Goal: Task Accomplishment & Management: Manage account settings

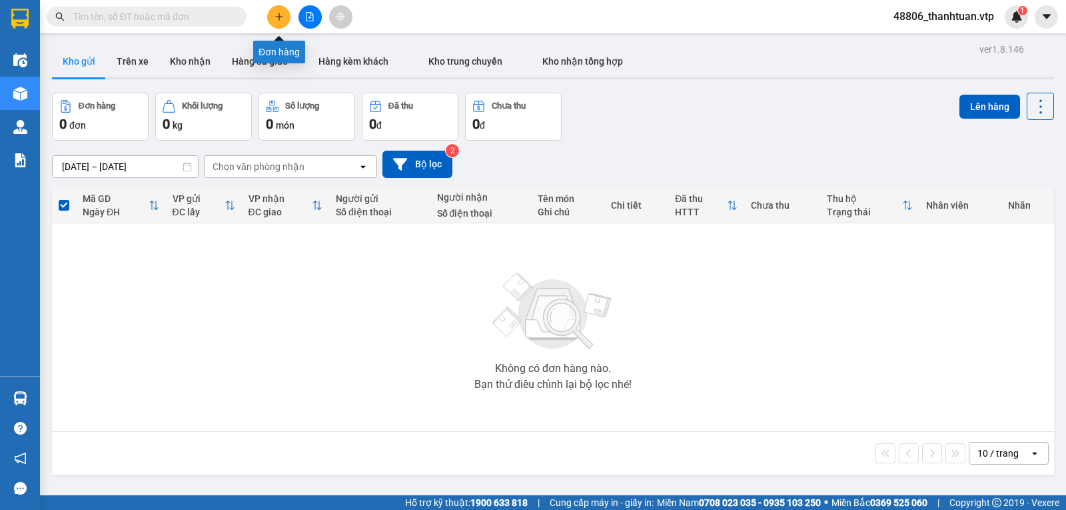
click at [273, 17] on button at bounding box center [278, 16] width 23 height 23
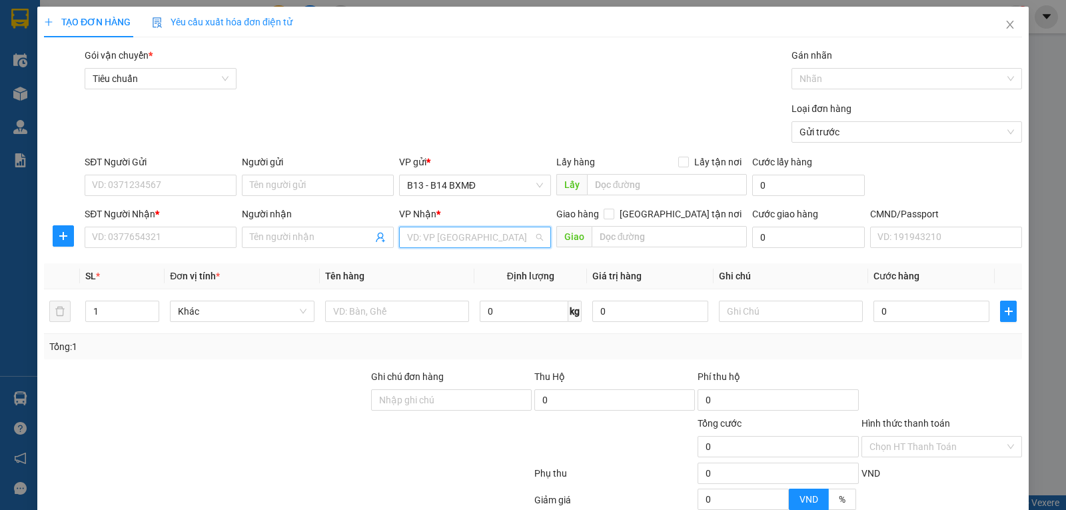
click at [423, 243] on input "search" at bounding box center [470, 237] width 127 height 20
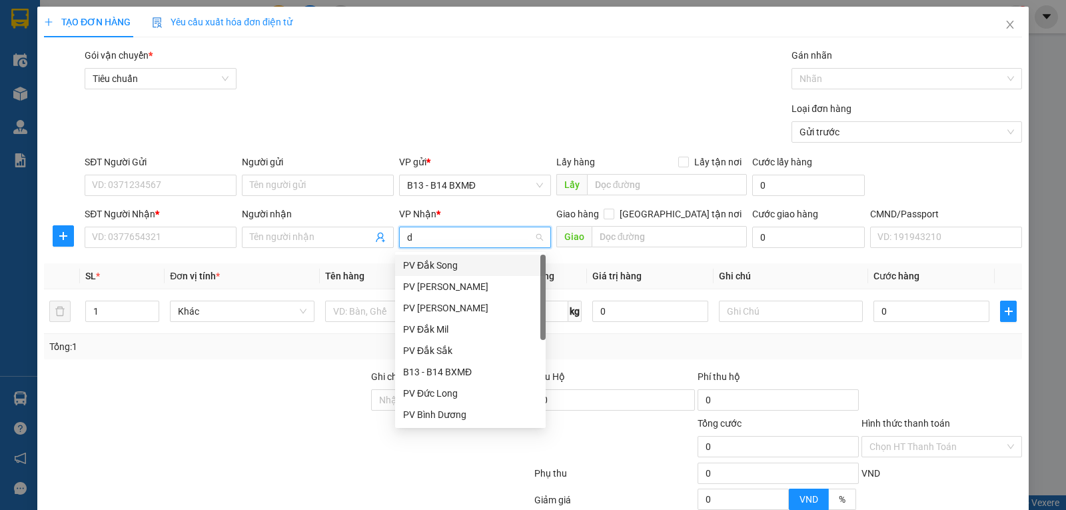
type input "dm"
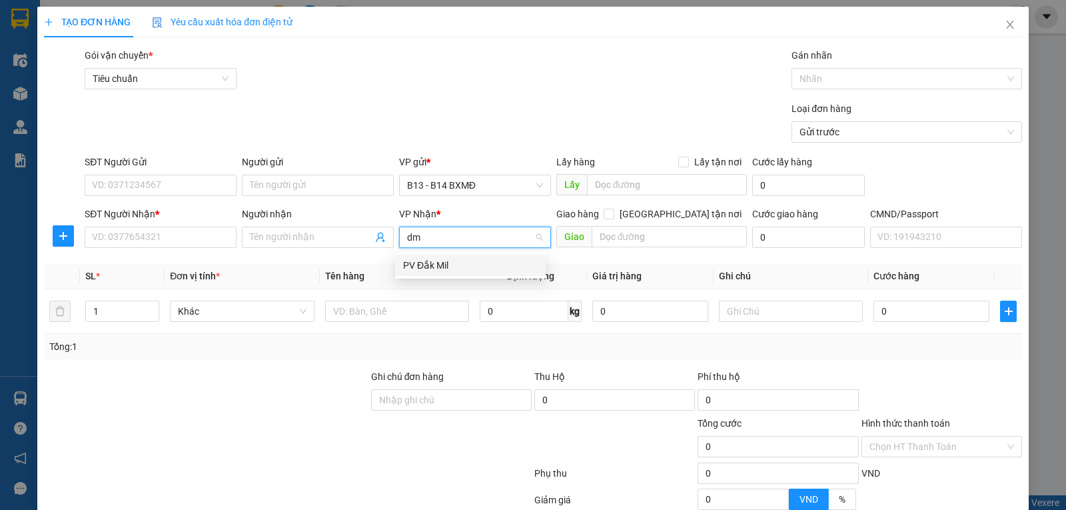
click at [430, 263] on div "PV Đắk Mil" at bounding box center [470, 265] width 135 height 15
click at [259, 239] on input "Người nhận" at bounding box center [311, 237] width 123 height 15
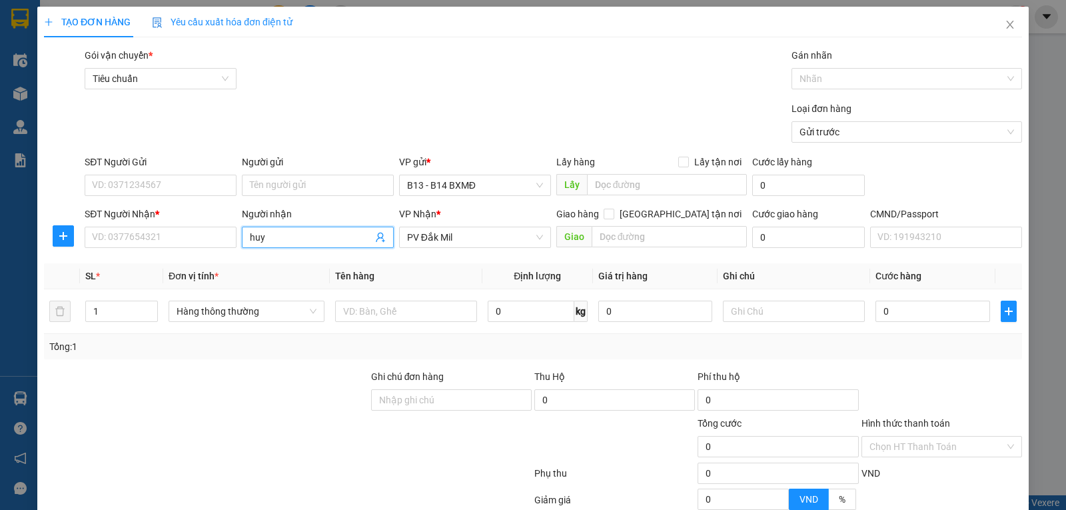
type input "huy"
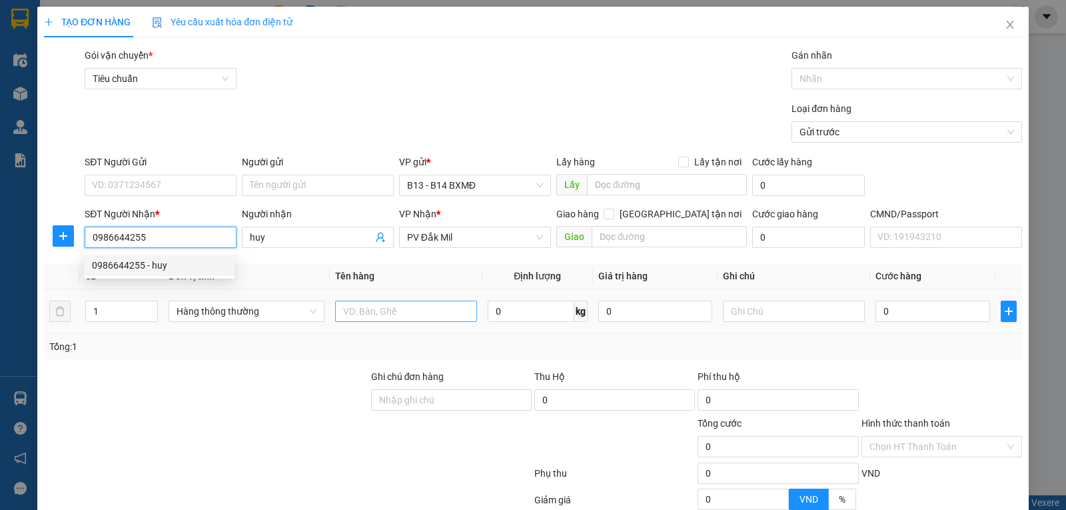
type input "0986644255"
click at [387, 319] on input "text" at bounding box center [406, 311] width 142 height 21
type input "d"
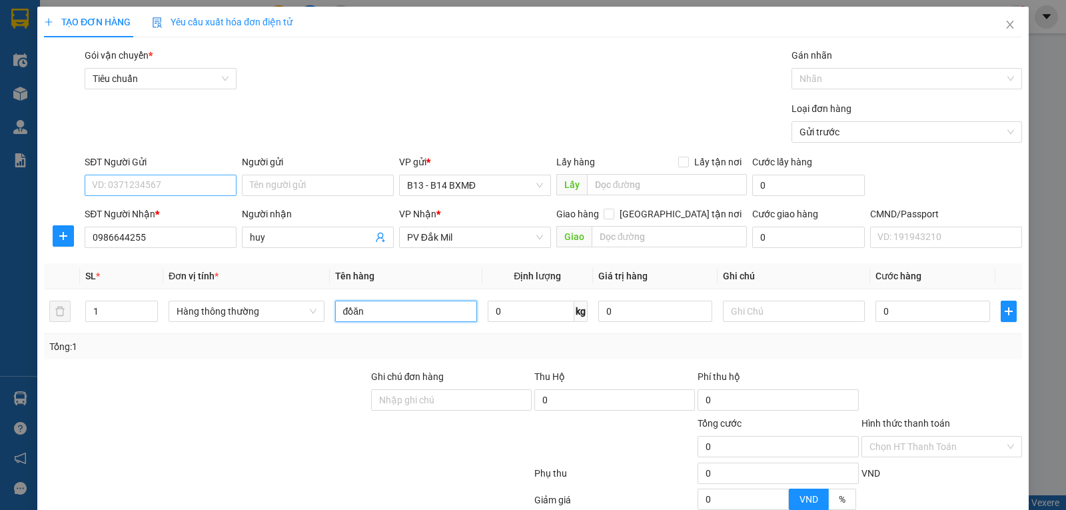
type input "đồăn"
click at [155, 181] on input "SĐT Người Gửi" at bounding box center [161, 185] width 152 height 21
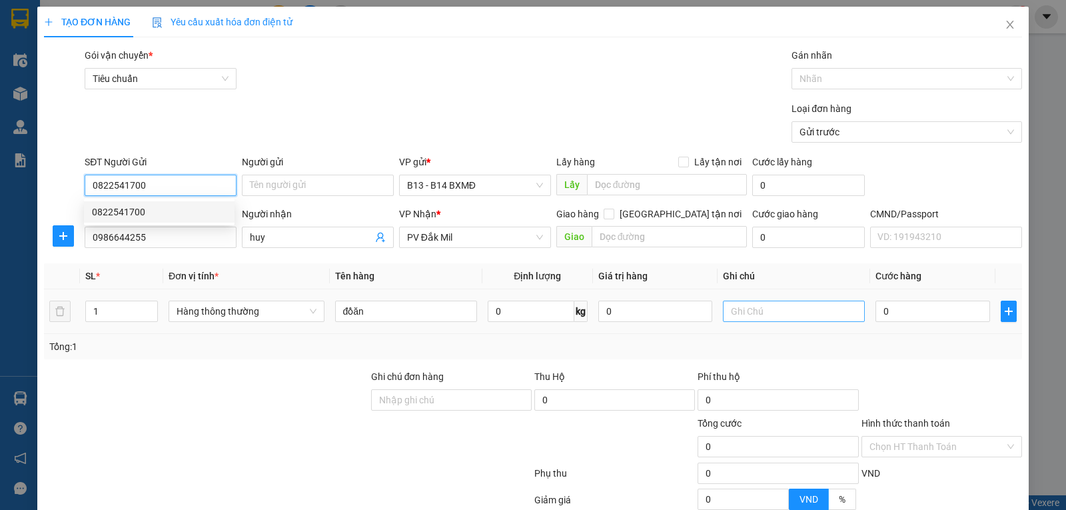
type input "0822541700"
click at [738, 311] on input "text" at bounding box center [794, 311] width 142 height 21
type input "tx"
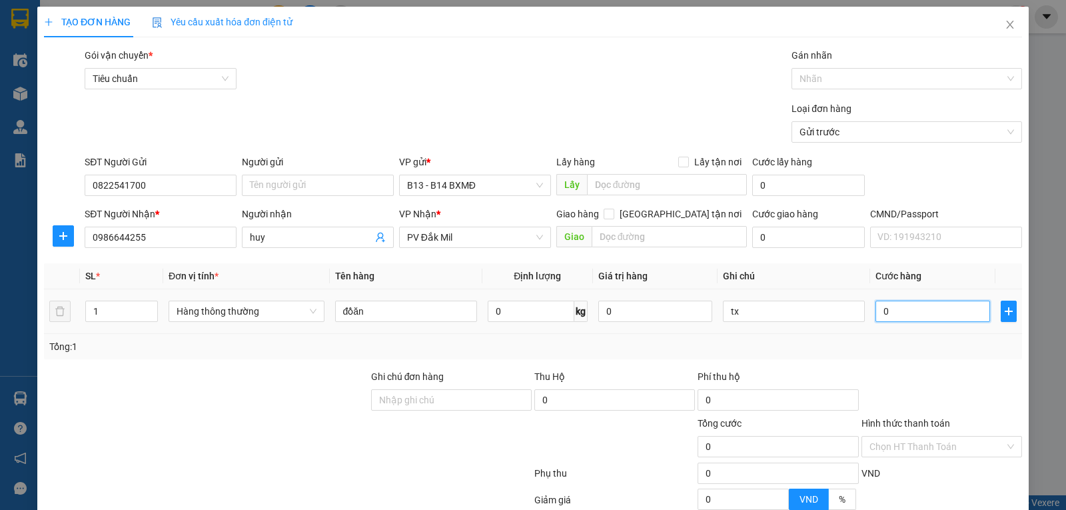
click at [945, 319] on input "0" at bounding box center [933, 311] width 114 height 21
type input "3"
type input "30"
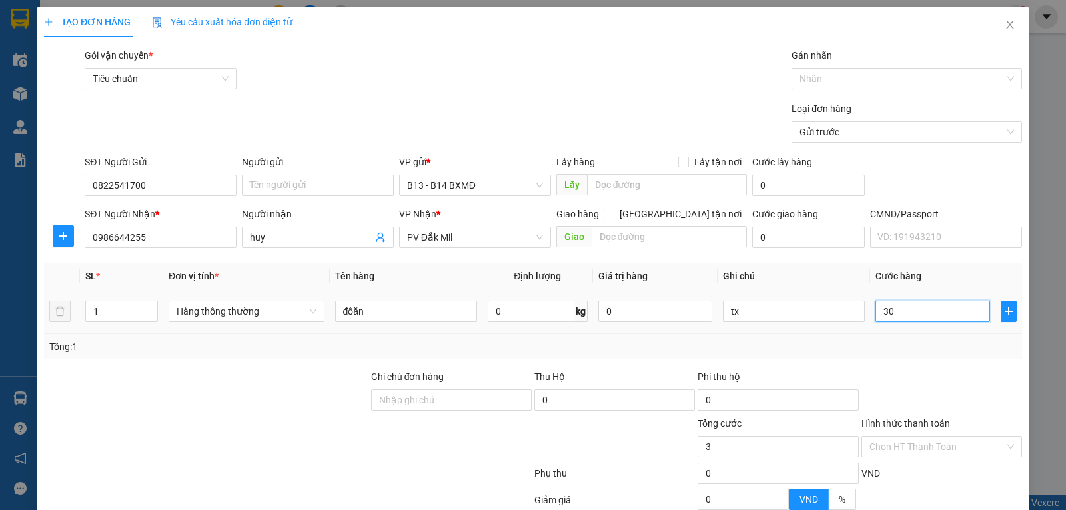
type input "30"
type input "300"
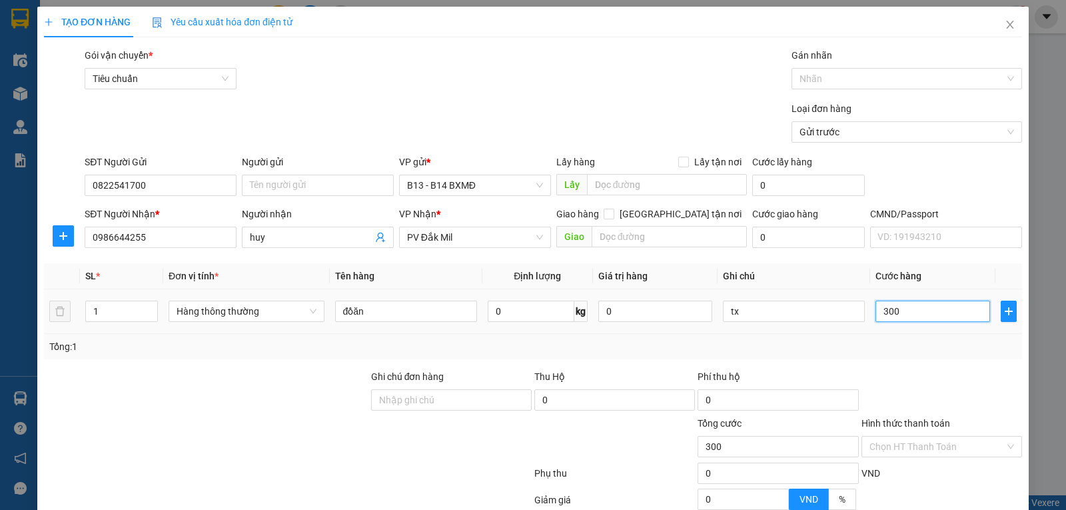
type input "3.000"
type input "30.000"
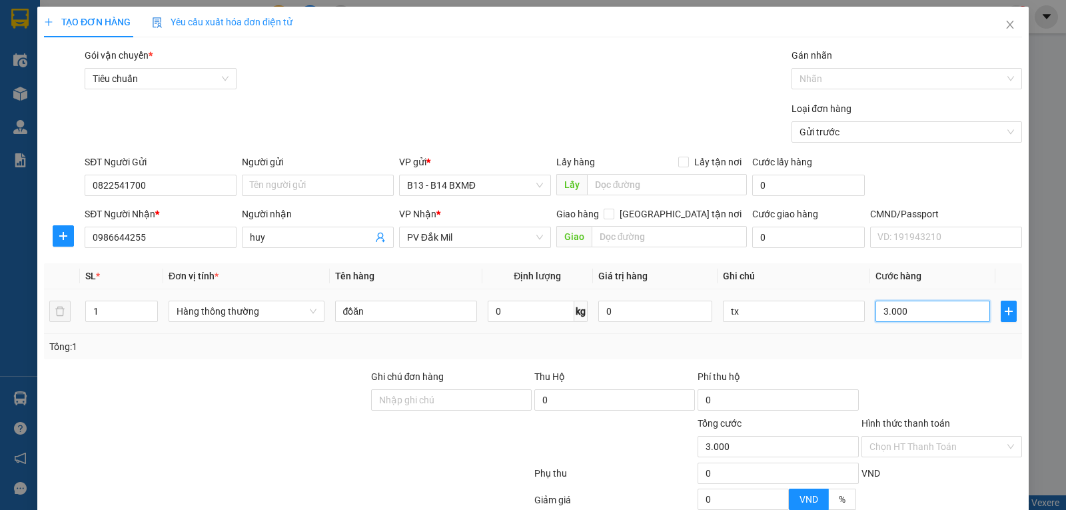
type input "30.000"
click at [896, 449] on input "Hình thức thanh toán" at bounding box center [937, 446] width 135 height 20
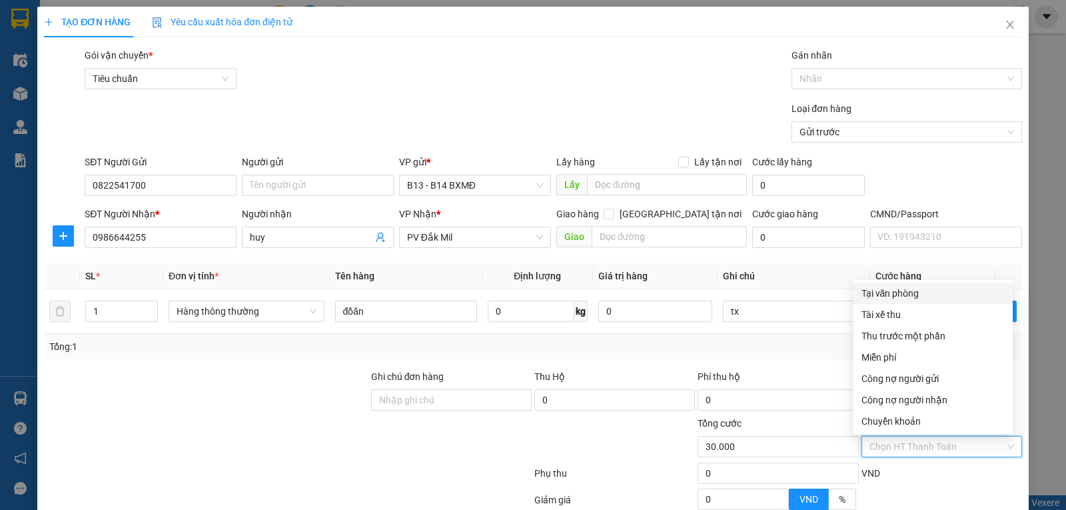
click at [889, 295] on div "Tại văn phòng" at bounding box center [933, 293] width 143 height 15
type input "0"
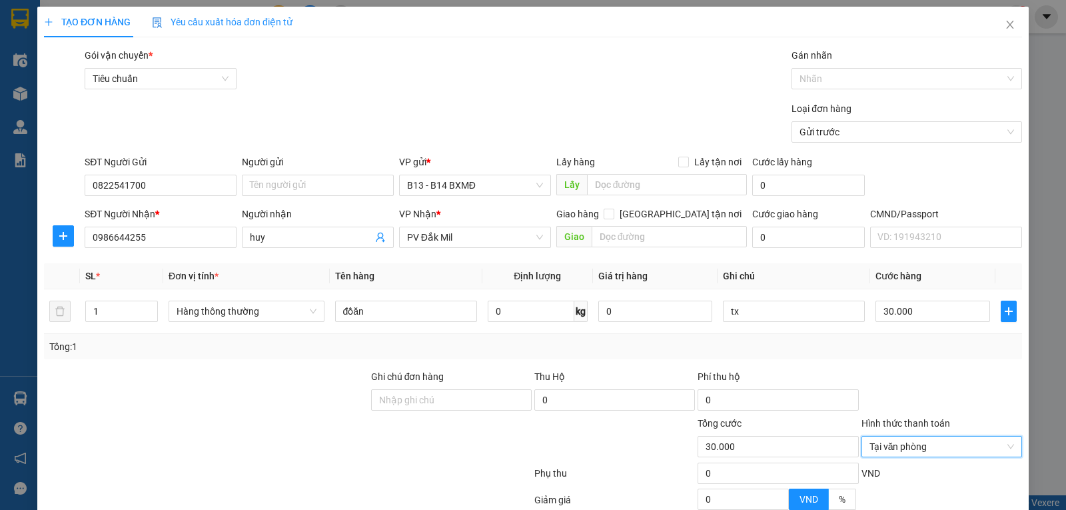
scroll to position [133, 0]
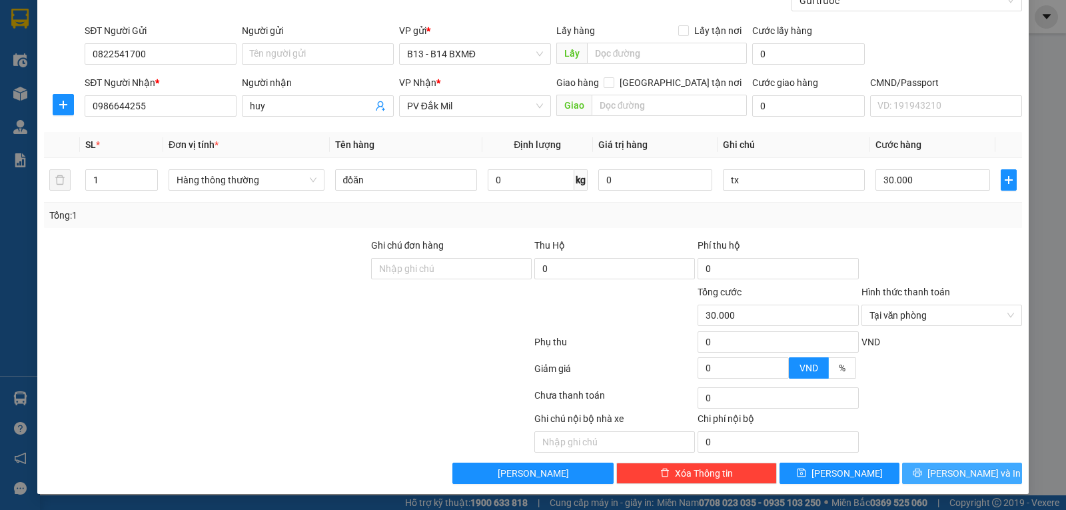
click at [966, 478] on span "[PERSON_NAME] và In" at bounding box center [974, 473] width 93 height 15
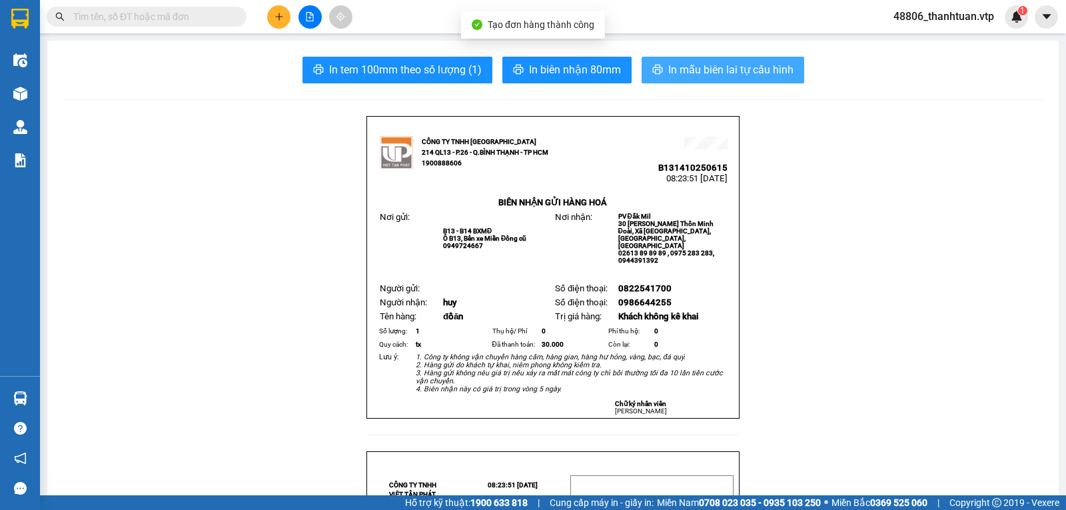
click at [680, 73] on span "In mẫu biên lai tự cấu hình" at bounding box center [730, 69] width 125 height 17
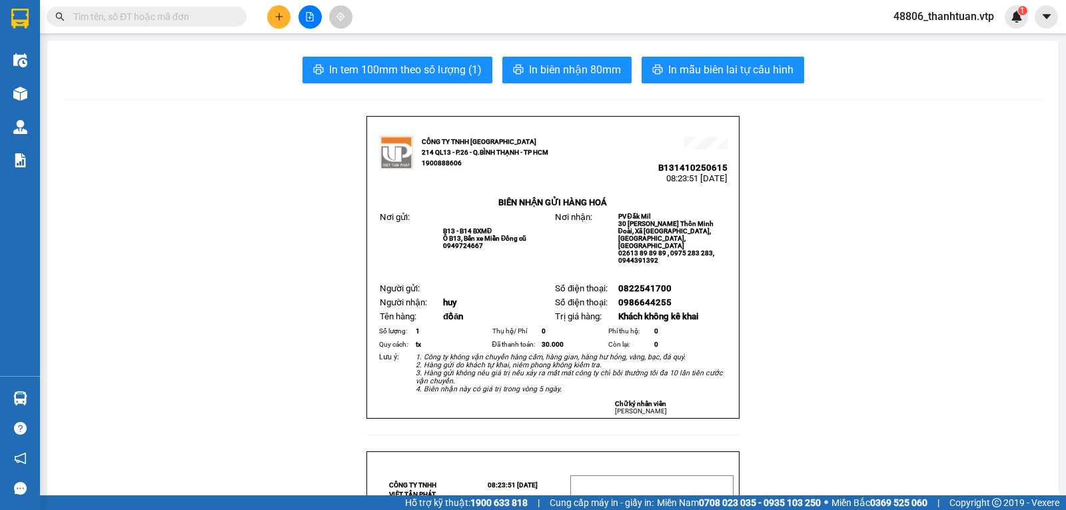
click at [282, 14] on icon "plus" at bounding box center [279, 16] width 9 height 9
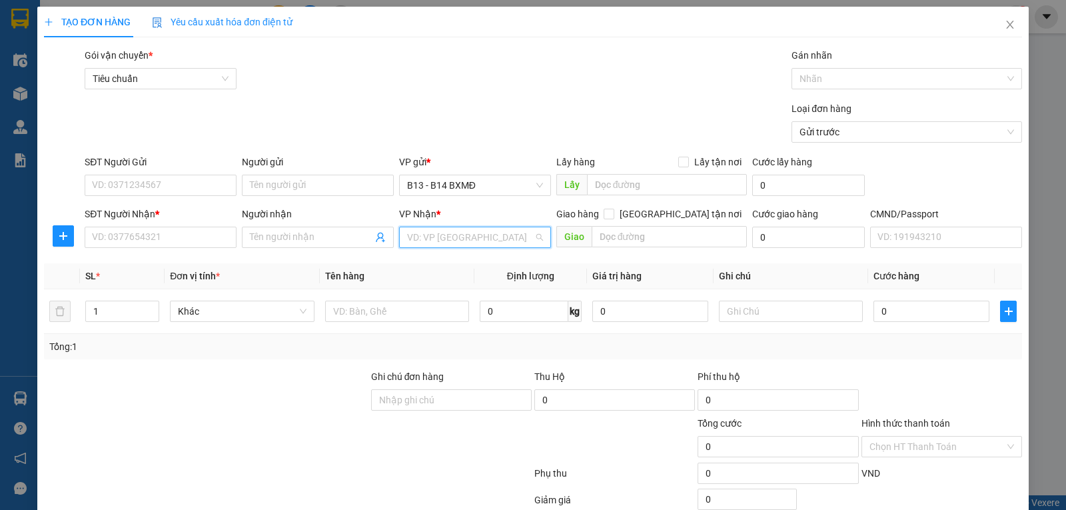
click at [444, 236] on input "search" at bounding box center [470, 237] width 127 height 20
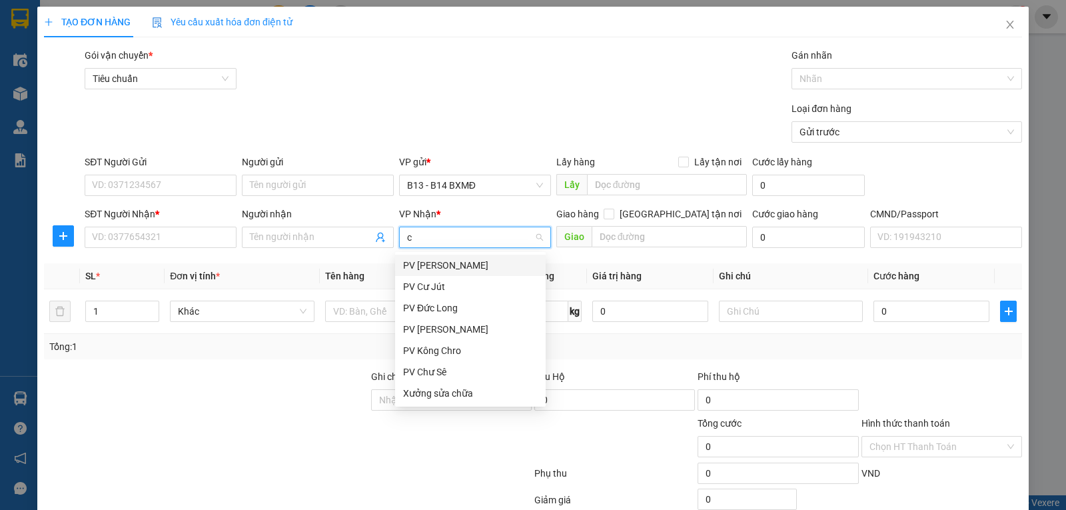
type input "cj"
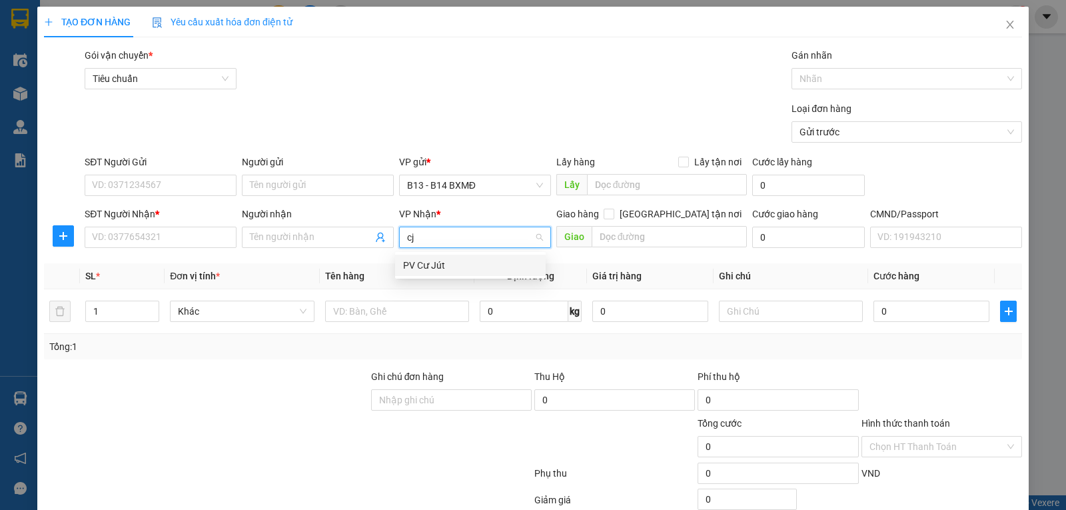
drag, startPoint x: 422, startPoint y: 266, endPoint x: 329, endPoint y: 221, distance: 103.4
click at [421, 265] on div "PV Cư Jút" at bounding box center [470, 265] width 135 height 15
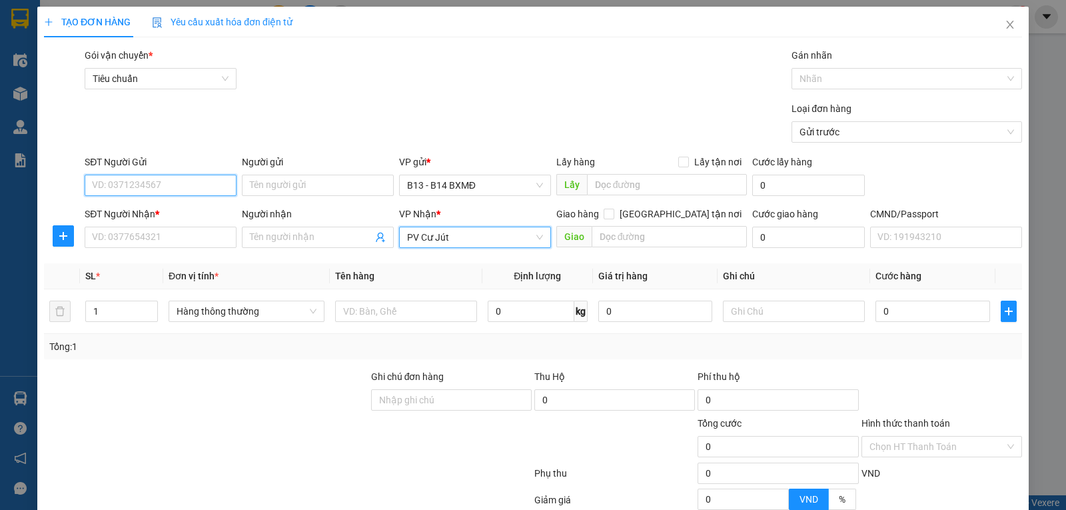
click at [197, 181] on input "SĐT Người Gửi" at bounding box center [161, 185] width 152 height 21
type input "0975599378"
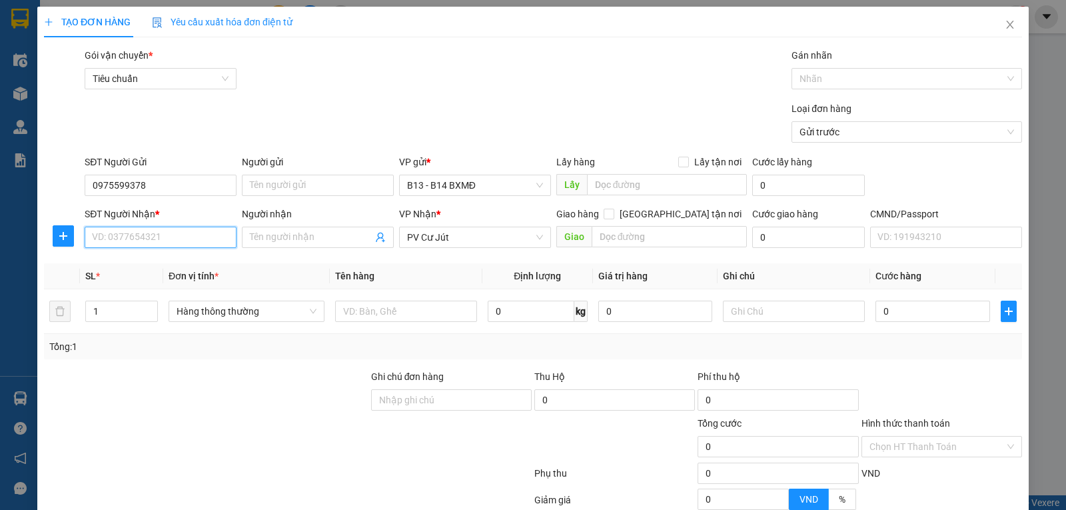
click at [143, 233] on input "SĐT Người Nhận *" at bounding box center [161, 237] width 152 height 21
type input "0965705168"
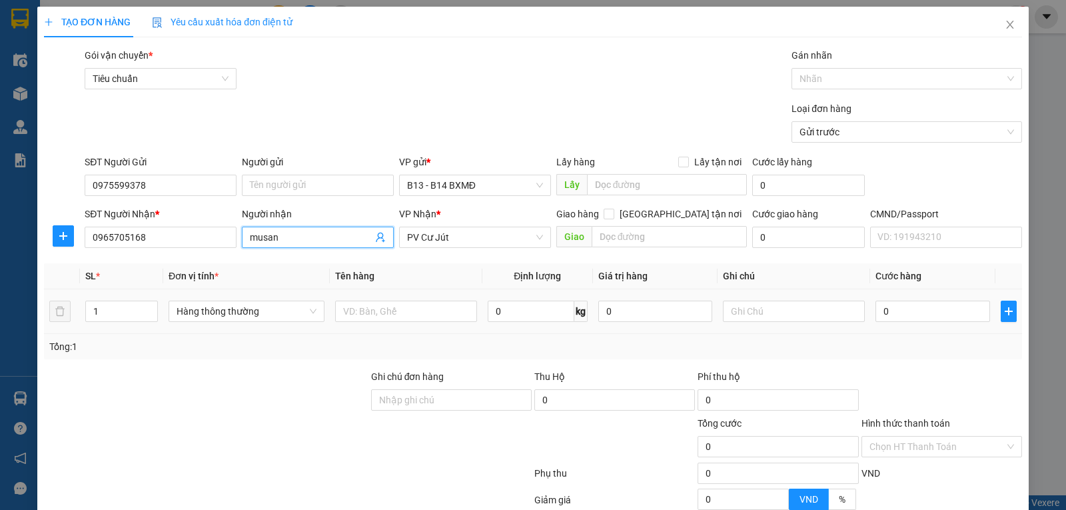
type input "musan"
click at [352, 323] on div at bounding box center [406, 311] width 142 height 27
click at [371, 317] on input "text" at bounding box center [406, 311] width 142 height 21
type input "lạnh"
type input "tx"
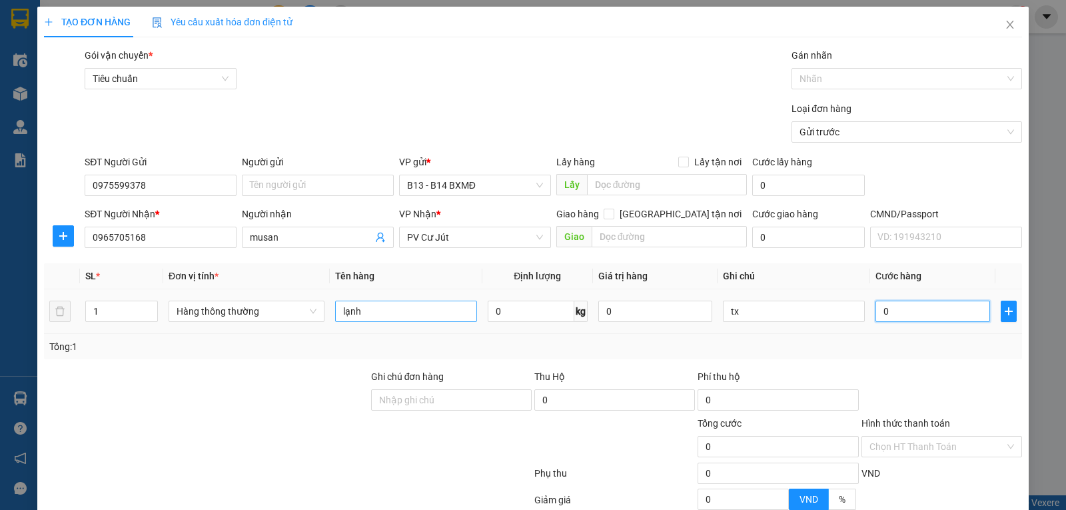
type input "8"
type input "80"
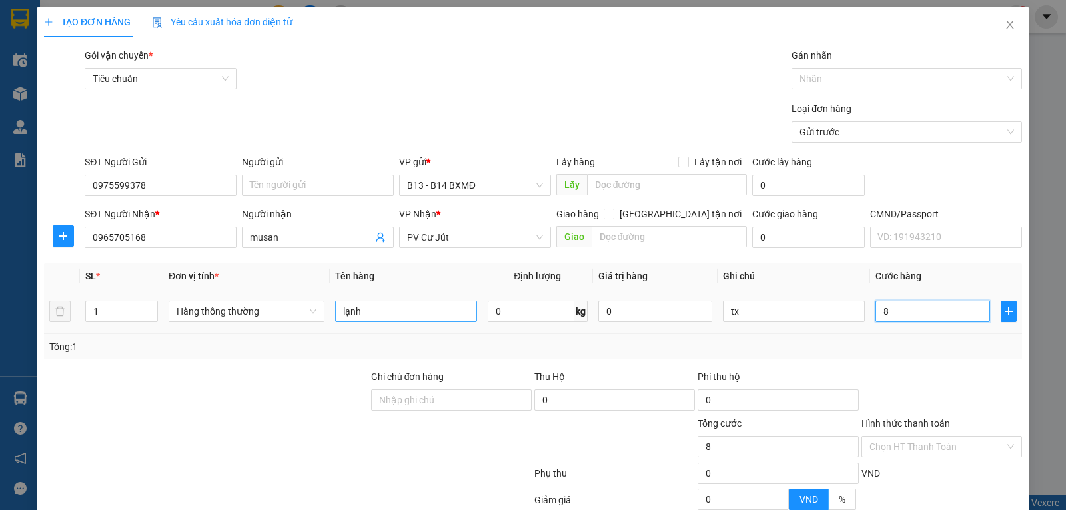
type input "80"
type input "800"
type input "8.000"
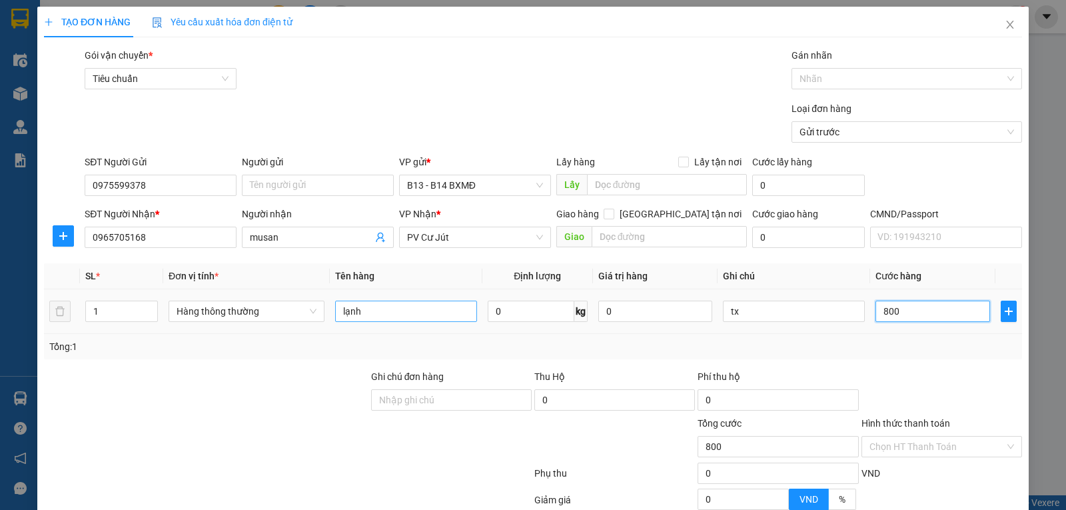
type input "8.000"
type input "80.000"
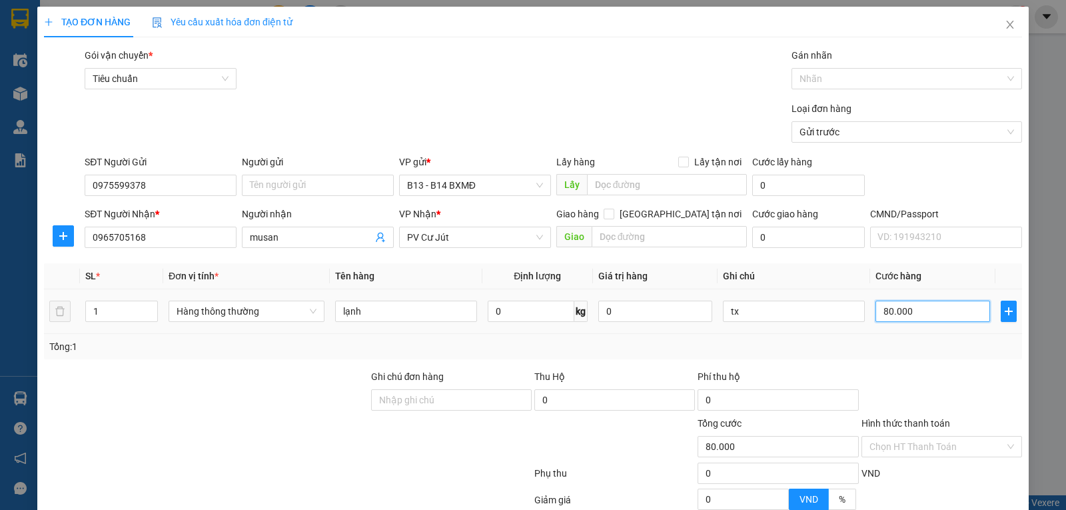
scroll to position [133, 0]
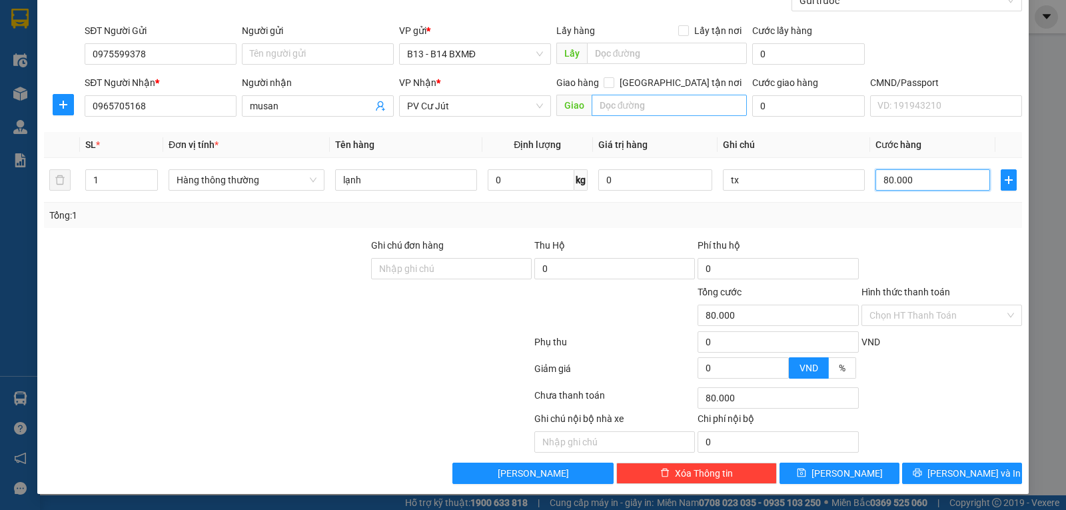
type input "80.000"
click at [642, 108] on input "text" at bounding box center [670, 105] width 156 height 21
type input "gtn [PERSON_NAME]"
click at [613, 81] on input "[GEOGRAPHIC_DATA] tận nơi" at bounding box center [608, 81] width 9 height 9
checkbox input "true"
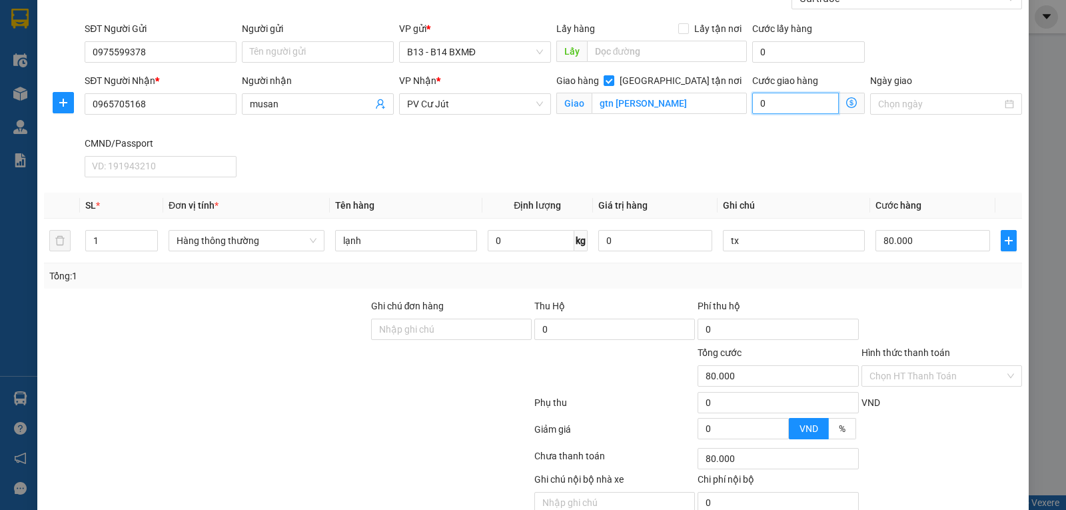
click at [783, 107] on input "0" at bounding box center [795, 103] width 87 height 21
type input "80.004"
type input "4"
type input "80.040"
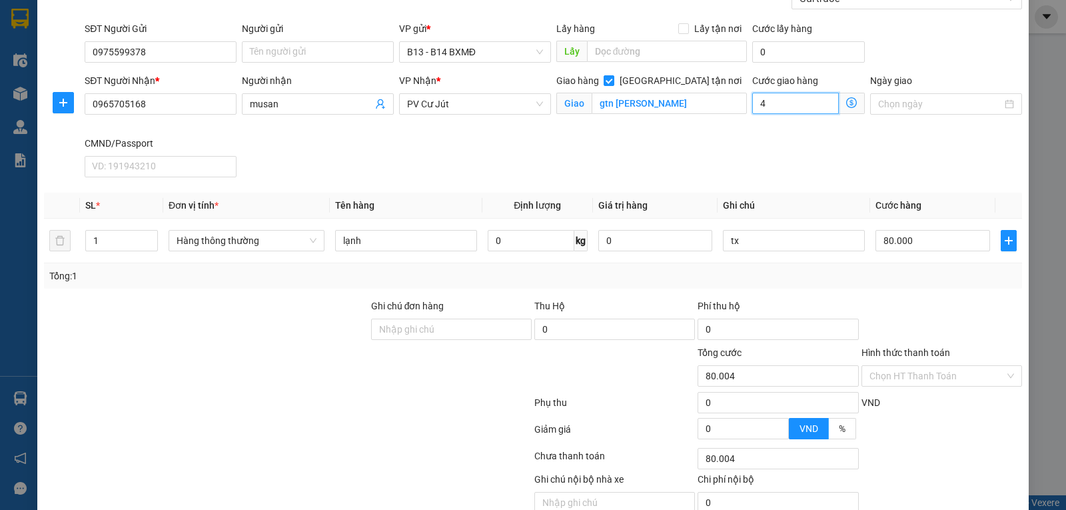
type input "80.040"
type input "40"
type input "80.400"
type input "400"
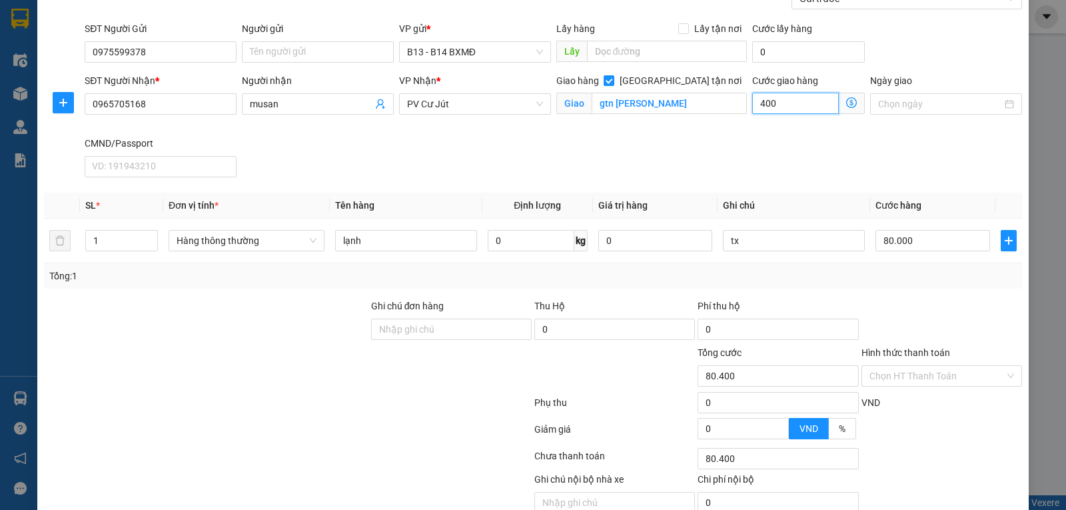
type input "84.000"
type input "4.000"
type input "120.000"
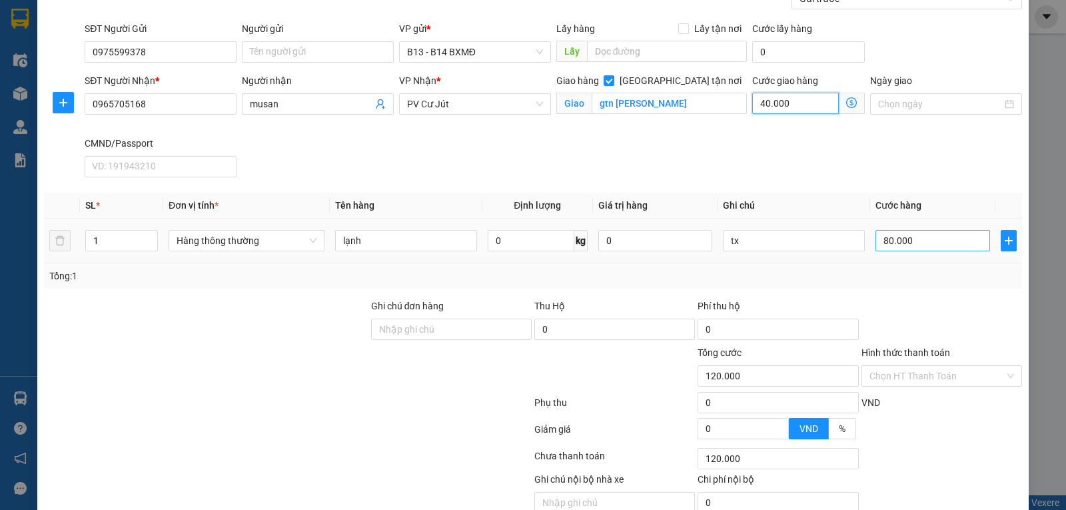
type input "40.000"
click at [888, 249] on input "80.000" at bounding box center [933, 240] width 114 height 21
type input "1"
type input "40.001"
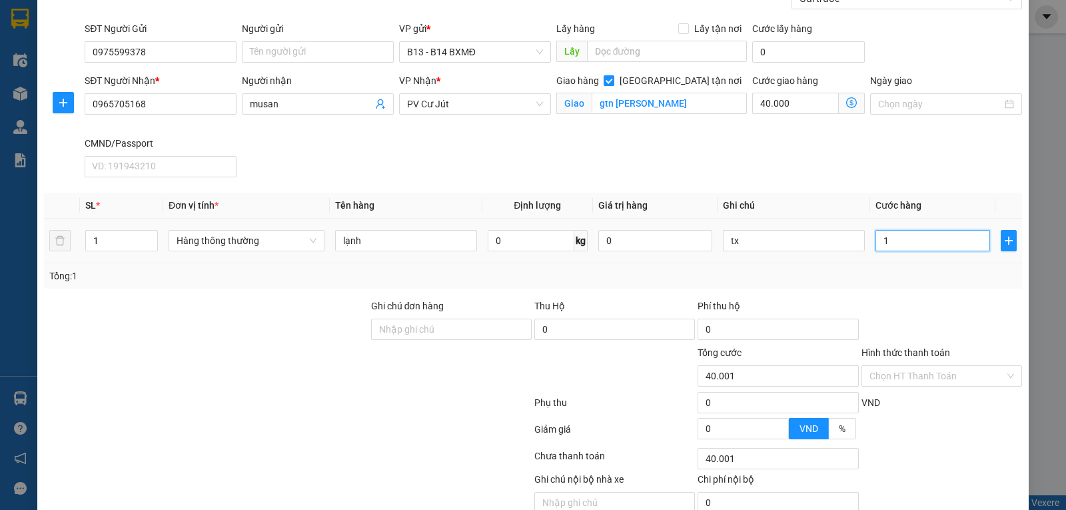
type input "12"
type input "40.012"
type input "120"
type input "40.120"
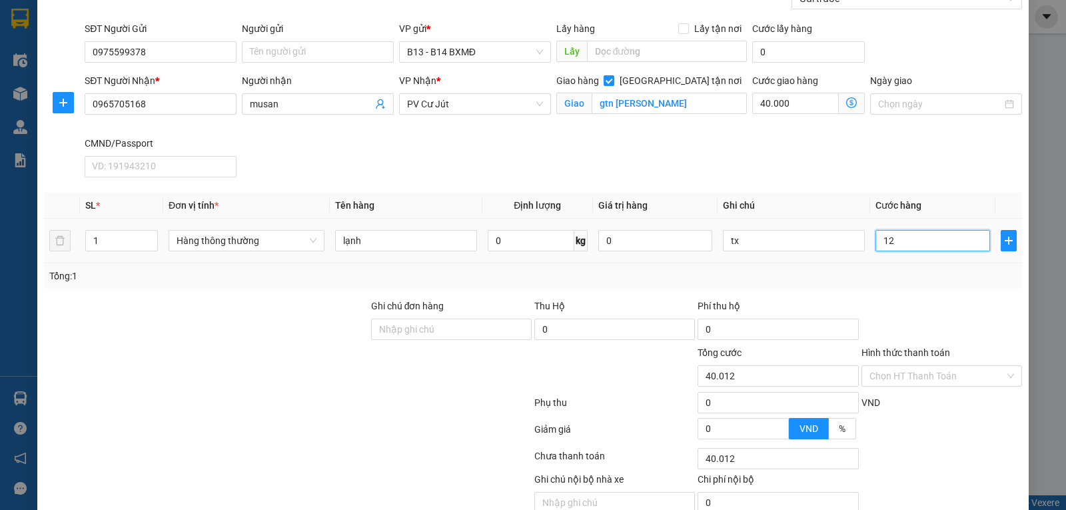
type input "40.120"
type input "1.200"
type input "41.200"
type input "12.000"
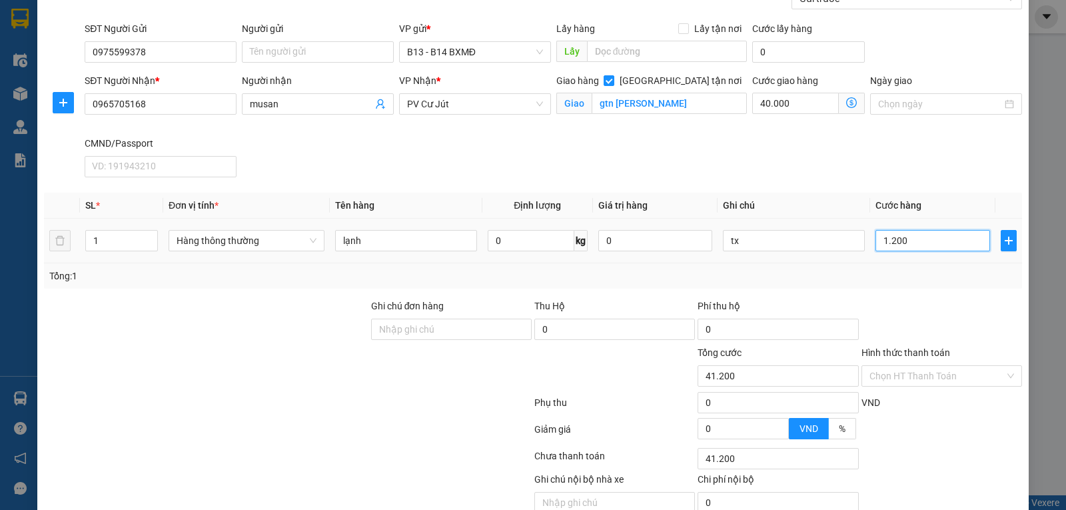
type input "52.000"
type input "120.000"
type input "160.000"
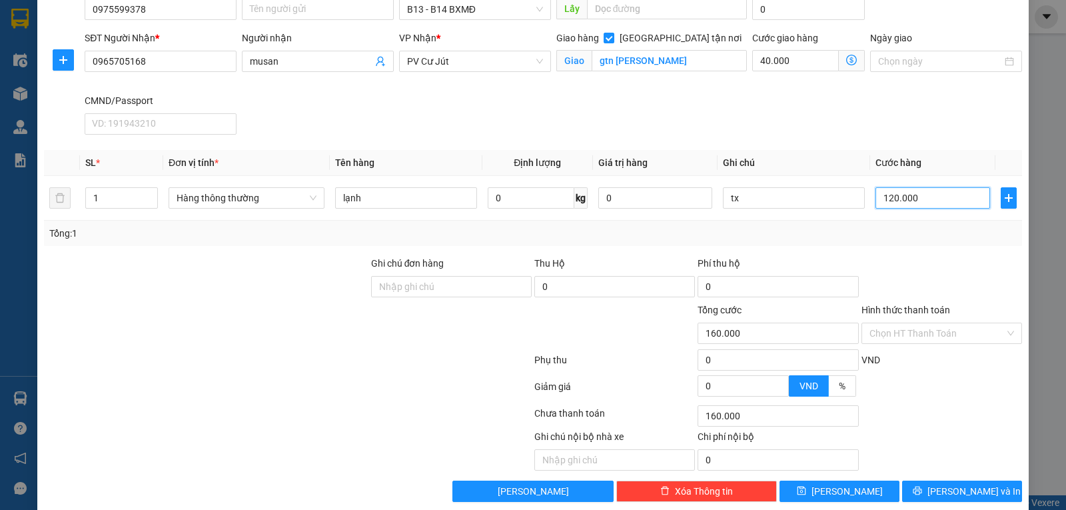
scroll to position [197, 0]
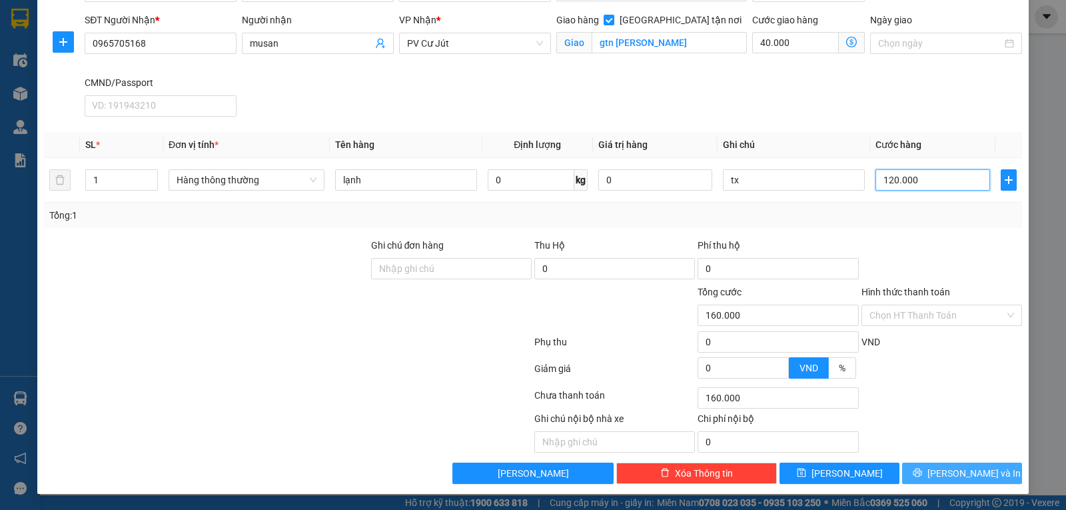
type input "120.000"
click at [962, 469] on span "[PERSON_NAME] và In" at bounding box center [974, 473] width 93 height 15
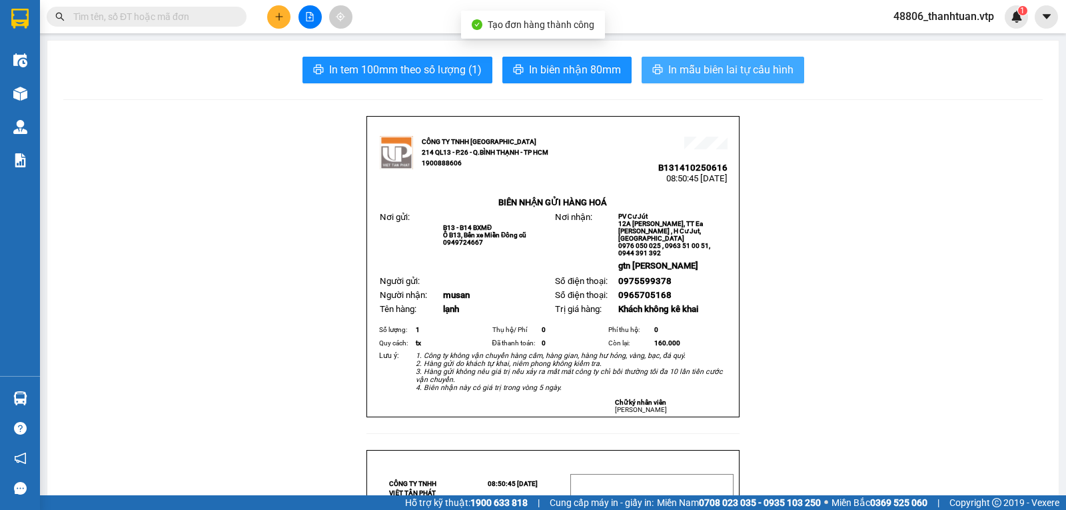
click at [674, 71] on span "In mẫu biên lai tự cấu hình" at bounding box center [730, 69] width 125 height 17
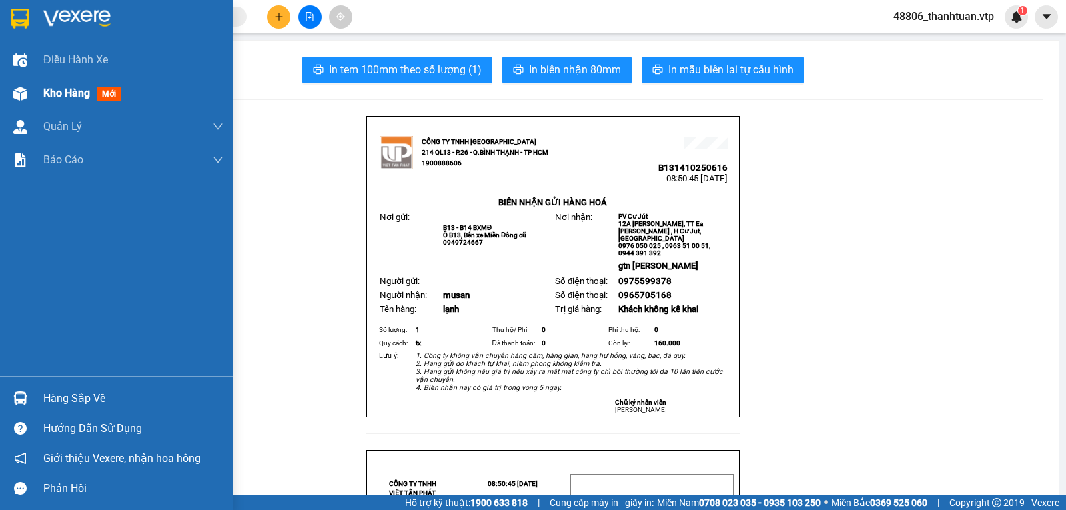
click at [73, 93] on span "Kho hàng" at bounding box center [66, 93] width 47 height 13
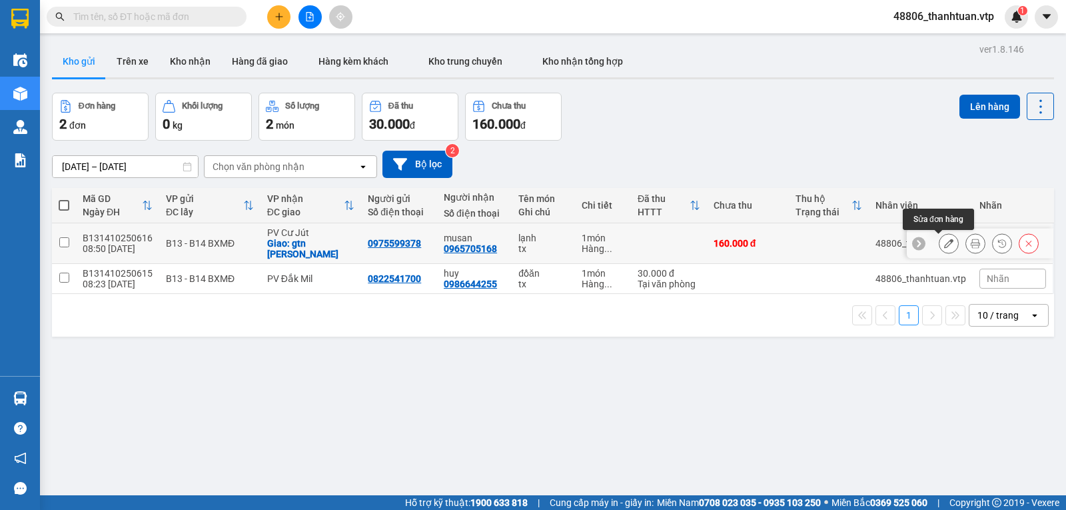
click at [944, 243] on icon at bounding box center [948, 243] width 9 height 9
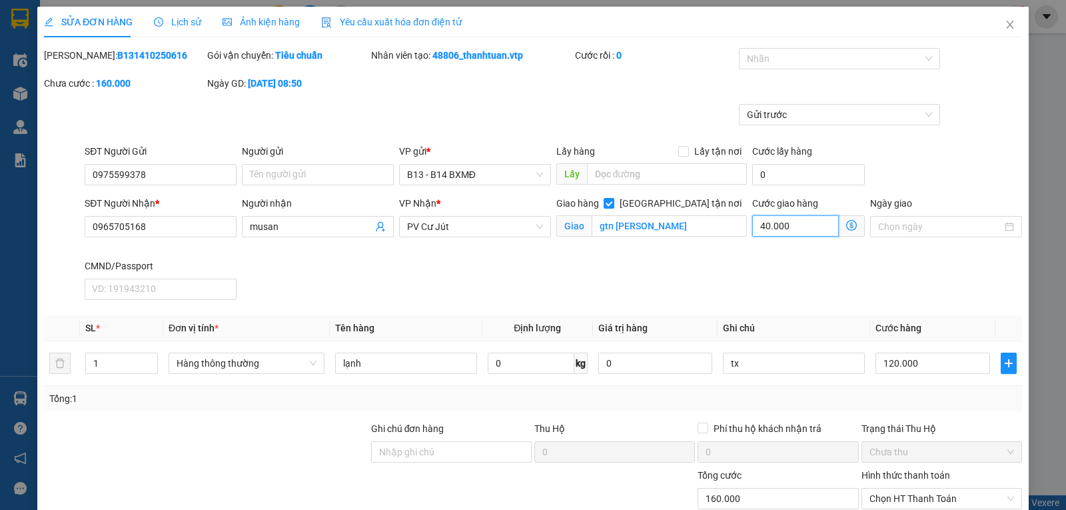
click at [789, 228] on input "40.000" at bounding box center [795, 225] width 87 height 21
type input "5"
type input "120.005"
type input "50"
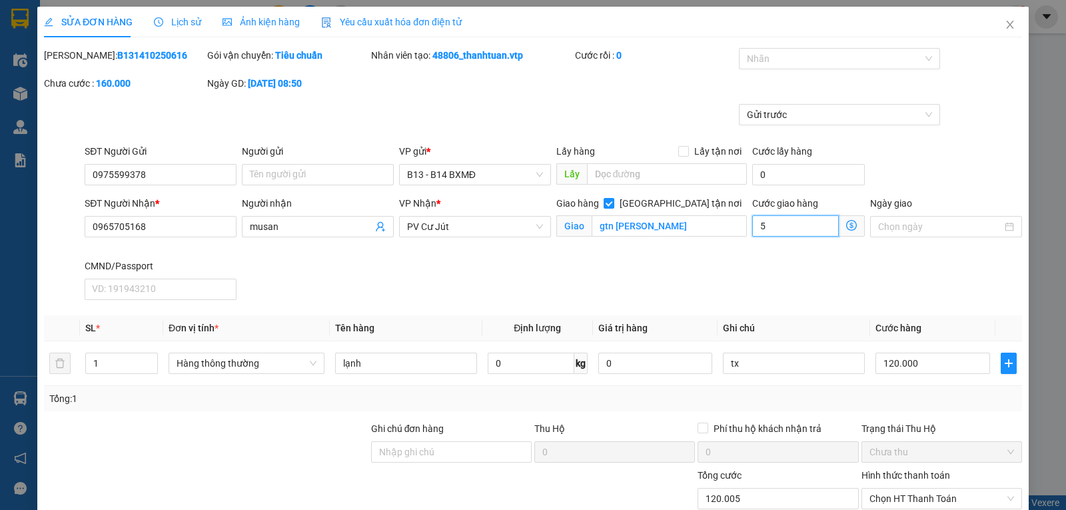
type input "120.050"
type input "500"
type input "120.500"
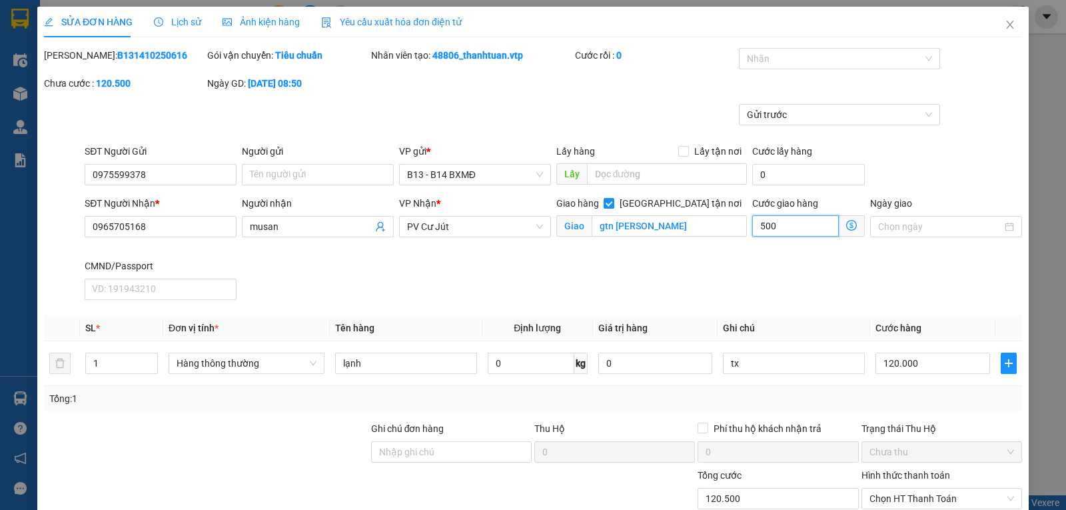
type input "5.000"
type input "125.000"
type input "50.000"
type input "170.000"
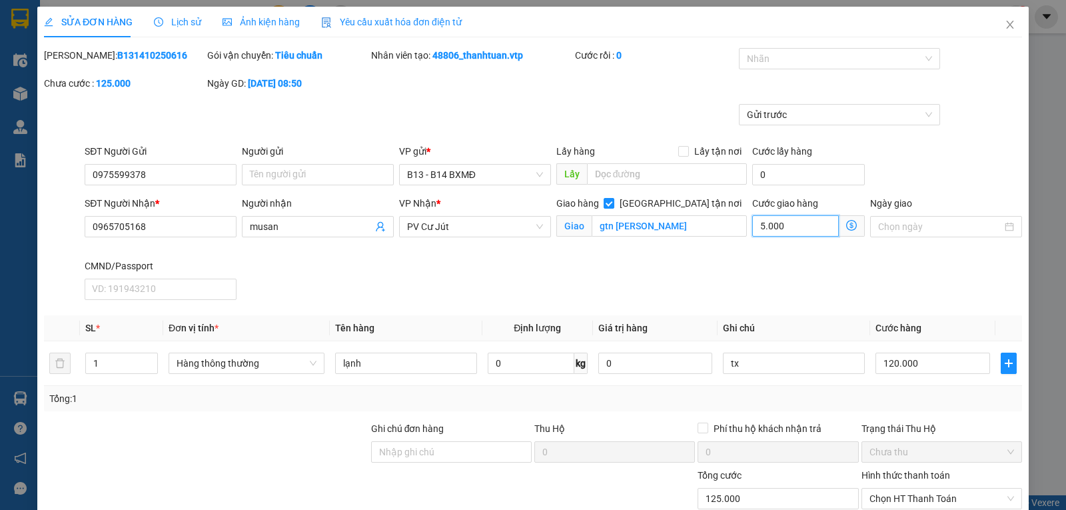
type input "170.000"
type input "50.000"
click at [912, 372] on input "120.000" at bounding box center [933, 362] width 114 height 21
type input "1"
type input "50.001"
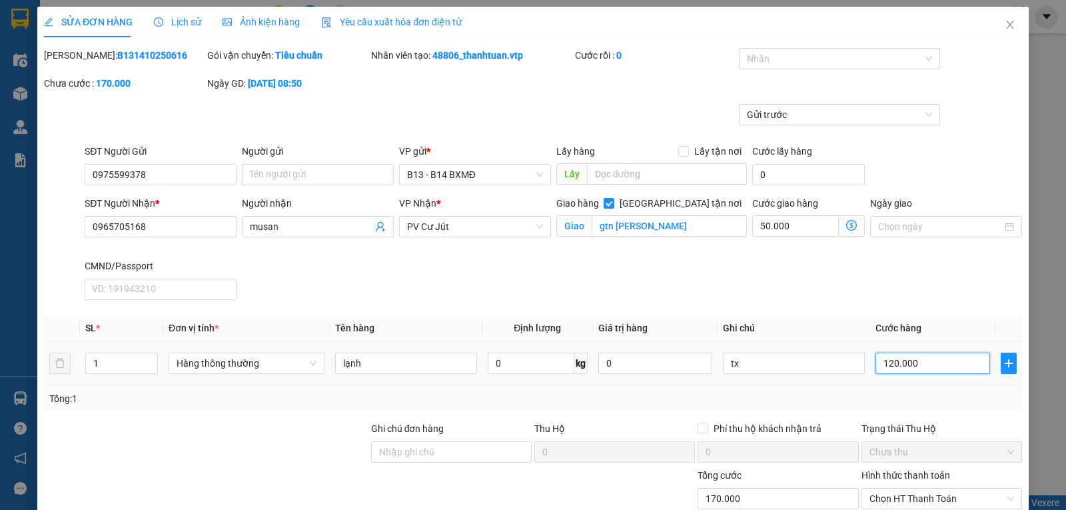
type input "50.001"
type input "10"
type input "50.010"
type input "100"
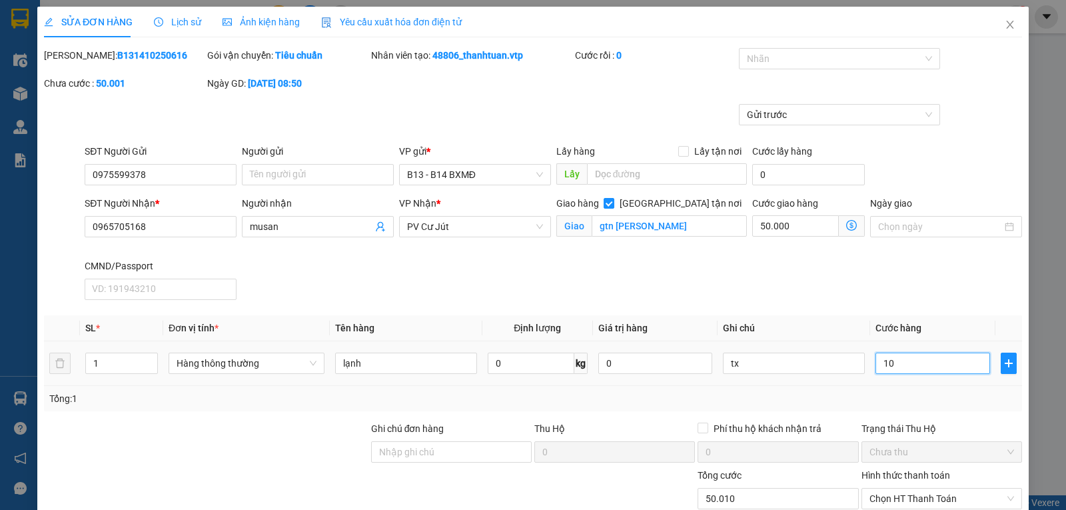
type input "50.100"
type input "1.000"
type input "51.000"
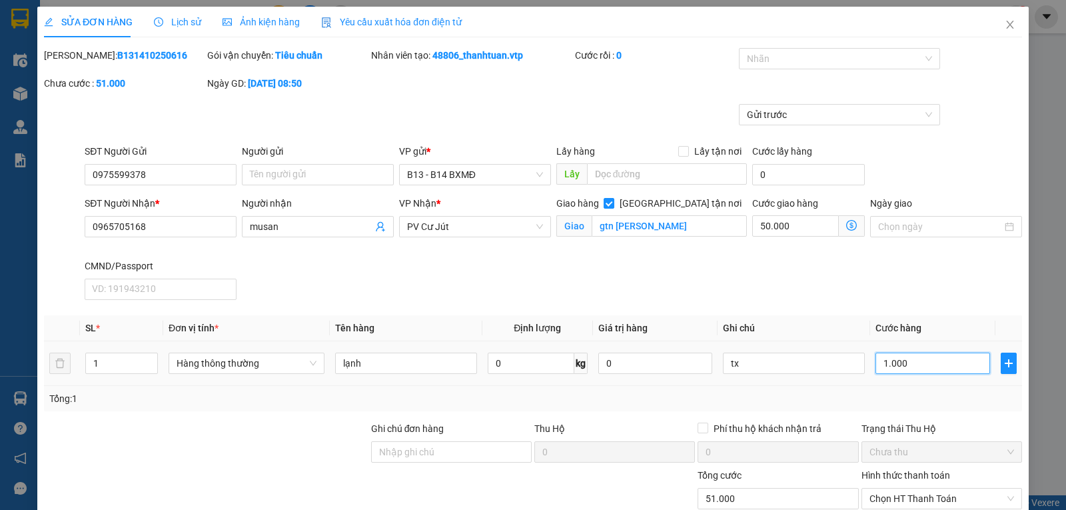
type input "10.000"
type input "60.000"
type input "100.000"
type input "150.000"
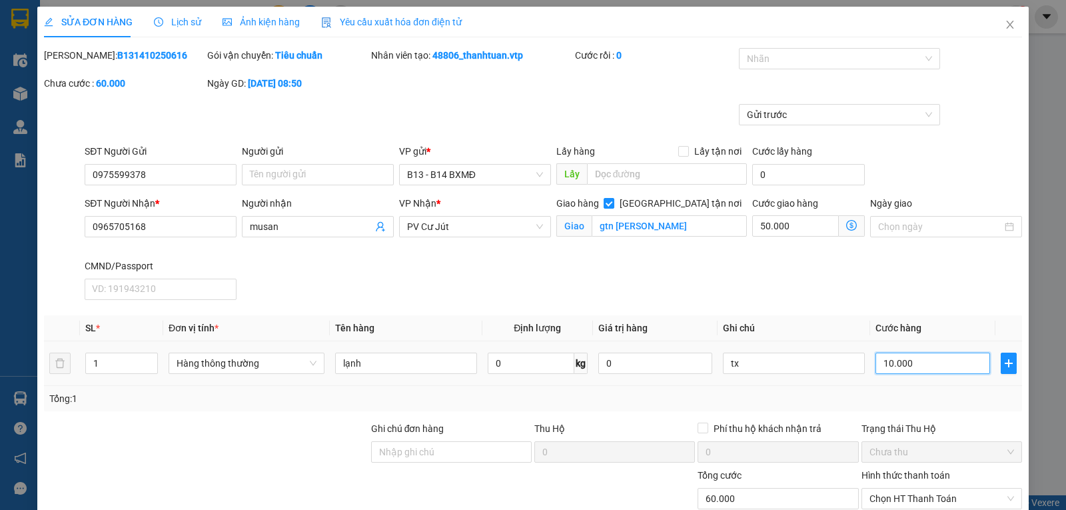
type input "150.000"
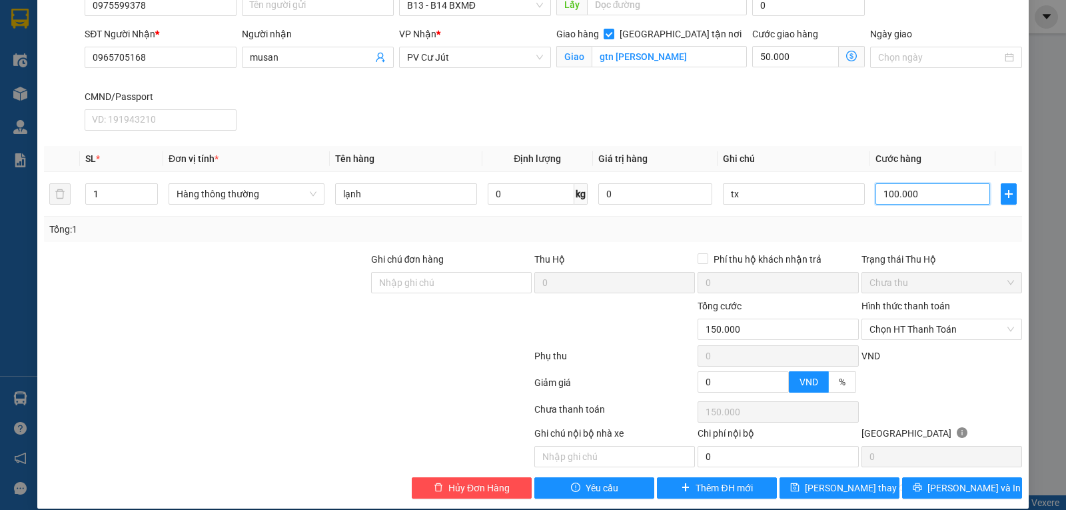
scroll to position [188, 0]
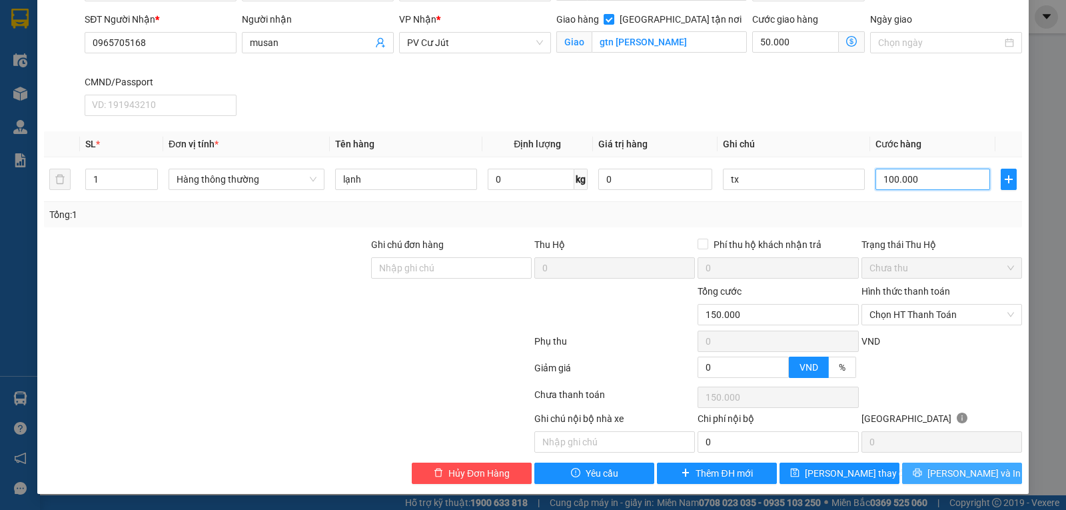
type input "100.000"
click at [960, 471] on span "[PERSON_NAME] và In" at bounding box center [974, 473] width 93 height 15
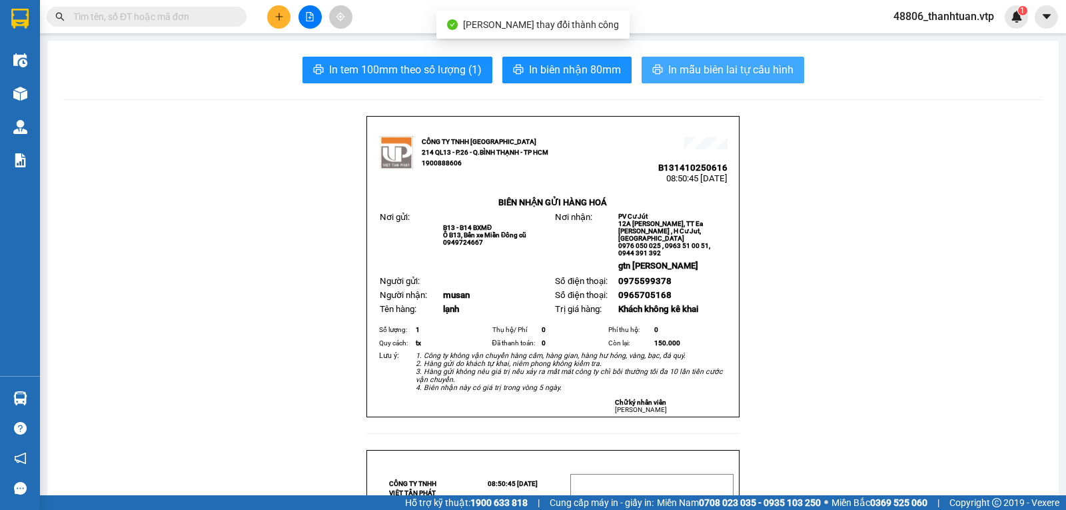
click at [698, 68] on span "In mẫu biên lai tự cấu hình" at bounding box center [730, 69] width 125 height 17
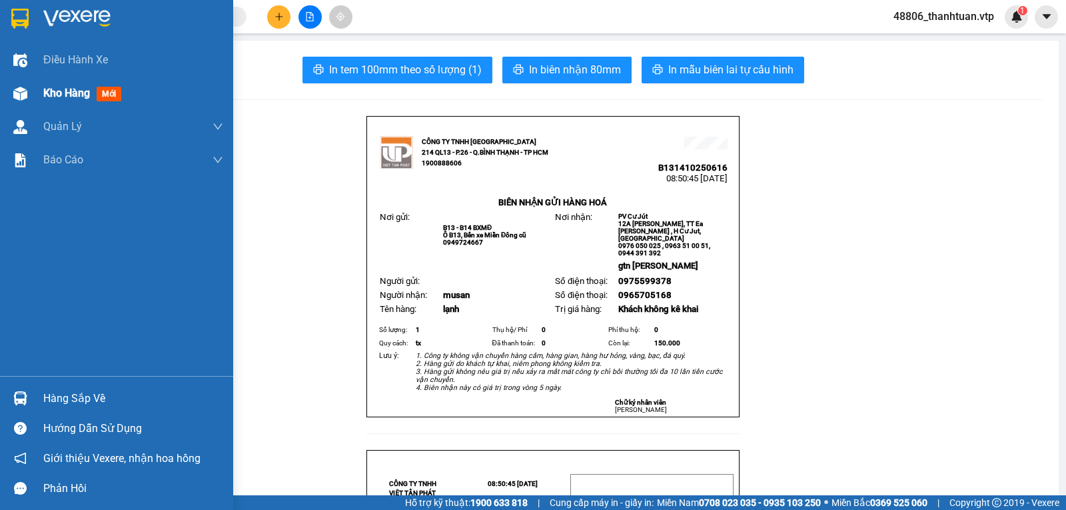
click at [69, 93] on span "Kho hàng" at bounding box center [66, 93] width 47 height 13
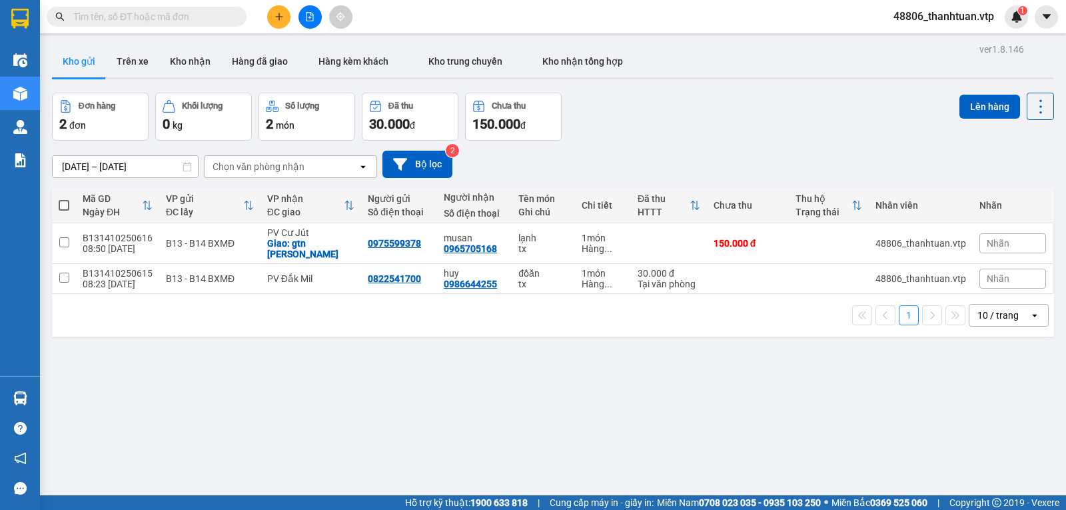
click at [279, 19] on icon "plus" at bounding box center [279, 16] width 1 height 7
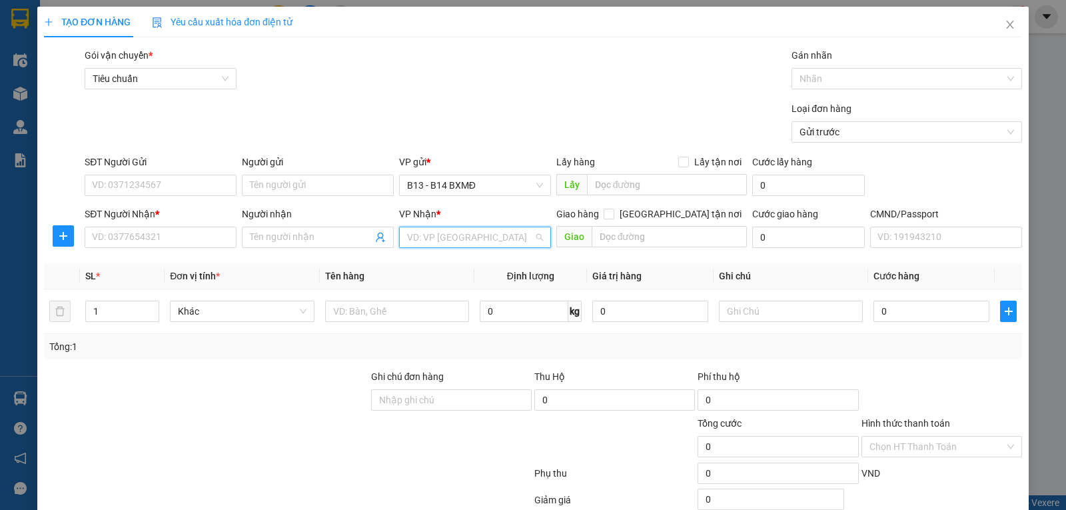
click at [431, 233] on input "search" at bounding box center [470, 237] width 127 height 20
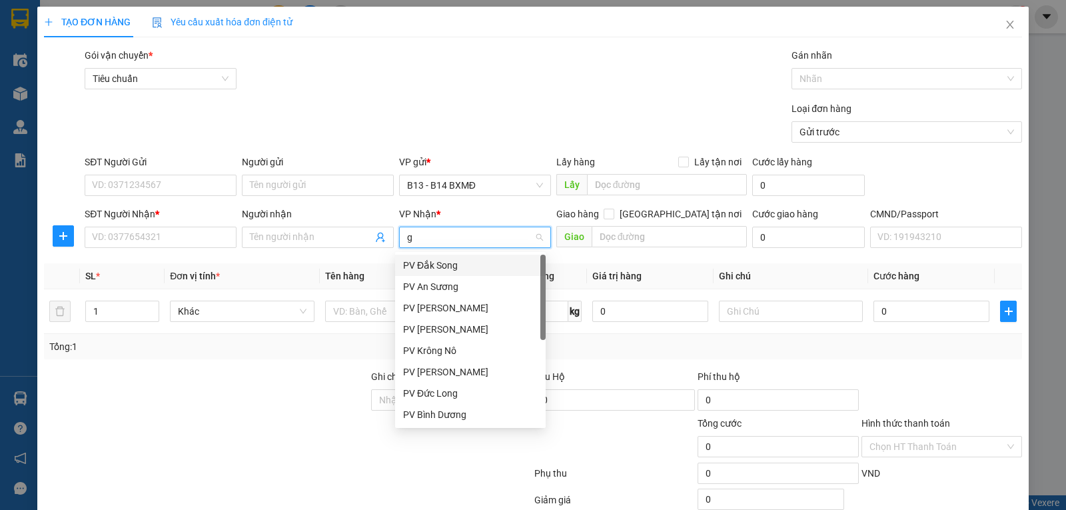
type input "gn"
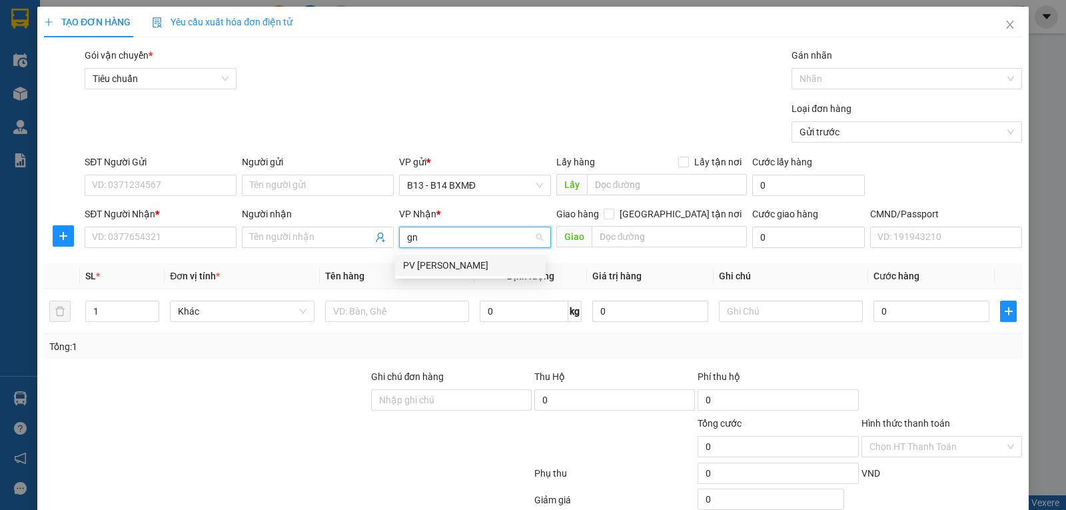
drag, startPoint x: 451, startPoint y: 265, endPoint x: 434, endPoint y: 266, distance: 17.3
click at [450, 265] on div "PV [PERSON_NAME]" at bounding box center [470, 265] width 135 height 15
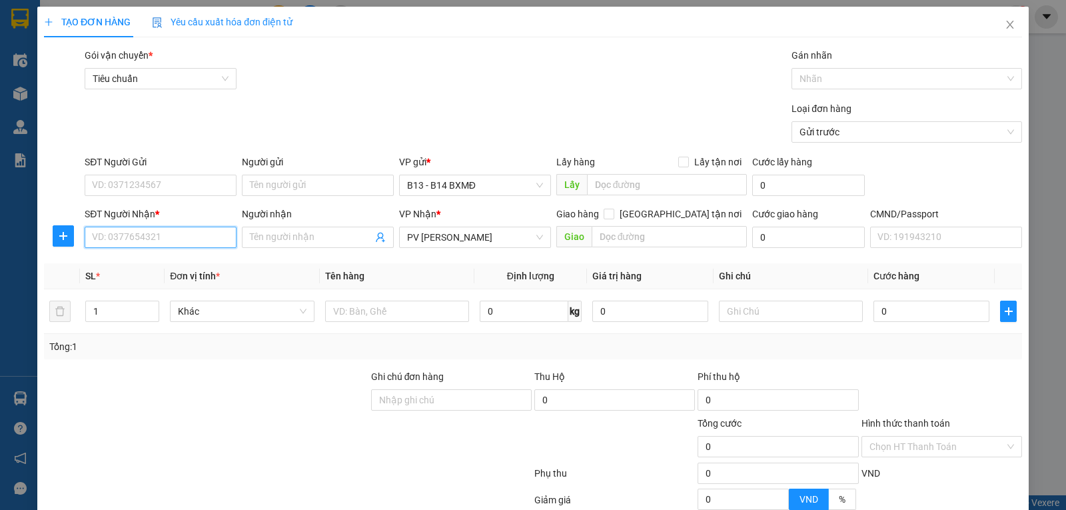
click at [157, 245] on input "SĐT Người Nhận *" at bounding box center [161, 237] width 152 height 21
type input "0901480696"
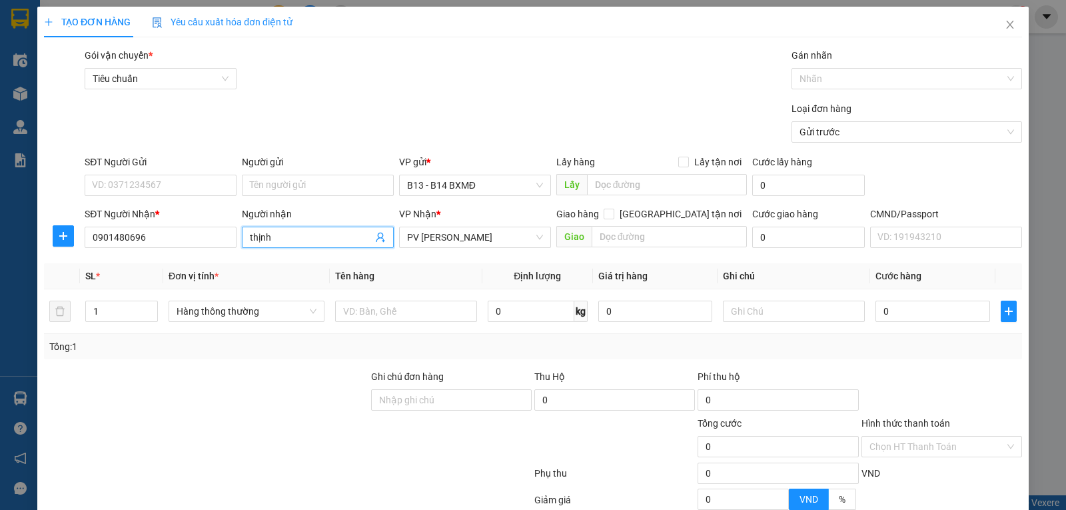
type input "thịnh"
click at [366, 312] on input "text" at bounding box center [406, 311] width 142 height 21
type input "pt"
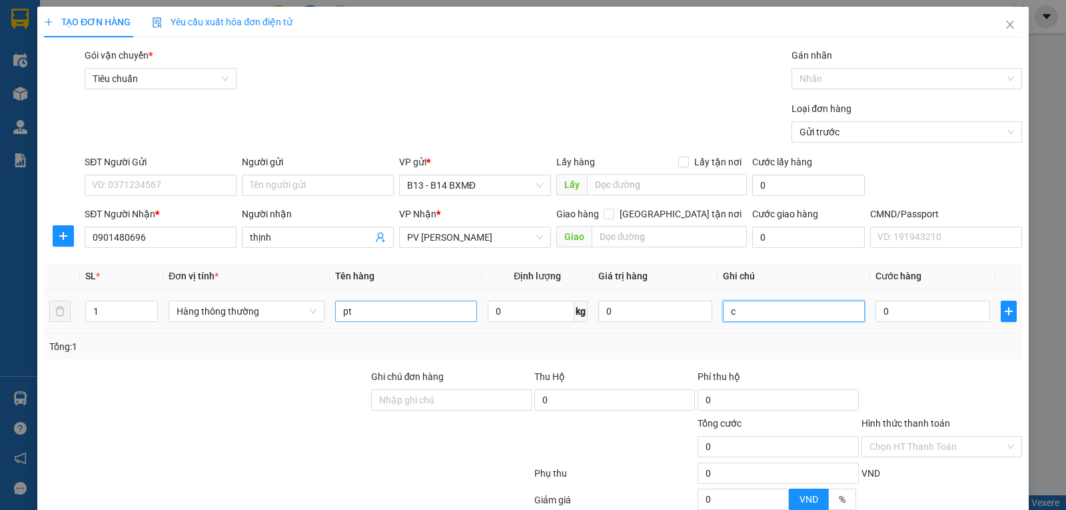
type input "c"
type input "3"
type input "30"
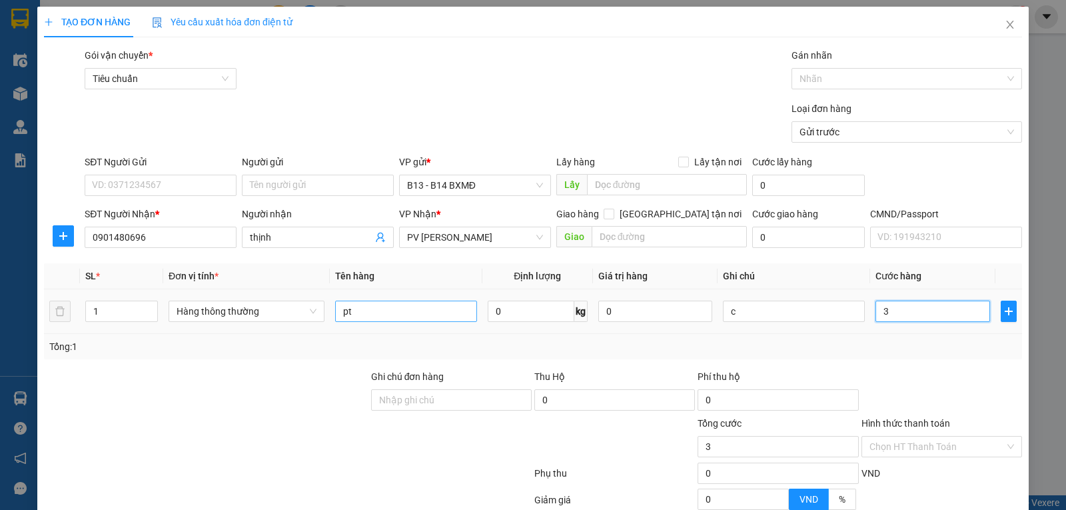
type input "30"
type input "300"
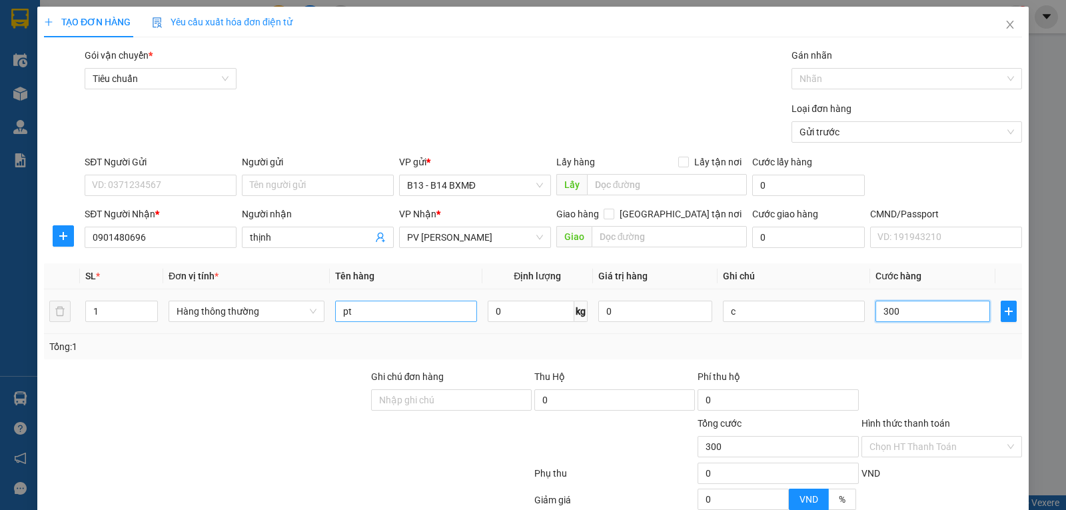
type input "3.000"
type input "30.000"
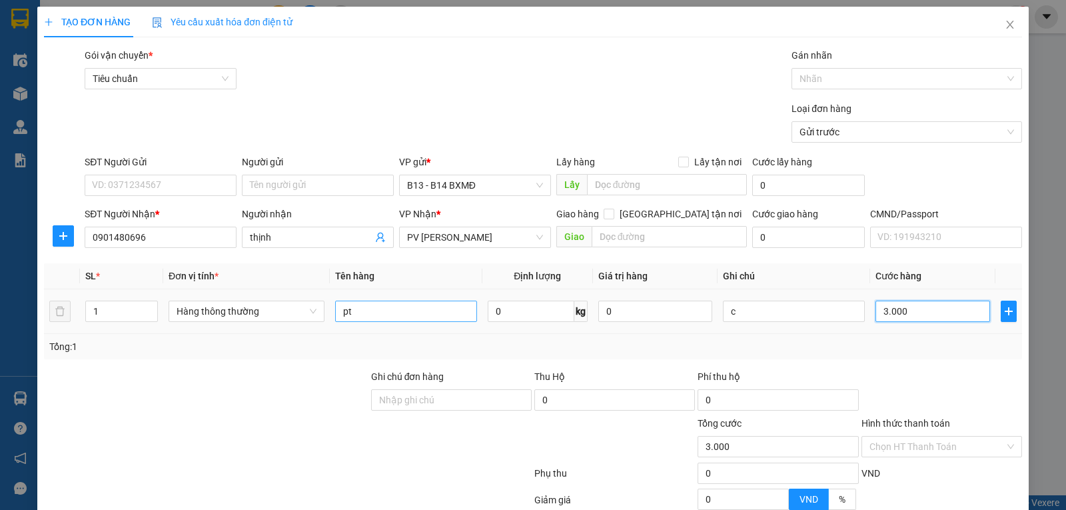
type input "30.000"
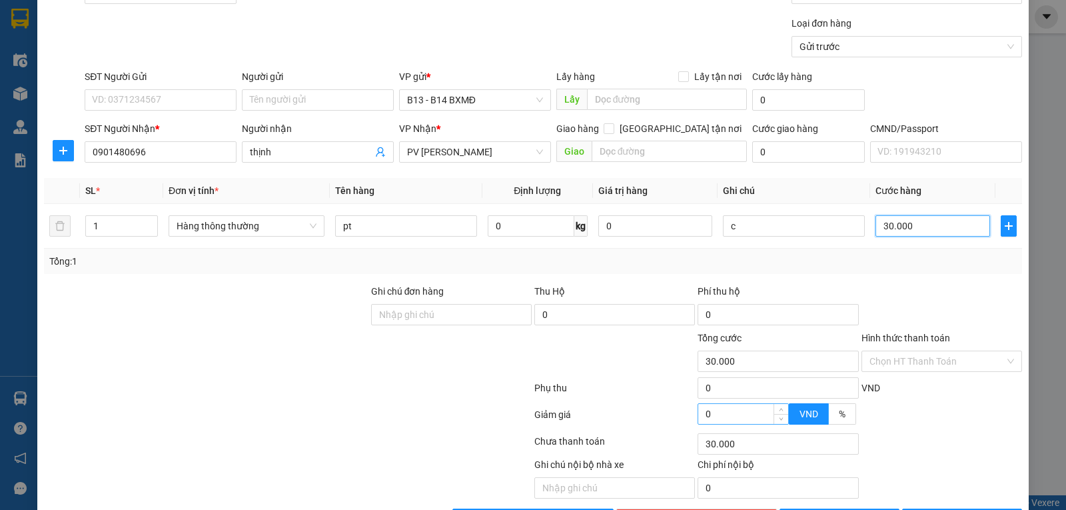
scroll to position [133, 0]
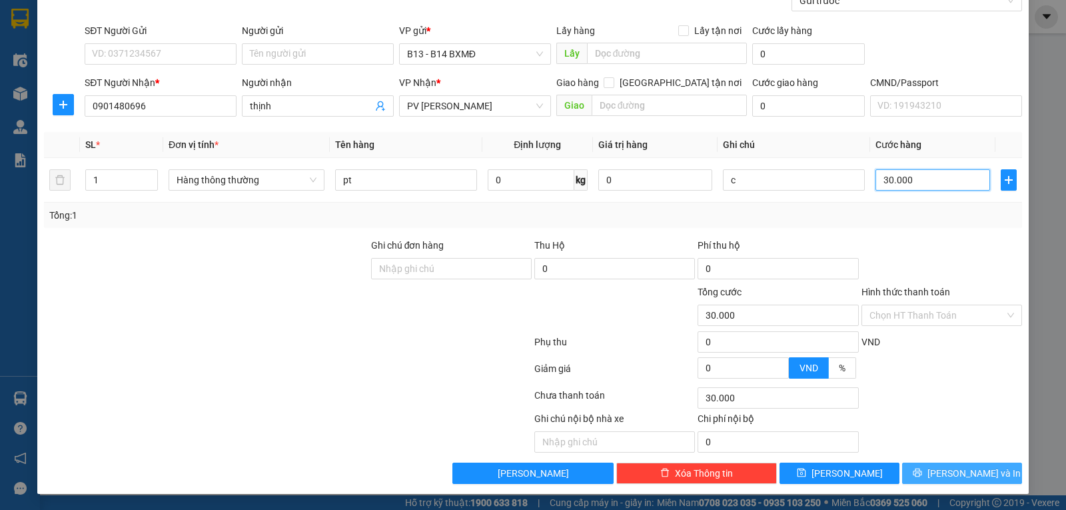
type input "30.000"
click at [956, 474] on span "[PERSON_NAME] và In" at bounding box center [974, 473] width 93 height 15
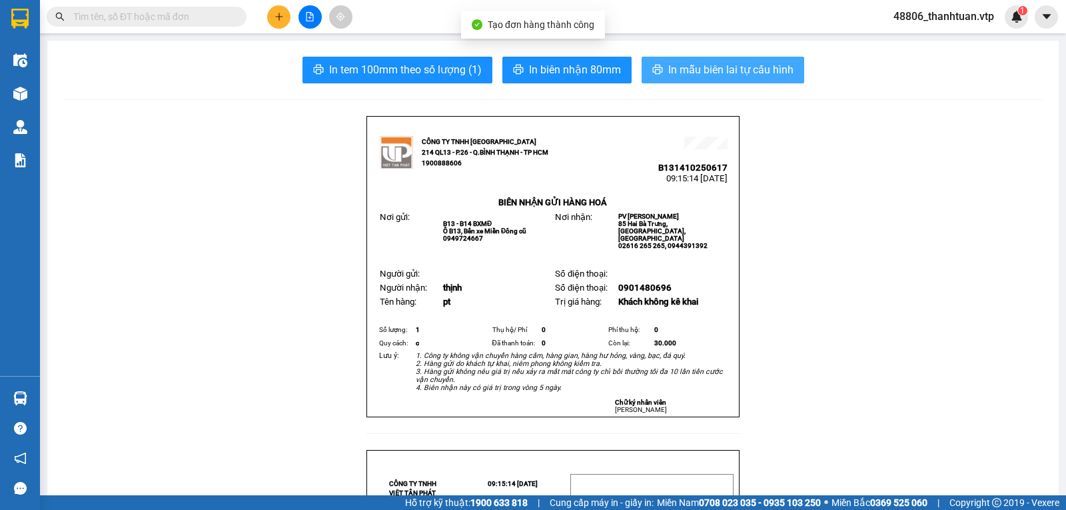
click at [720, 71] on span "In mẫu biên lai tự cấu hình" at bounding box center [730, 69] width 125 height 17
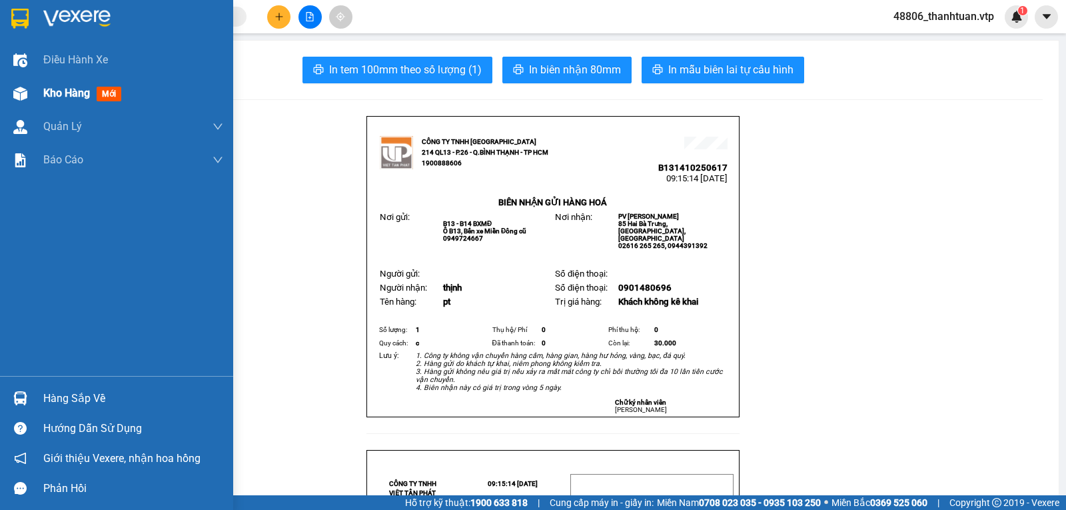
click at [34, 95] on div "Kho hàng mới" at bounding box center [116, 93] width 233 height 33
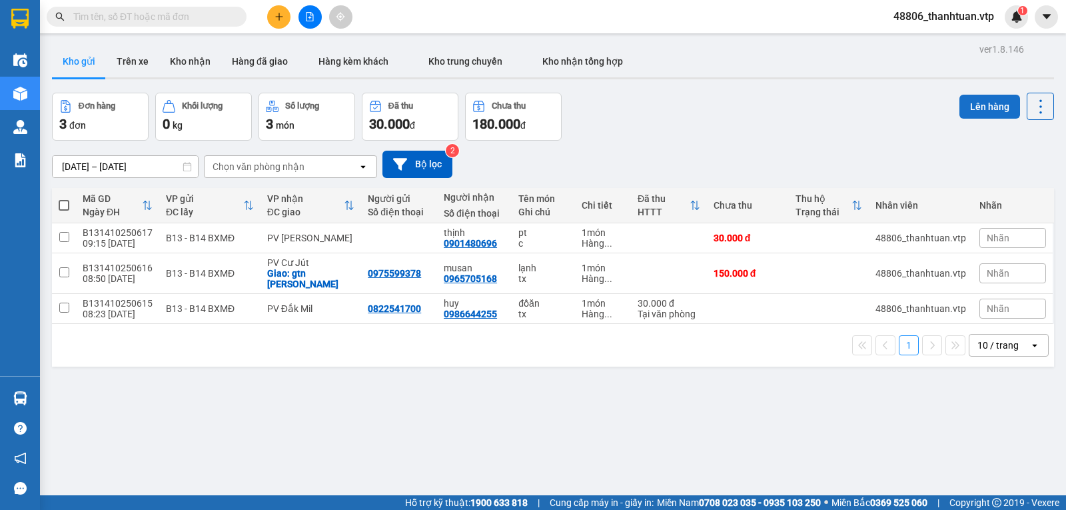
click at [984, 109] on button "Lên hàng" at bounding box center [990, 107] width 61 height 24
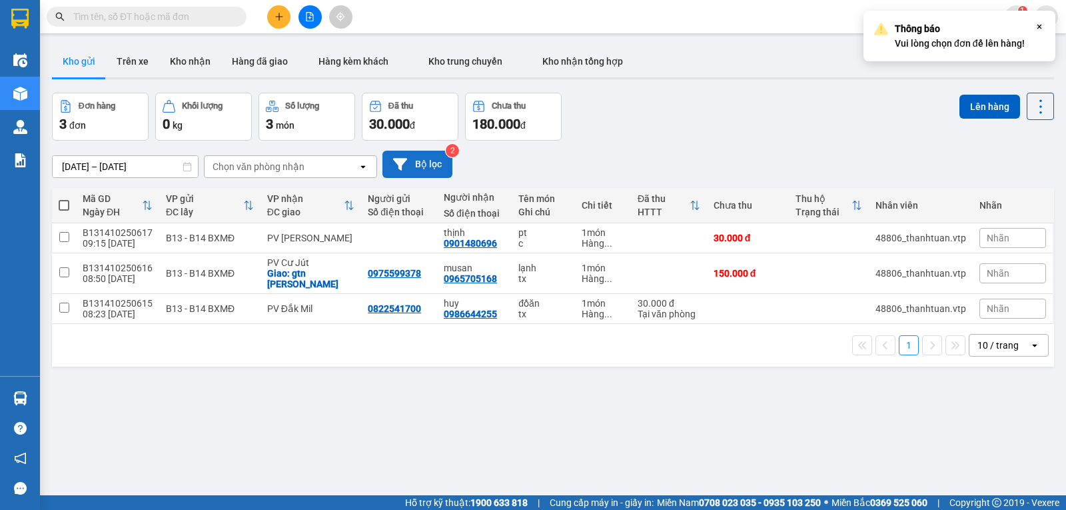
click at [424, 172] on button "Bộ lọc" at bounding box center [417, 164] width 70 height 27
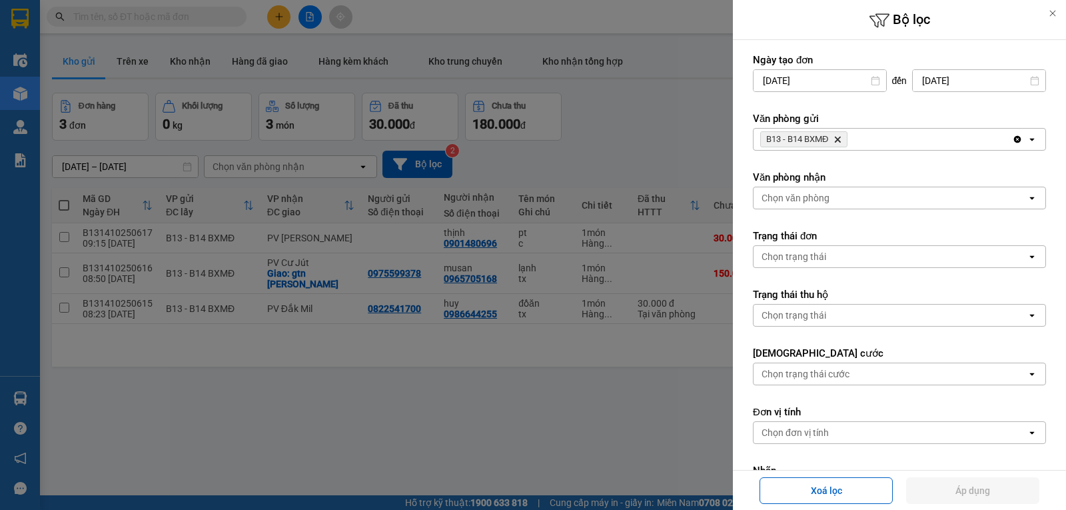
click at [841, 138] on icon "B13 - B14 BXMĐ, close by backspace" at bounding box center [838, 140] width 6 height 6
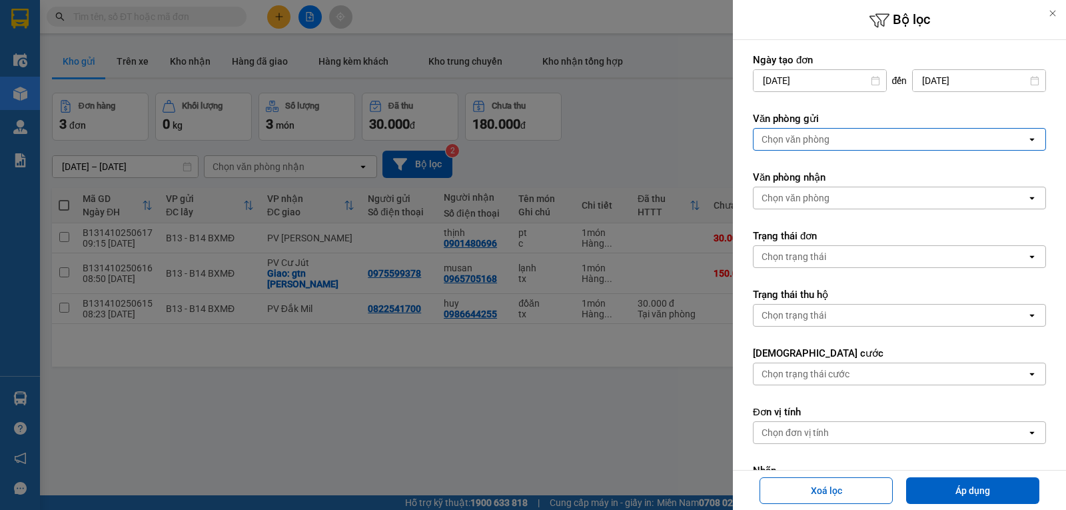
click at [848, 139] on div "Chọn văn phòng" at bounding box center [890, 139] width 273 height 21
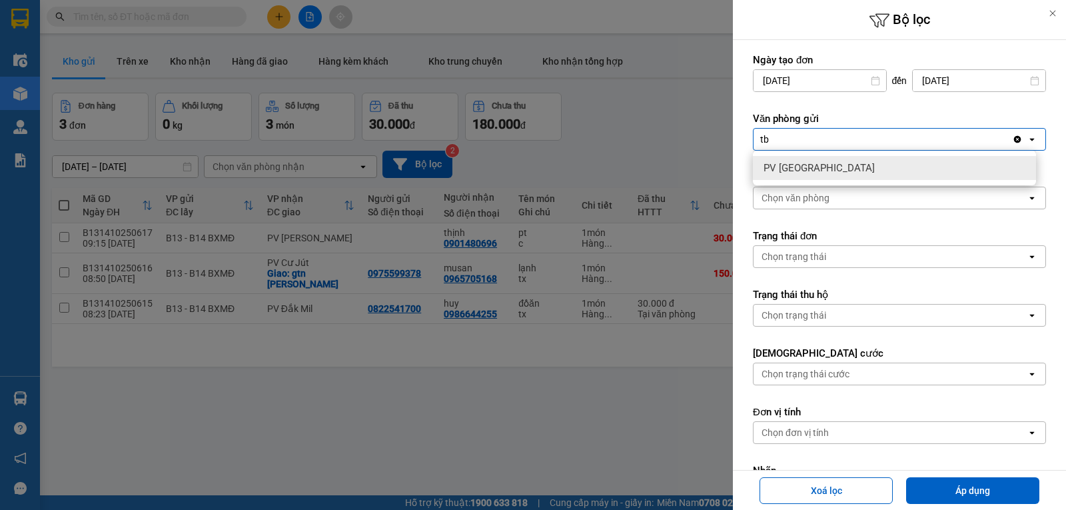
type input "tb"
click at [798, 165] on span "PV [GEOGRAPHIC_DATA]" at bounding box center [819, 167] width 111 height 13
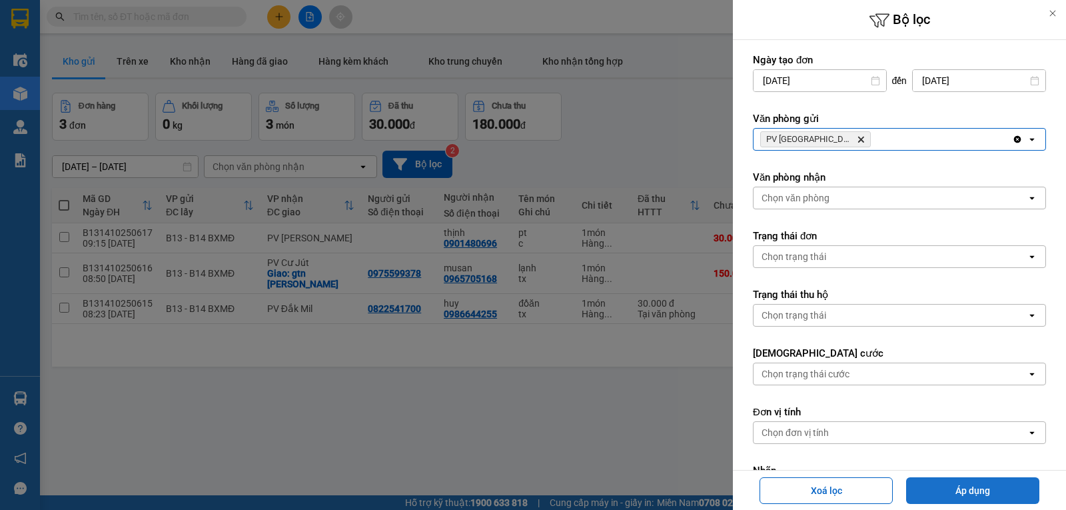
click at [979, 495] on button "Áp dụng" at bounding box center [972, 490] width 133 height 27
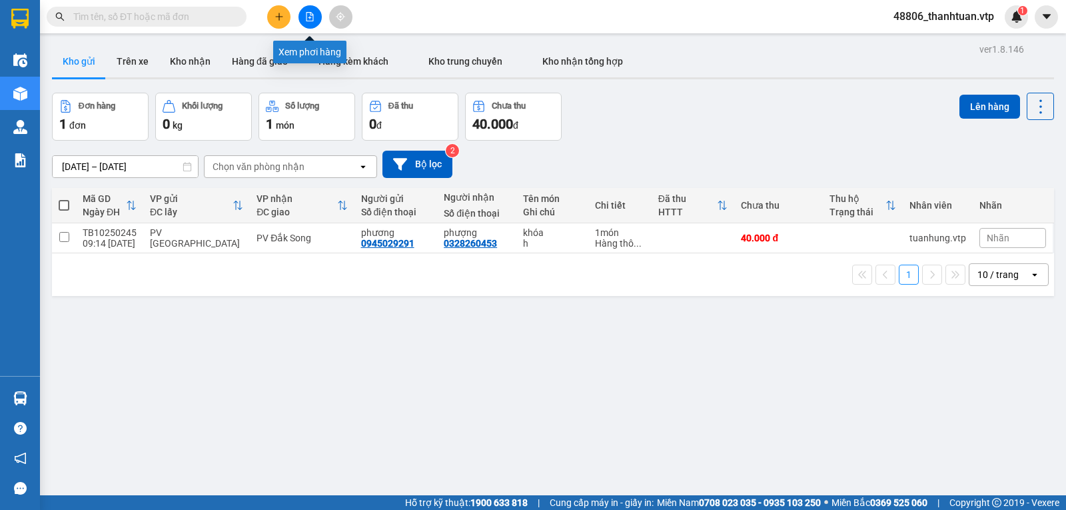
click at [312, 17] on icon "file-add" at bounding box center [309, 16] width 9 height 9
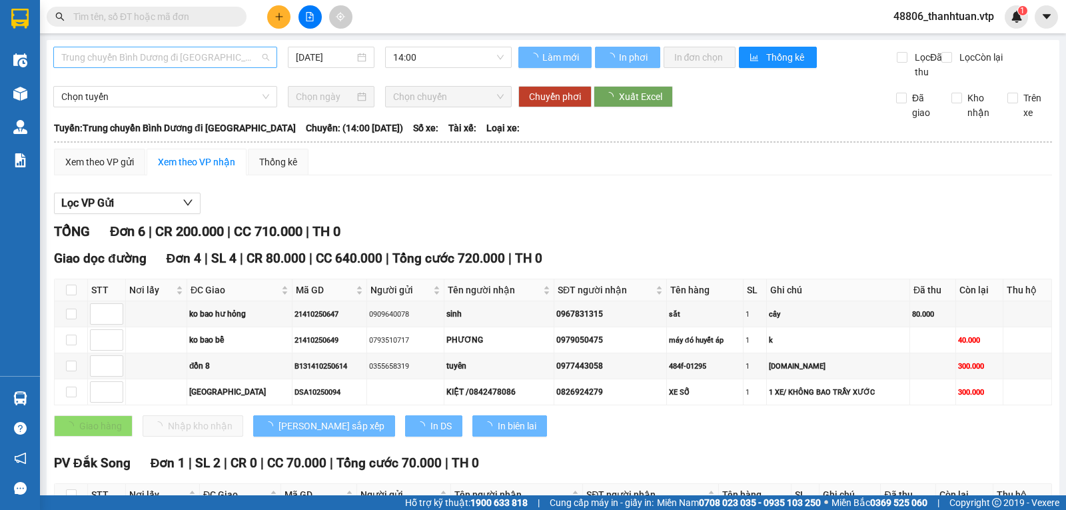
click at [189, 62] on span "Trung chuyển Bình Dương đi [GEOGRAPHIC_DATA]" at bounding box center [165, 57] width 208 height 20
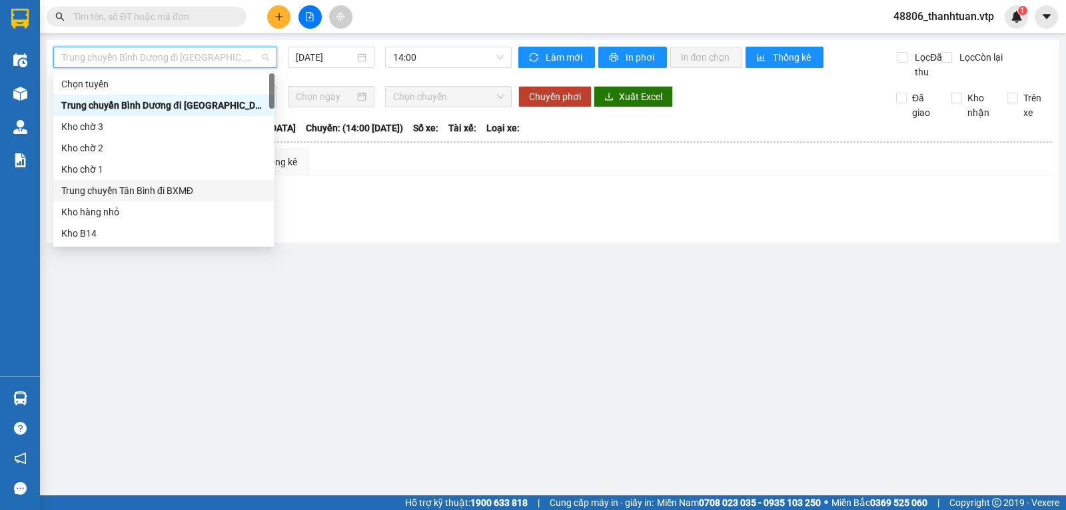
click at [137, 193] on div "Trung chuyển Tân Bình đi BXMĐ" at bounding box center [163, 190] width 205 height 15
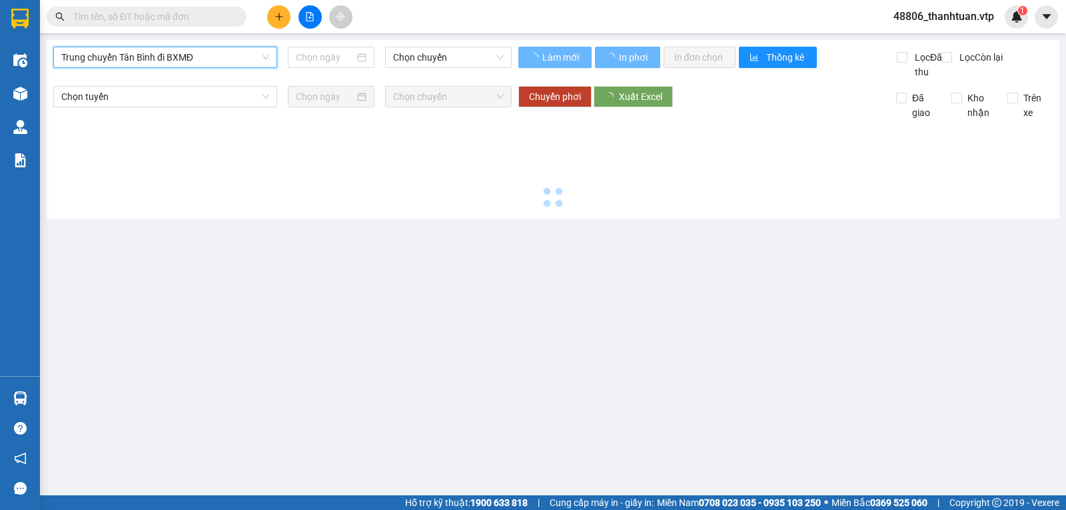
type input "[DATE]"
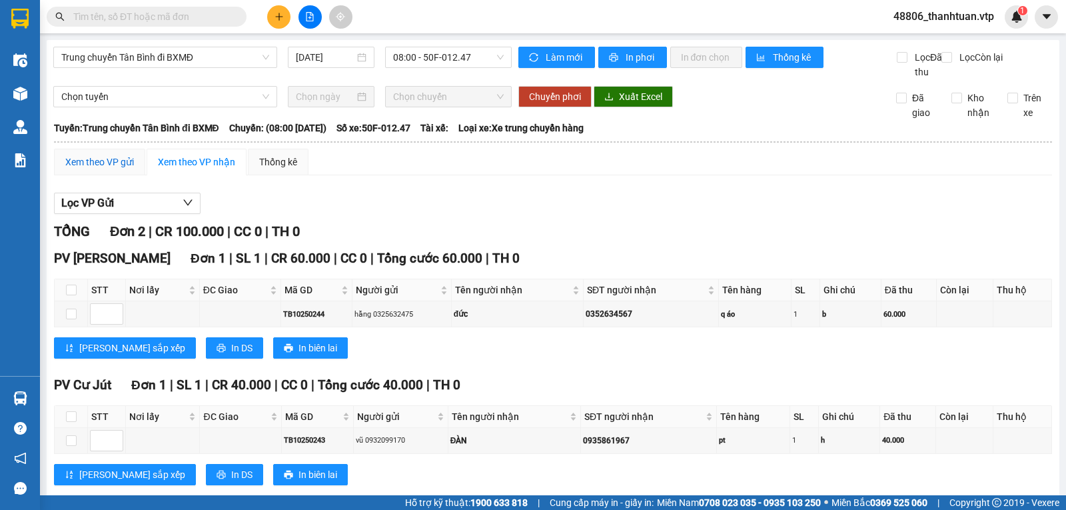
click at [112, 169] on div "Xem theo VP gửi" at bounding box center [99, 162] width 69 height 15
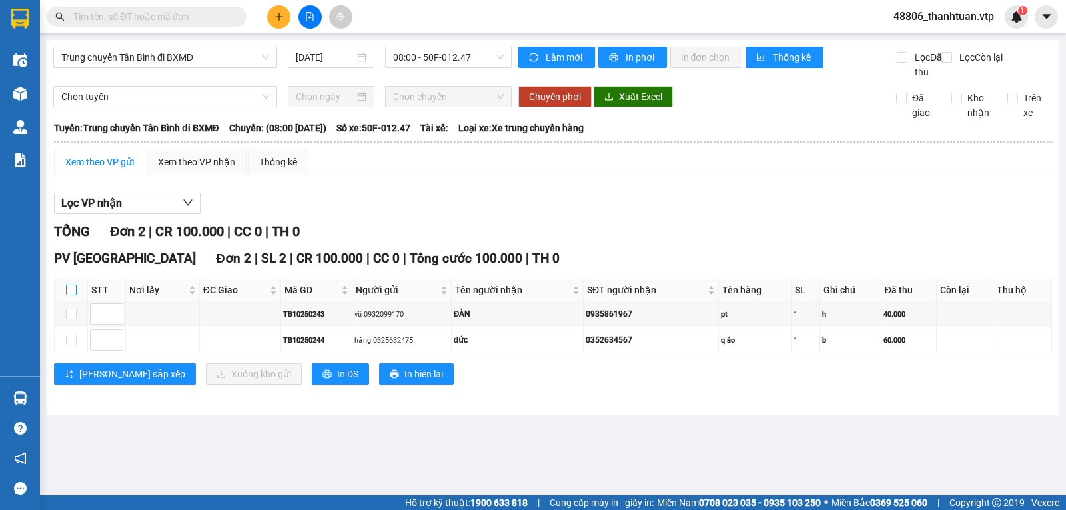
click at [67, 295] on input "checkbox" at bounding box center [71, 290] width 11 height 11
checkbox input "true"
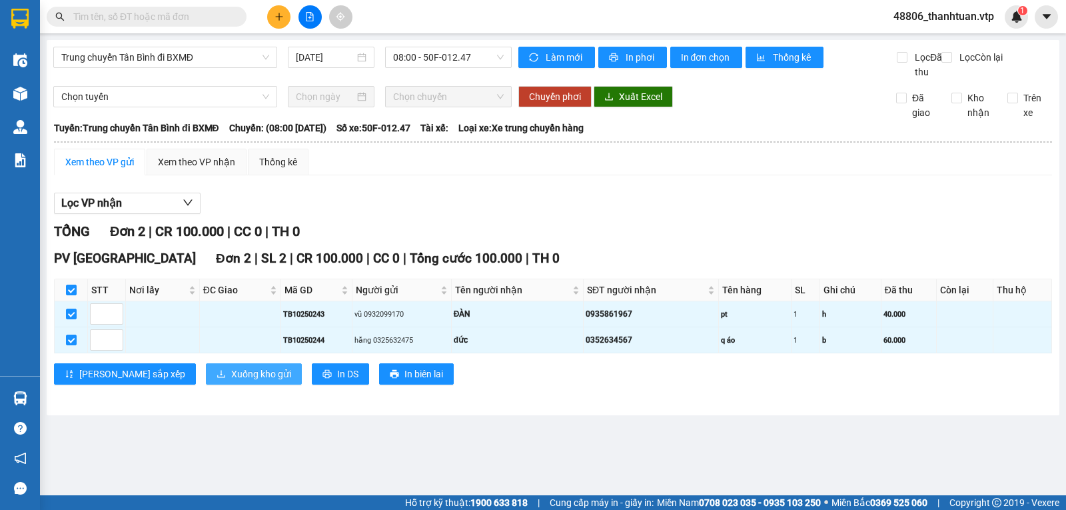
click at [231, 381] on span "Xuống kho gửi" at bounding box center [261, 373] width 60 height 15
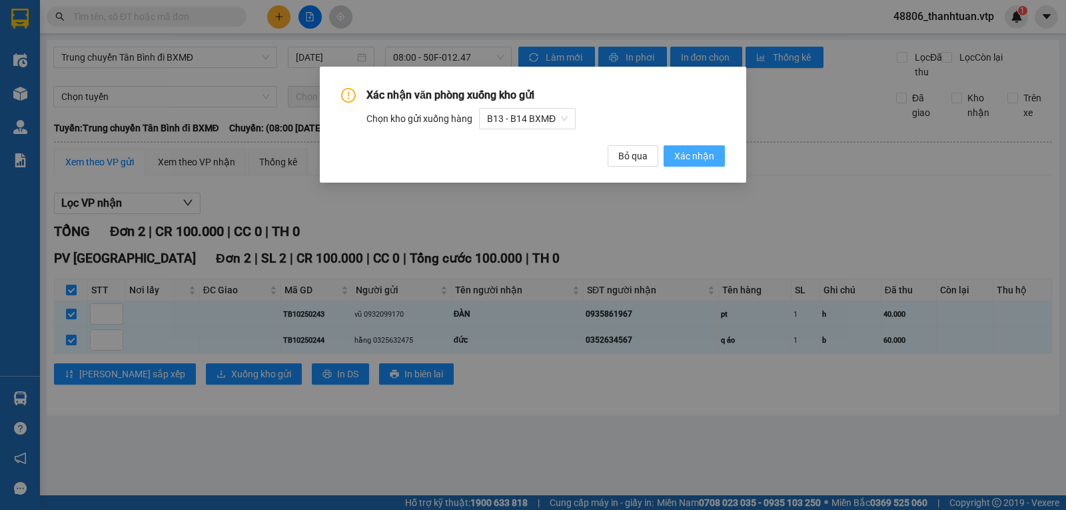
click at [705, 159] on span "Xác nhận" at bounding box center [694, 156] width 40 height 15
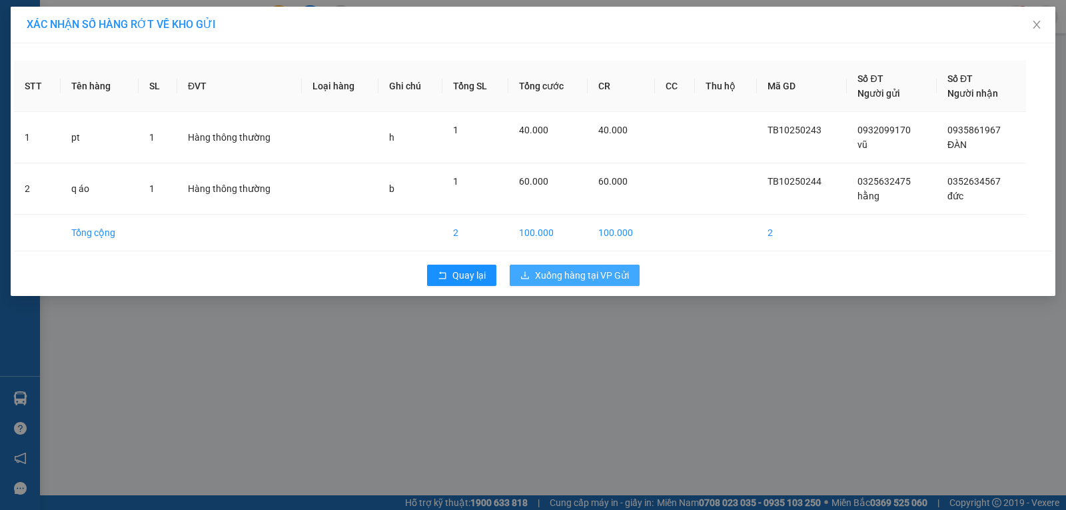
click at [570, 271] on span "Xuống hàng tại VP Gửi" at bounding box center [582, 275] width 94 height 15
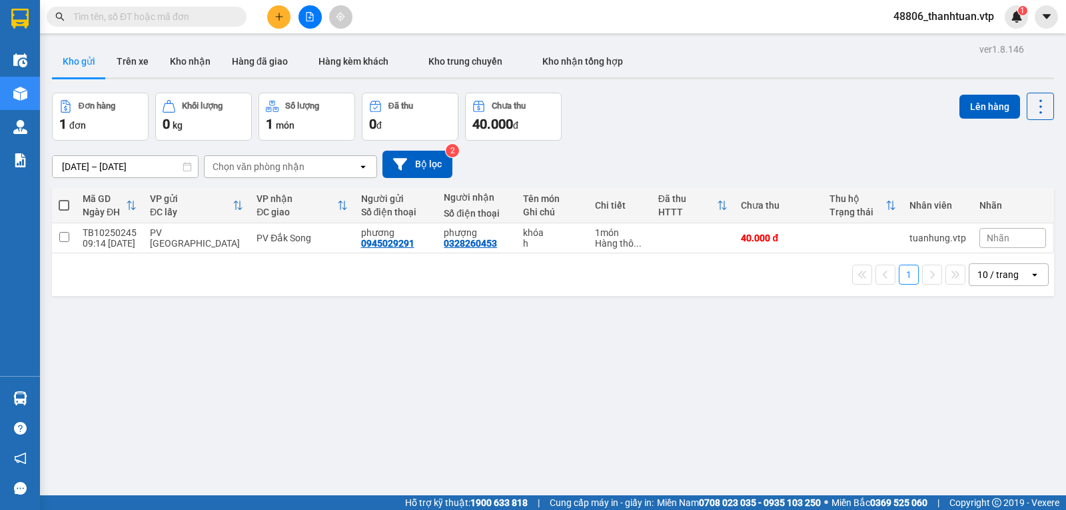
click at [137, 15] on input "text" at bounding box center [151, 16] width 157 height 15
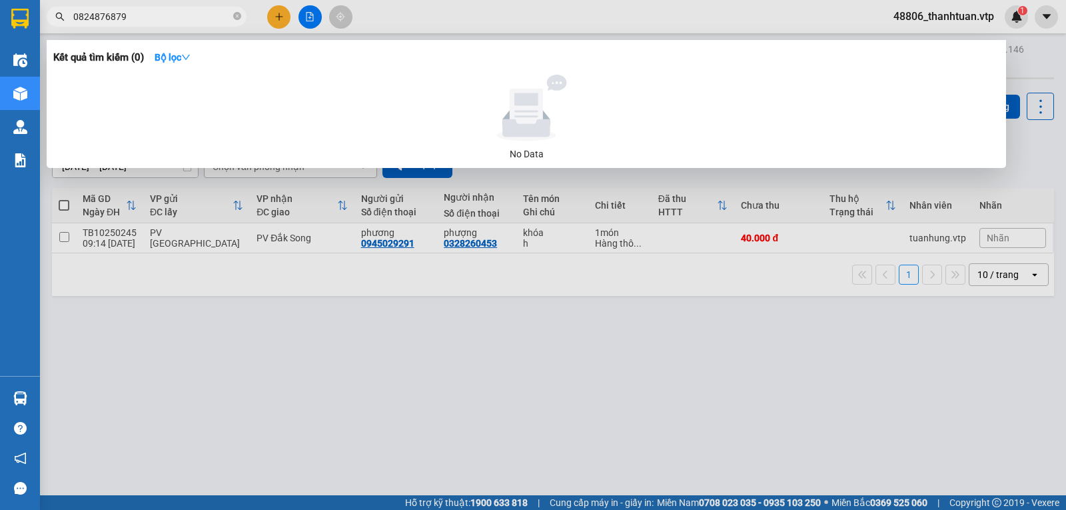
type input "0824876879"
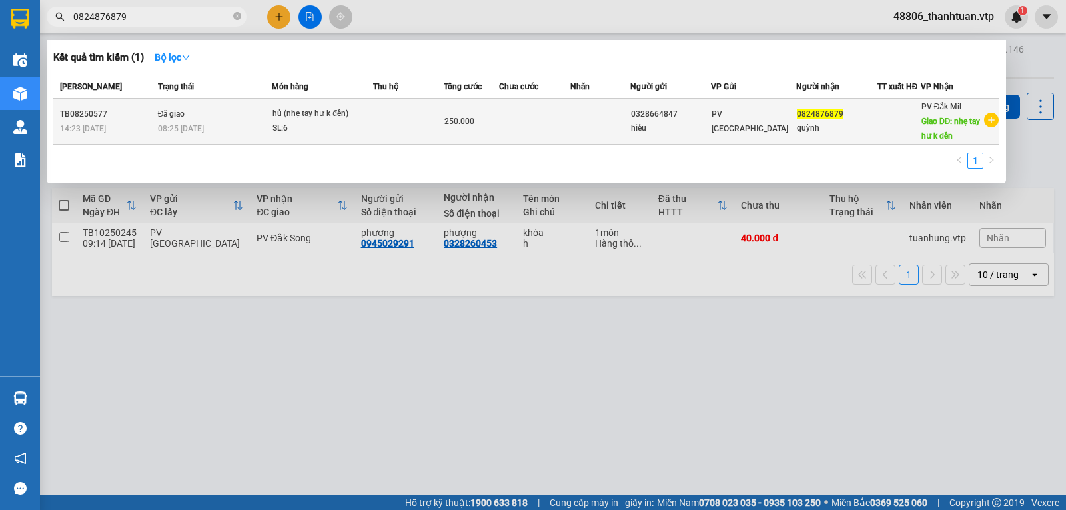
click at [512, 123] on td at bounding box center [534, 122] width 71 height 46
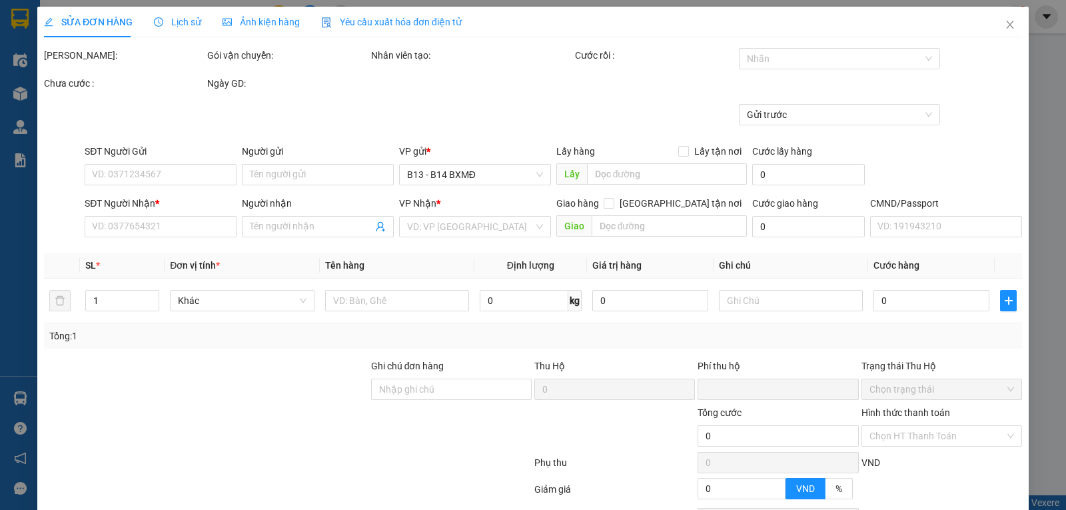
type input "0328664847"
type input "hiếu"
type input "0824876879"
type input "quỳnh"
type input "nhẹ tay hư k đền"
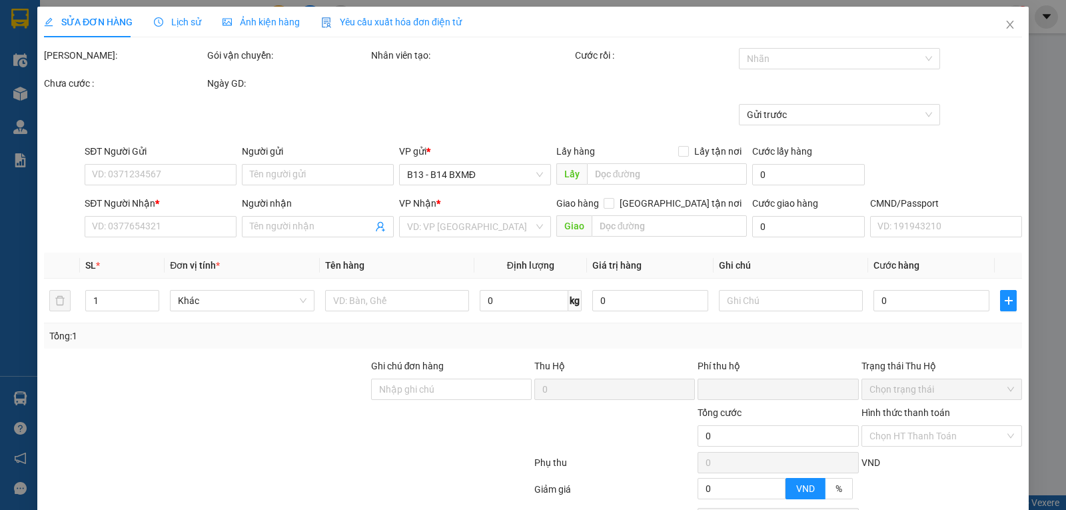
type input "0"
type input "250.000"
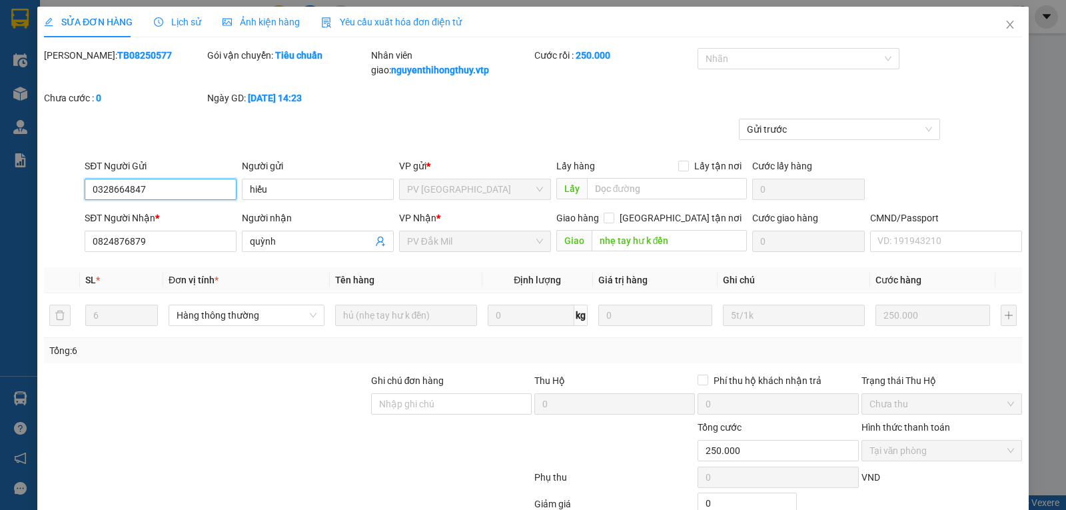
type input "12.500"
click at [1005, 22] on icon "close" at bounding box center [1010, 24] width 11 height 11
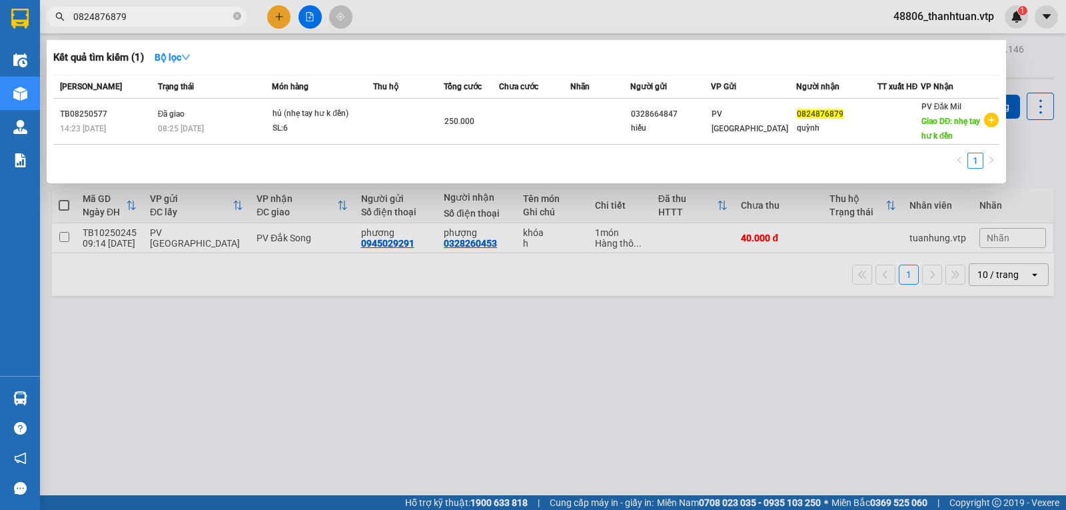
drag, startPoint x: 143, startPoint y: 17, endPoint x: 35, endPoint y: 32, distance: 109.6
click at [36, 32] on section "Kết quả tìm kiếm ( 1 ) Bộ lọc Mã ĐH Trạng thái Món hàng Thu hộ Tổng cước Chưa c…" at bounding box center [533, 255] width 1066 height 510
click at [212, 384] on div at bounding box center [533, 255] width 1066 height 510
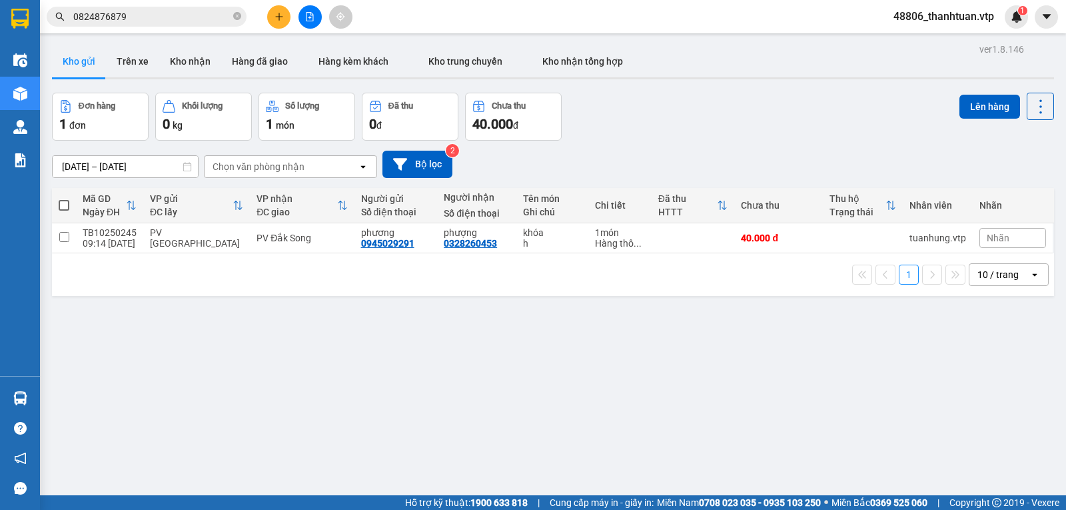
click at [277, 18] on icon "plus" at bounding box center [279, 16] width 9 height 9
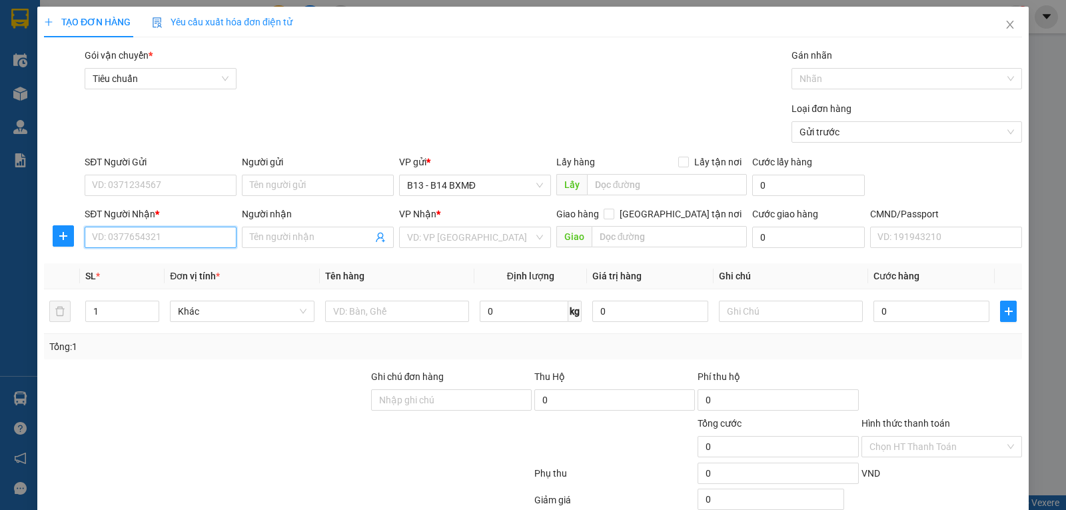
click at [188, 239] on input "SĐT Người Nhận *" at bounding box center [161, 237] width 152 height 21
paste input "0824876879"
type input "0824876879"
click at [267, 238] on input "Người nhận" at bounding box center [311, 237] width 123 height 15
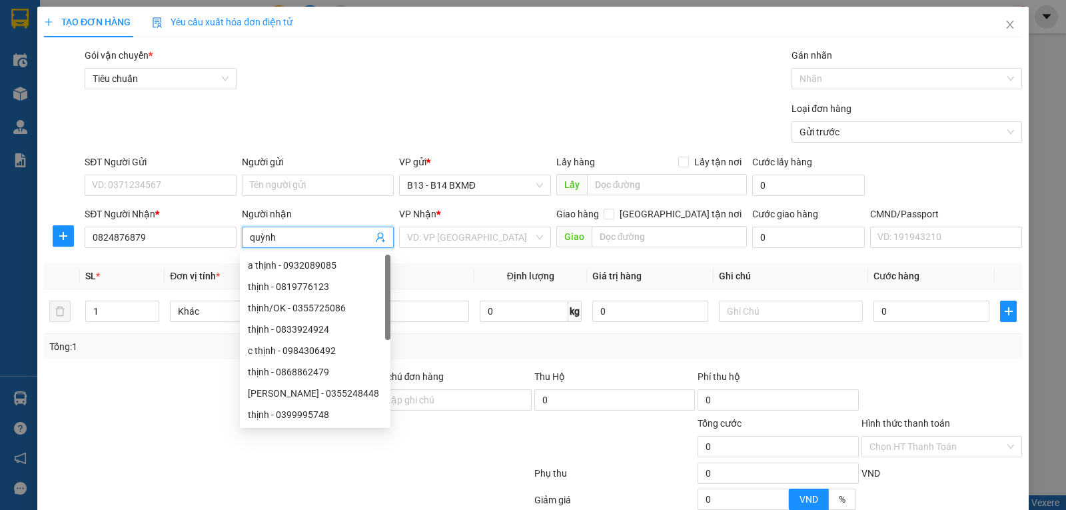
type input "quỳnh"
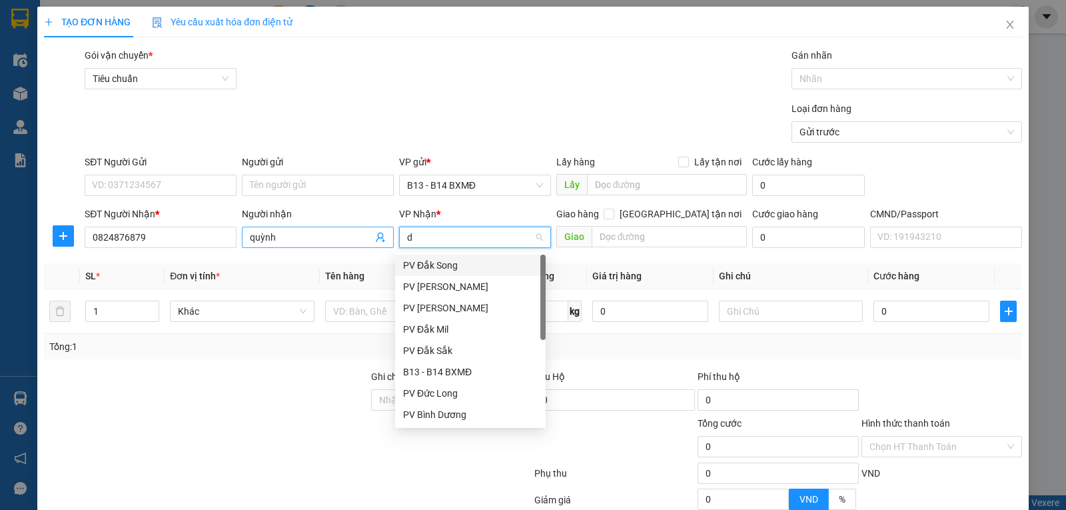
type input "dm"
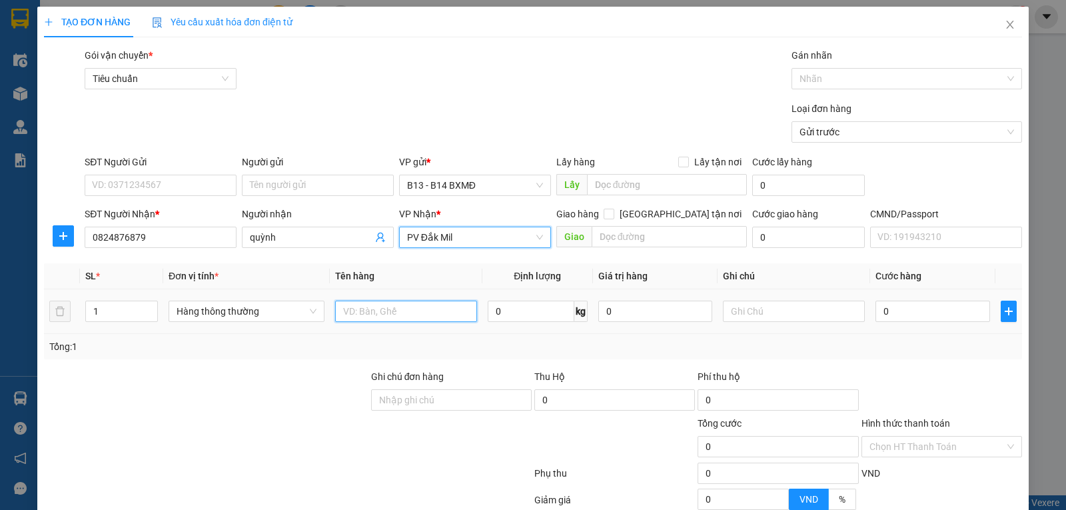
click at [377, 313] on input "text" at bounding box center [406, 311] width 142 height 21
type input "hư ko thường"
click at [121, 315] on input "1" at bounding box center [121, 311] width 71 height 20
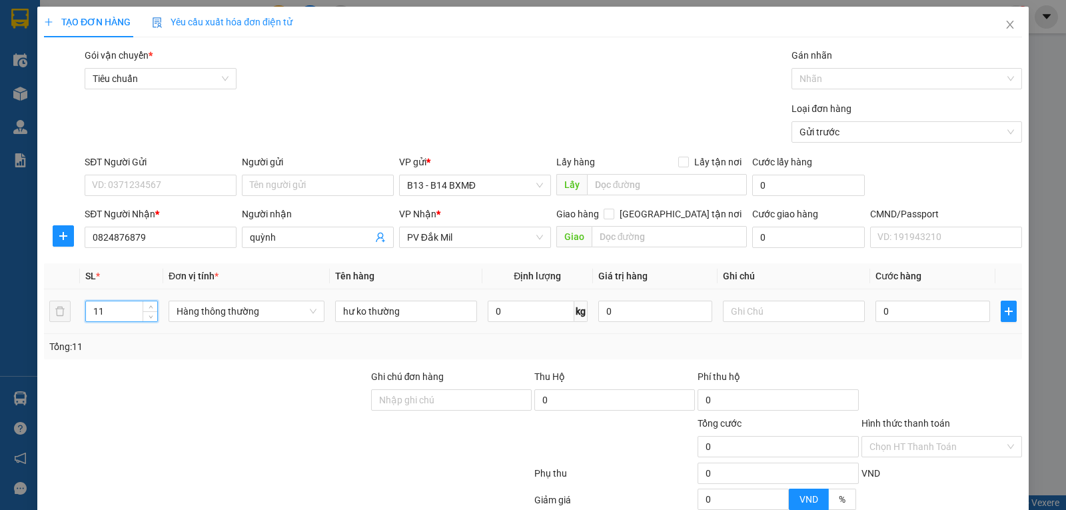
type input "11"
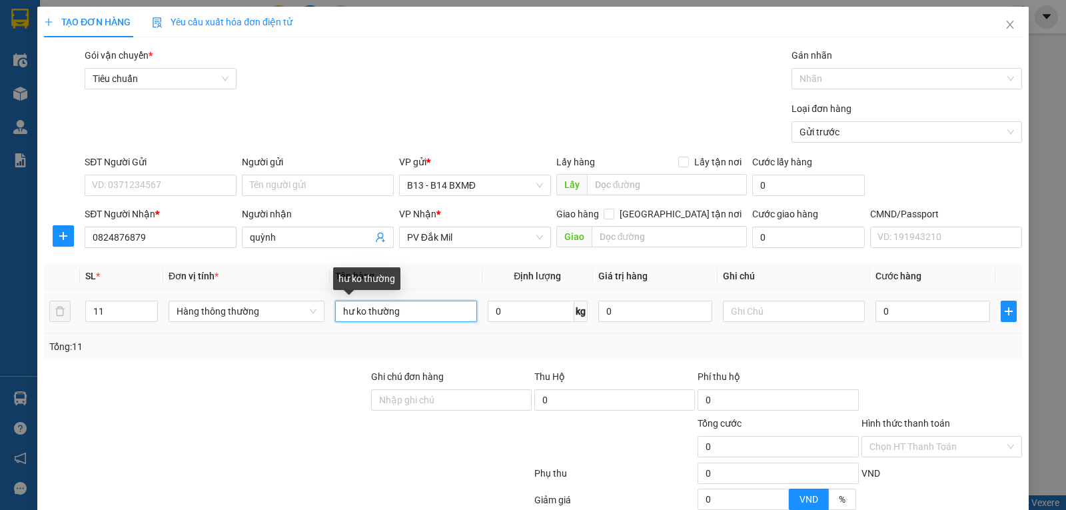
click at [338, 315] on input "hư ko thường" at bounding box center [406, 311] width 142 height 21
type input "hủ(hư ko thường"
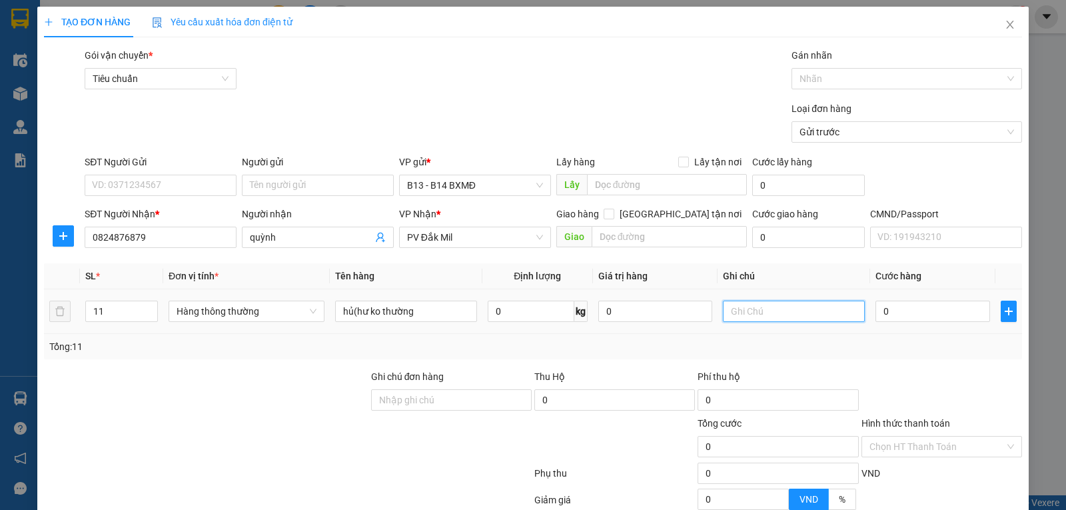
click at [739, 311] on input "text" at bounding box center [794, 311] width 142 height 21
type input "10t1b"
type input "5"
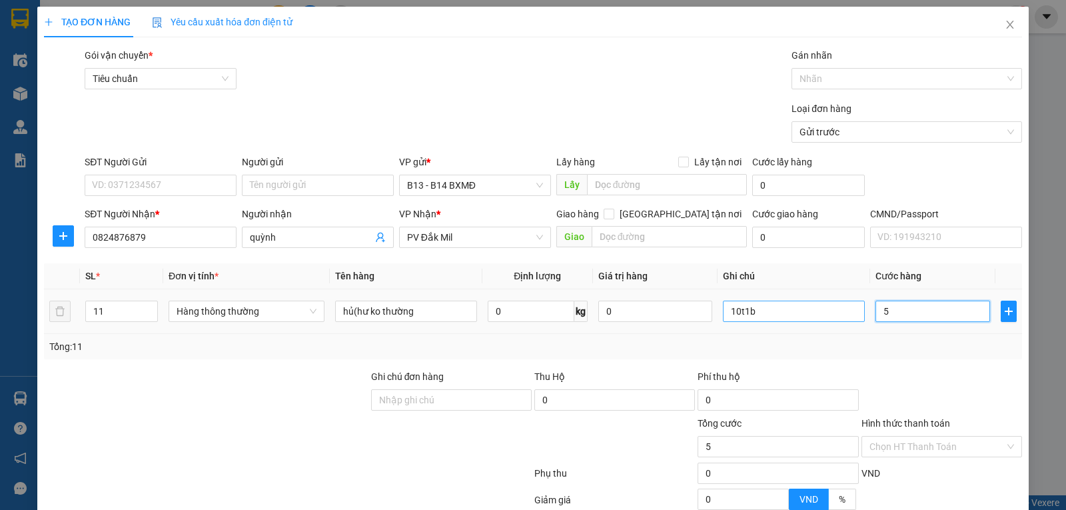
type input "55"
type input "550"
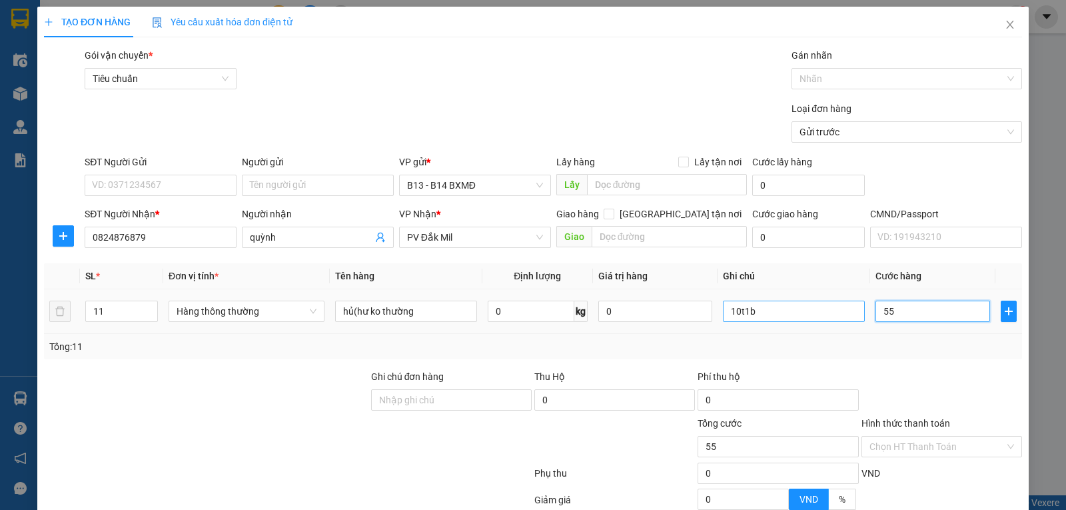
type input "550"
type input "5.500"
type input "55.000"
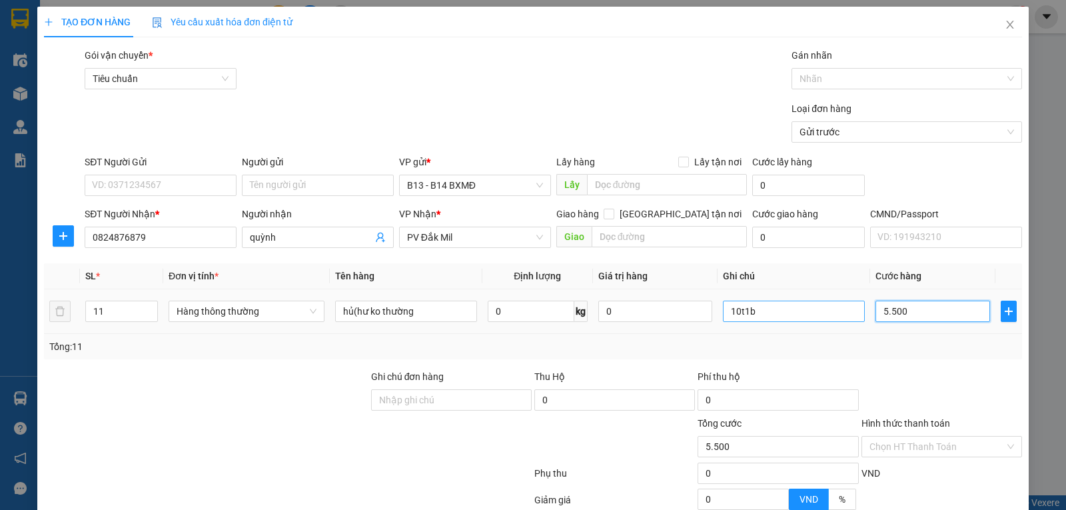
type input "55.000"
type input "550.000"
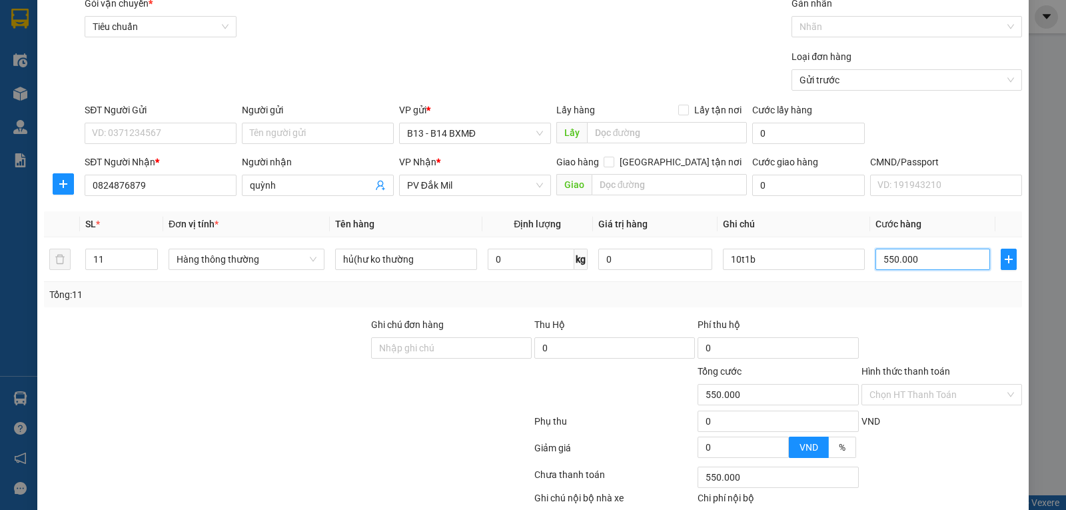
scroll to position [134, 0]
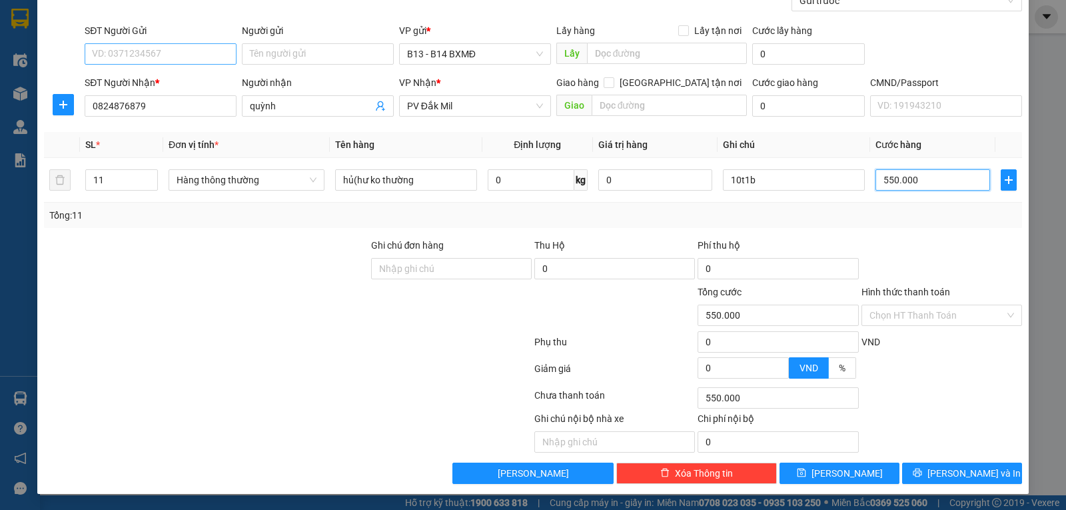
type input "550.000"
click at [117, 53] on input "SĐT Người Gửi" at bounding box center [161, 53] width 152 height 21
type input "0328664847"
click at [957, 469] on span "[PERSON_NAME] và In" at bounding box center [974, 473] width 93 height 15
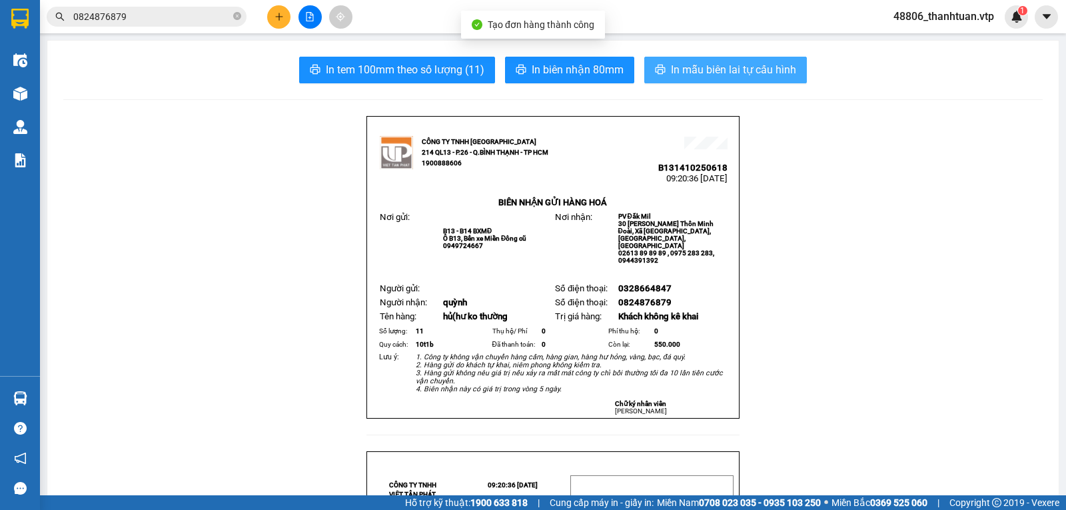
click at [717, 65] on span "In mẫu biên lai tự cấu hình" at bounding box center [733, 69] width 125 height 17
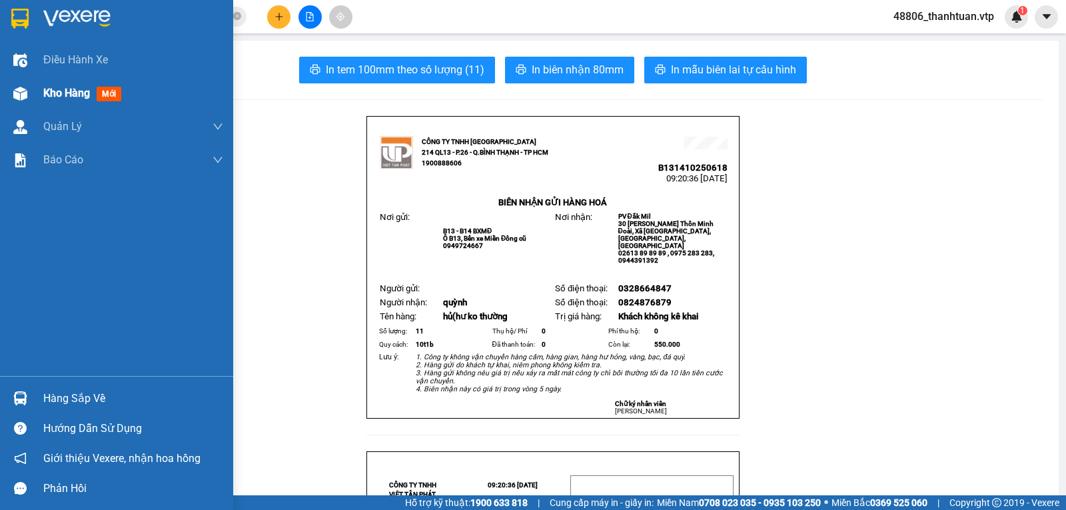
click at [46, 91] on span "Kho hàng" at bounding box center [66, 93] width 47 height 13
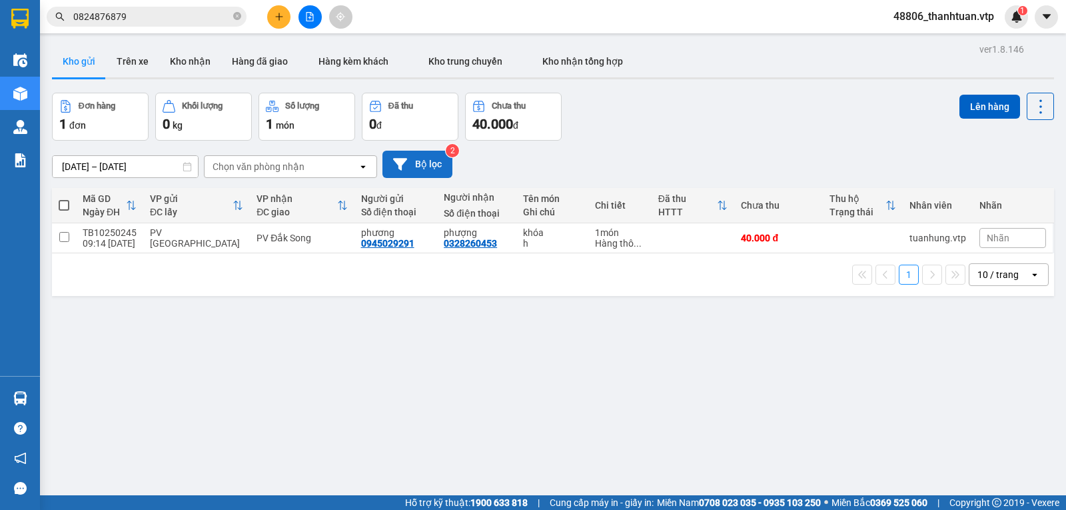
click at [414, 159] on button "Bộ lọc" at bounding box center [417, 164] width 70 height 27
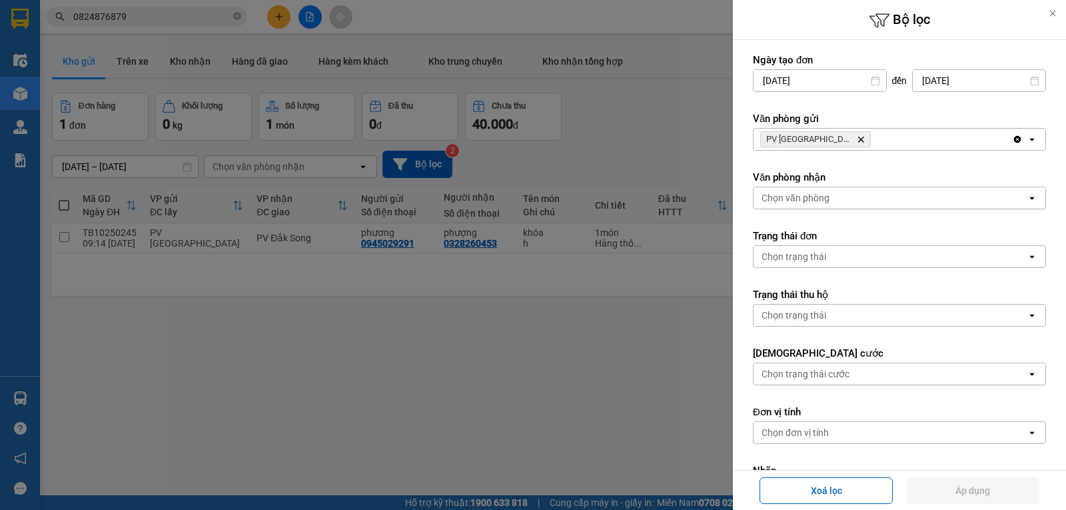
click at [827, 139] on span "PV Tân Bình Delete" at bounding box center [815, 139] width 111 height 16
click at [857, 139] on icon "Delete" at bounding box center [861, 139] width 8 height 8
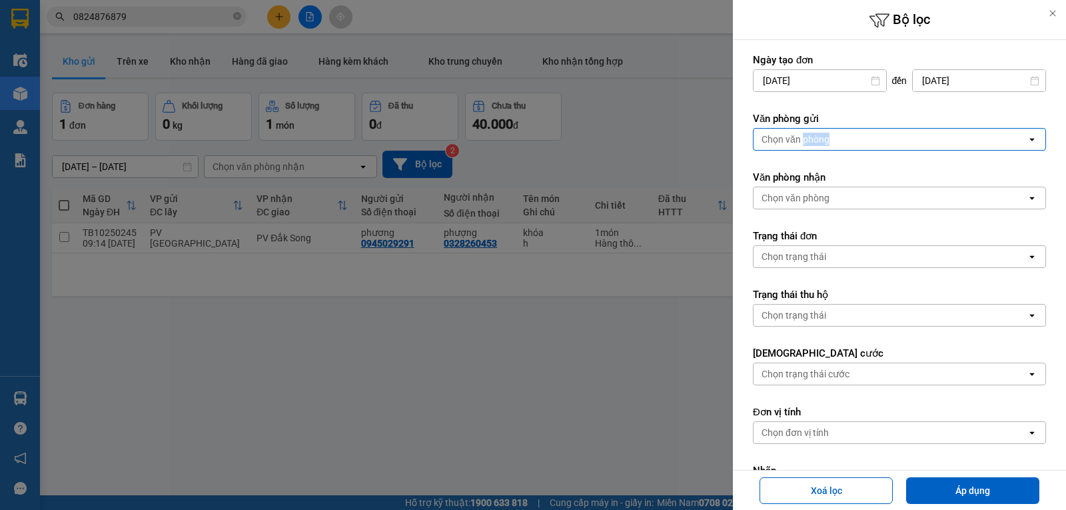
click at [823, 139] on div "Chọn văn phòng" at bounding box center [796, 139] width 68 height 13
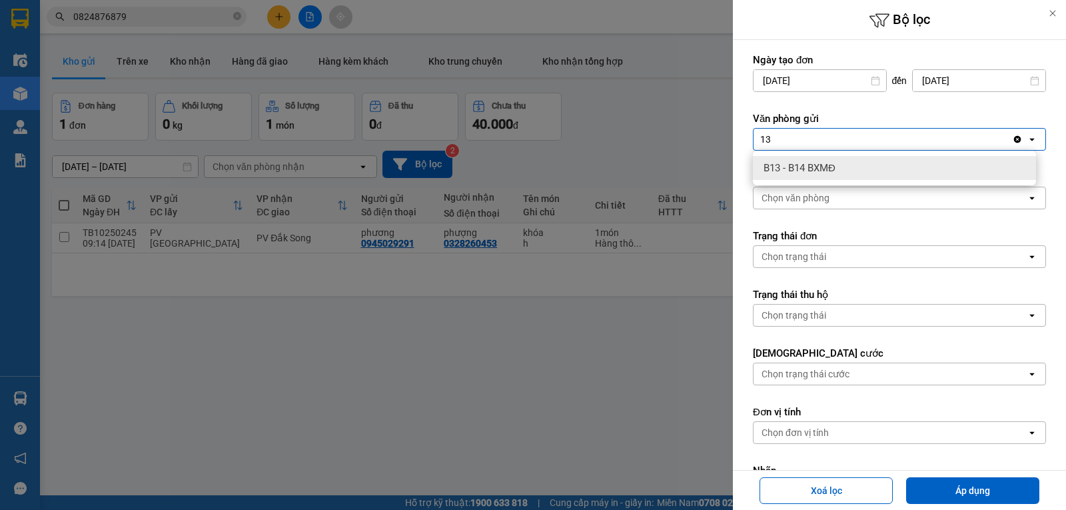
type input "13"
click at [809, 170] on span "B13 - B14 BXMĐ" at bounding box center [800, 167] width 72 height 13
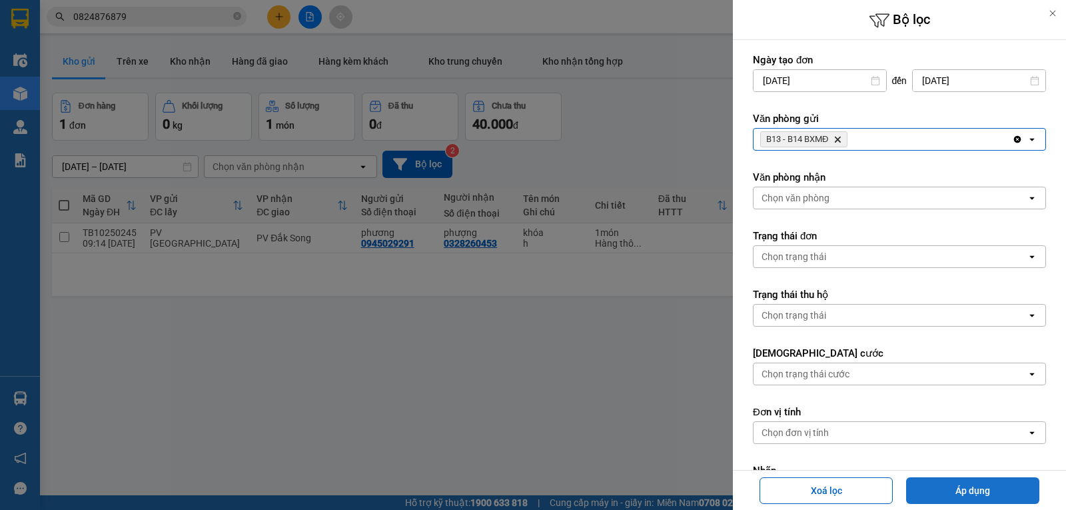
drag, startPoint x: 982, startPoint y: 476, endPoint x: 983, endPoint y: 485, distance: 8.7
click at [983, 485] on button "Áp dụng" at bounding box center [972, 490] width 133 height 27
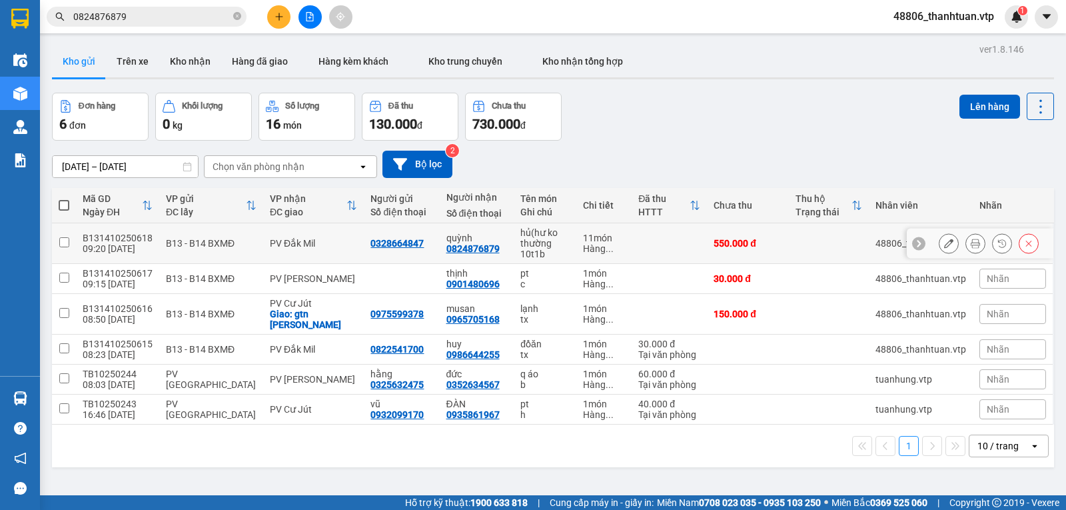
click at [62, 246] on input "checkbox" at bounding box center [64, 242] width 10 height 10
checkbox input "true"
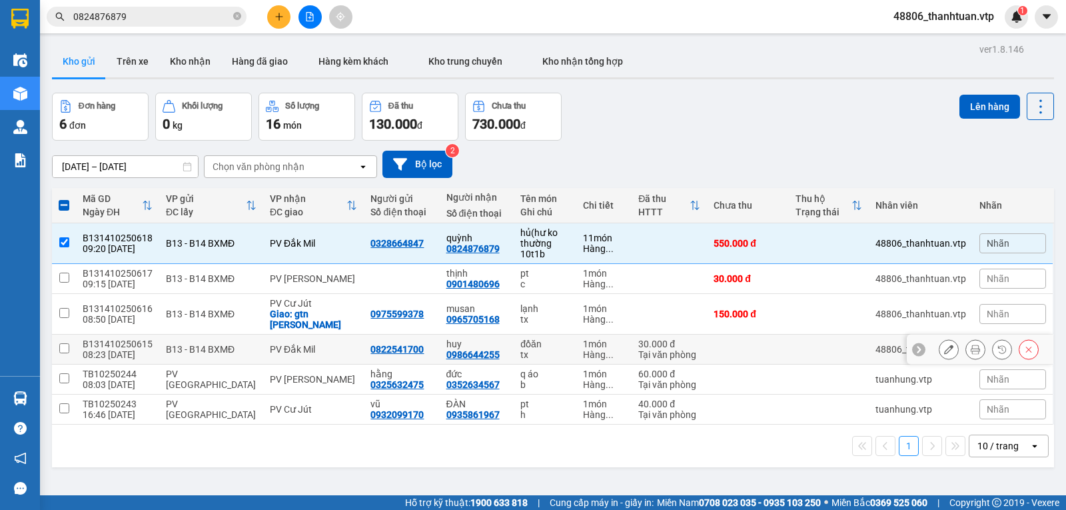
click at [65, 343] on input "checkbox" at bounding box center [64, 348] width 10 height 10
checkbox input "true"
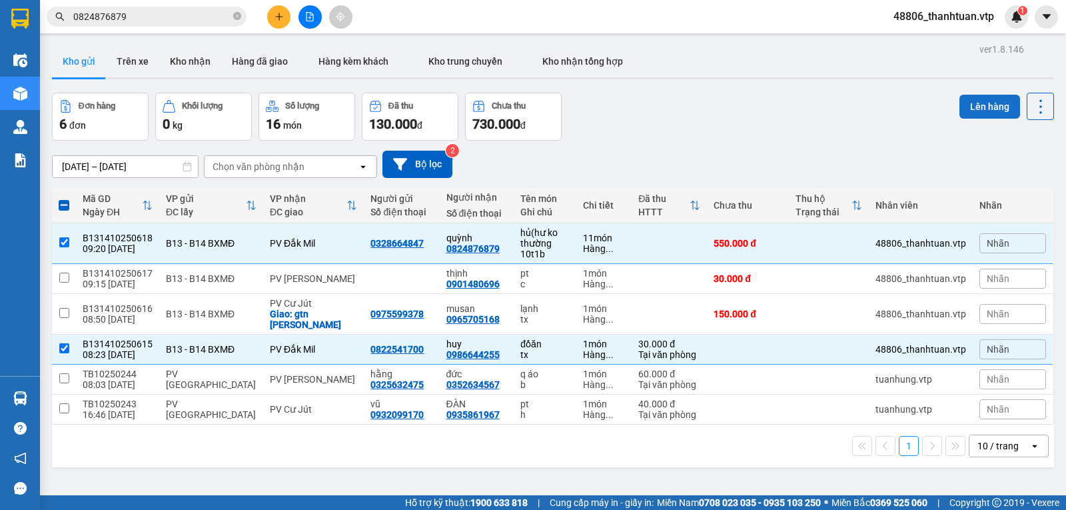
click at [969, 104] on button "Lên hàng" at bounding box center [990, 107] width 61 height 24
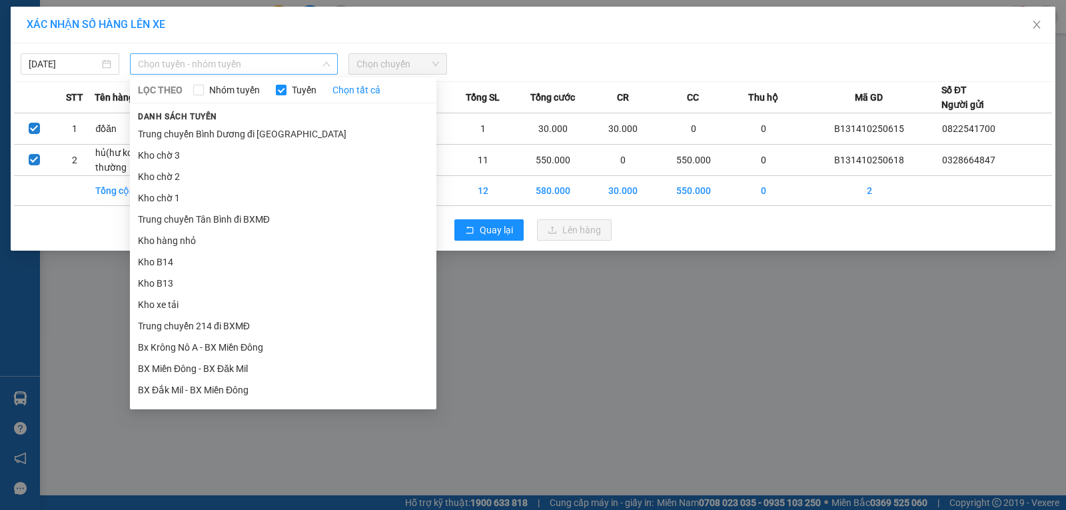
click at [273, 60] on span "Chọn tuyến - nhóm tuyến" at bounding box center [234, 64] width 192 height 20
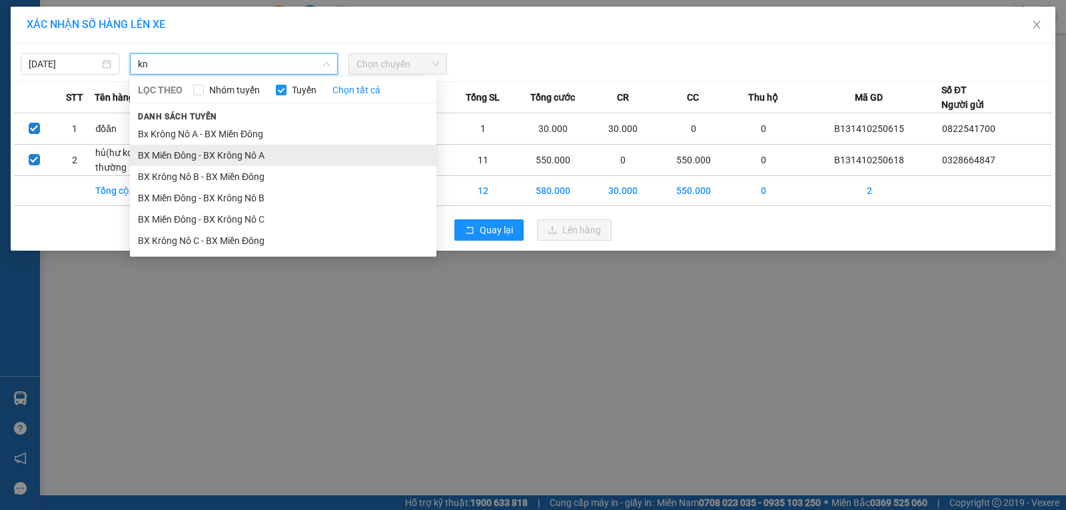
type input "kn"
click at [273, 150] on li "BX Miền Đông - BX Krông Nô A" at bounding box center [283, 155] width 307 height 21
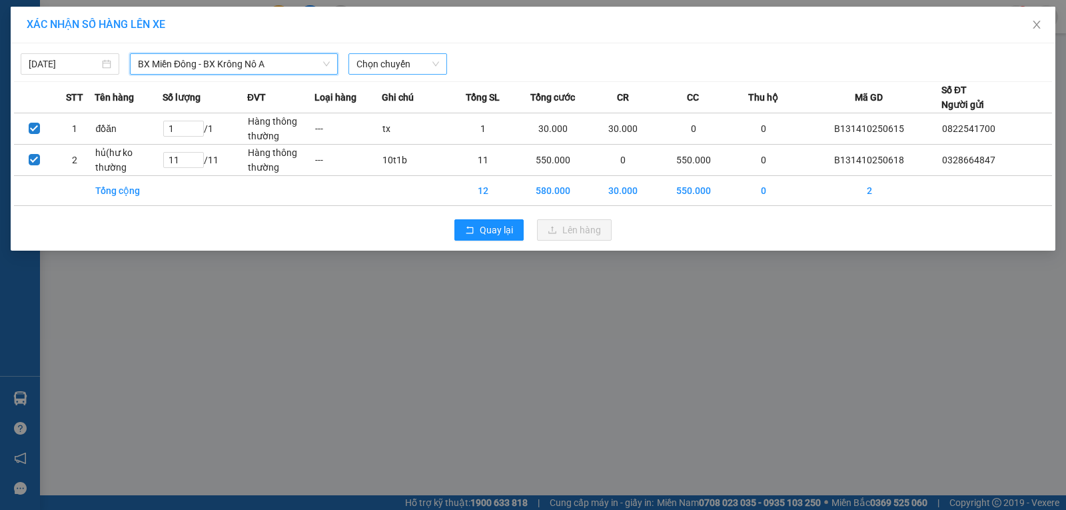
click at [361, 71] on span "Chọn chuyến" at bounding box center [397, 64] width 83 height 20
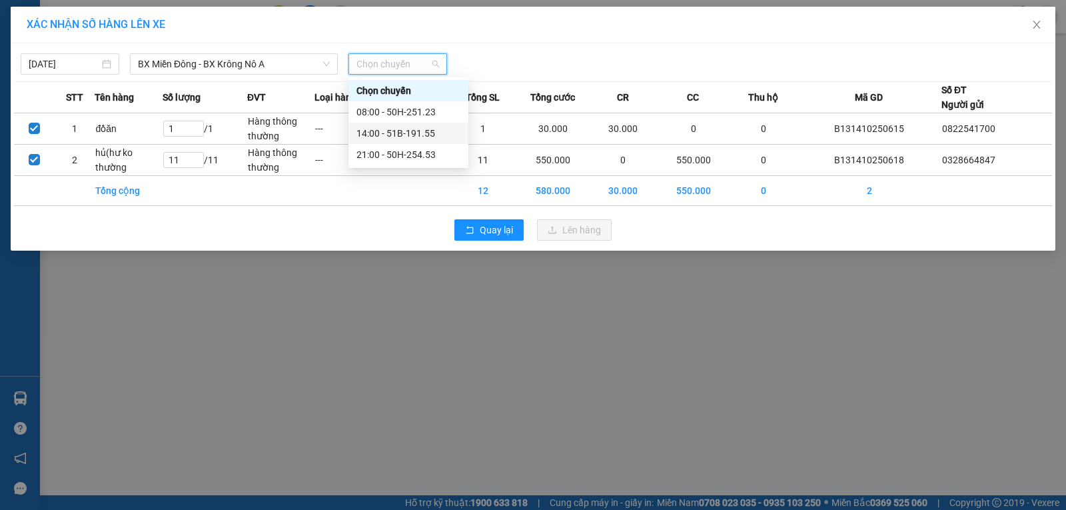
click at [374, 131] on div "14:00 - 51B-191.55" at bounding box center [408, 133] width 104 height 15
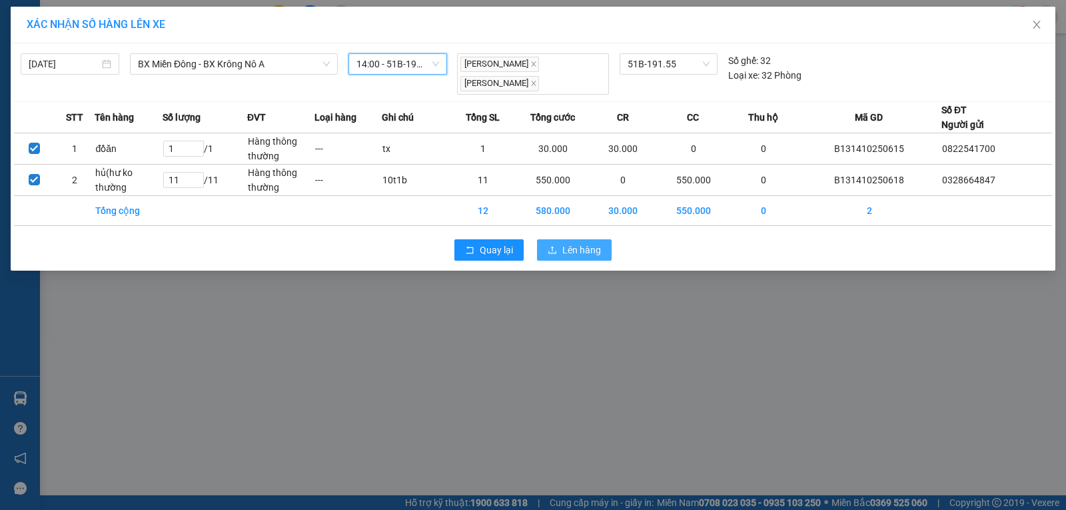
drag, startPoint x: 562, startPoint y: 235, endPoint x: 532, endPoint y: 227, distance: 30.4
click at [562, 239] on button "Lên hàng" at bounding box center [574, 249] width 75 height 21
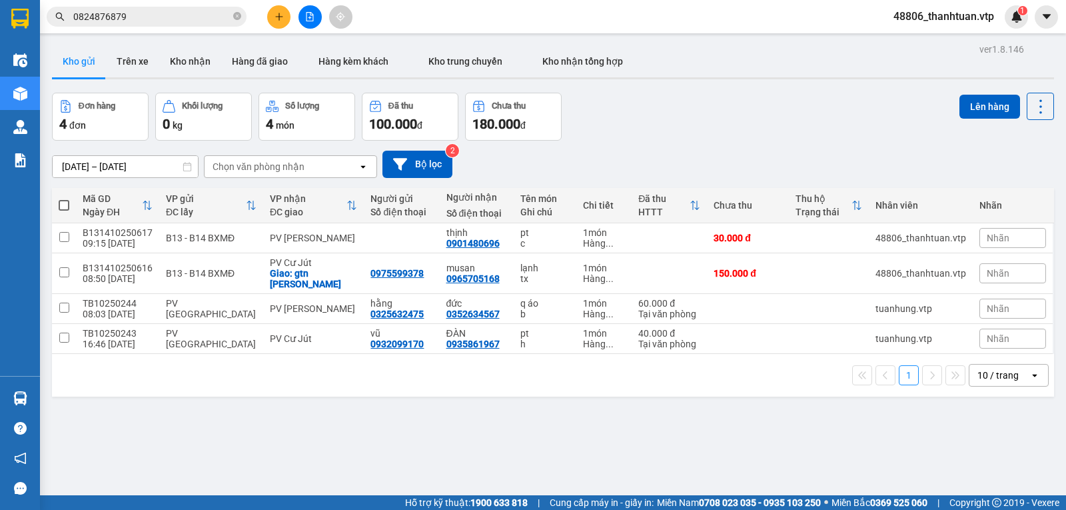
click at [65, 210] on span at bounding box center [64, 205] width 11 height 11
click at [64, 199] on input "checkbox" at bounding box center [64, 199] width 0 height 0
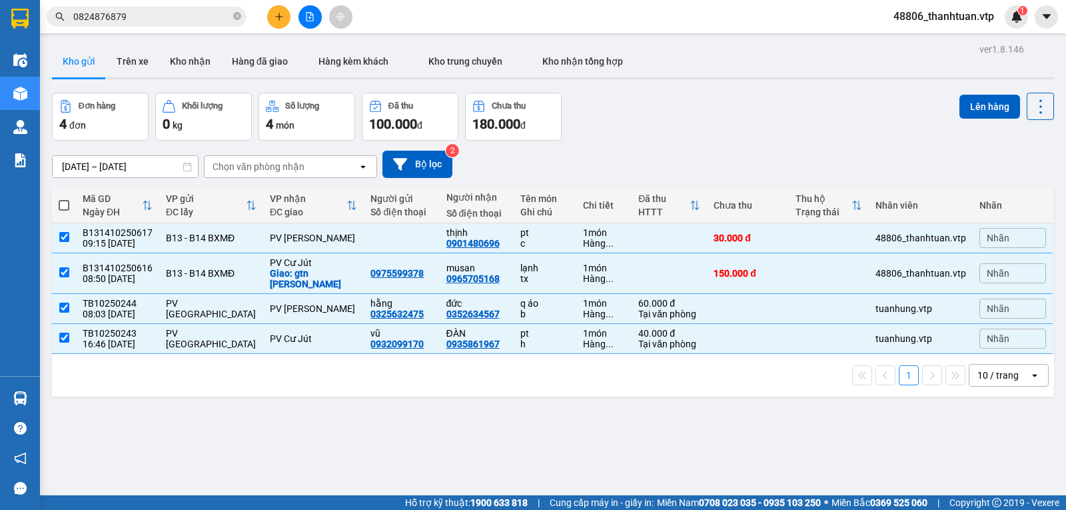
checkbox input "true"
click at [966, 103] on button "Lên hàng" at bounding box center [990, 107] width 61 height 24
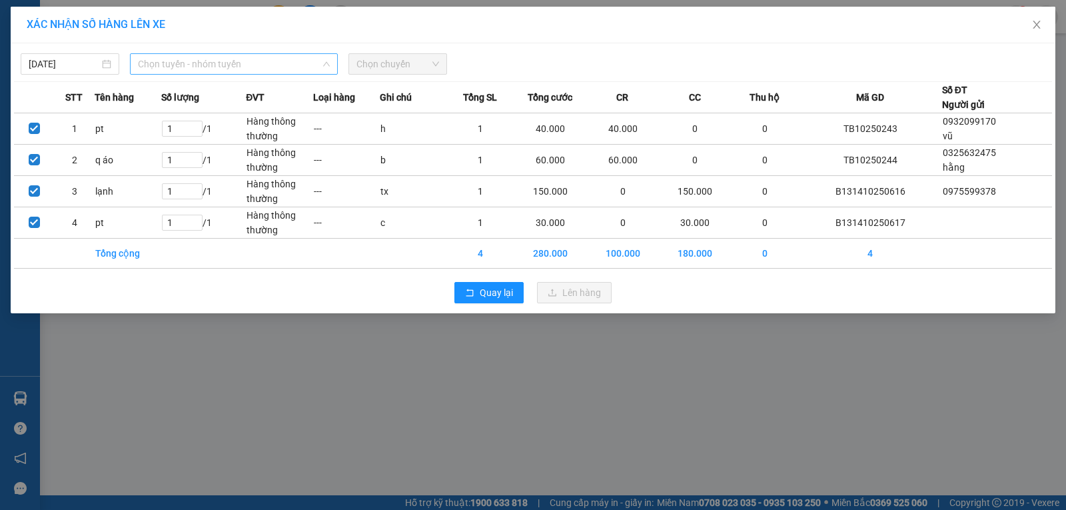
click at [212, 67] on span "Chọn tuyến - nhóm tuyến" at bounding box center [234, 64] width 192 height 20
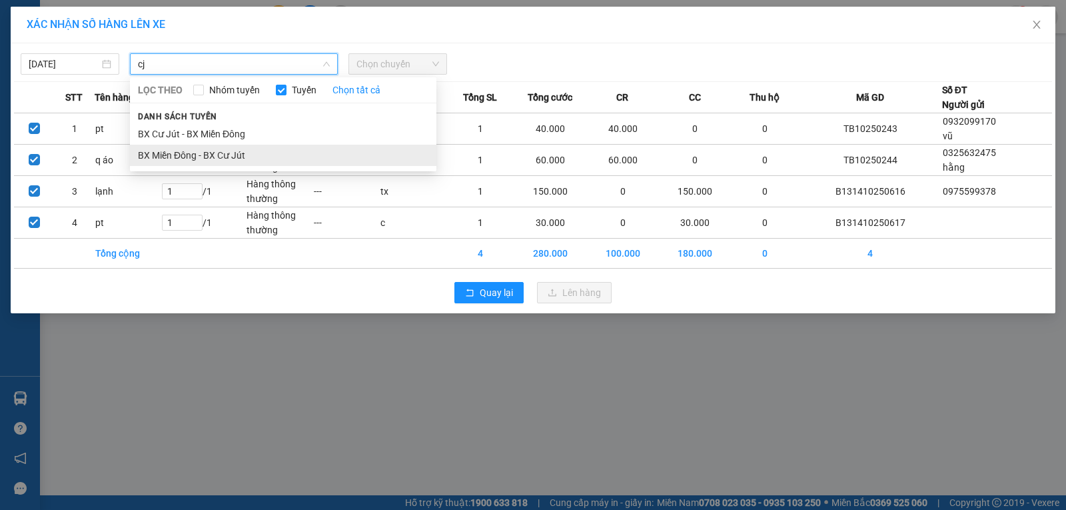
type input "cj"
click at [206, 158] on li "BX Miền Đông - BX Cư Jút" at bounding box center [283, 155] width 307 height 21
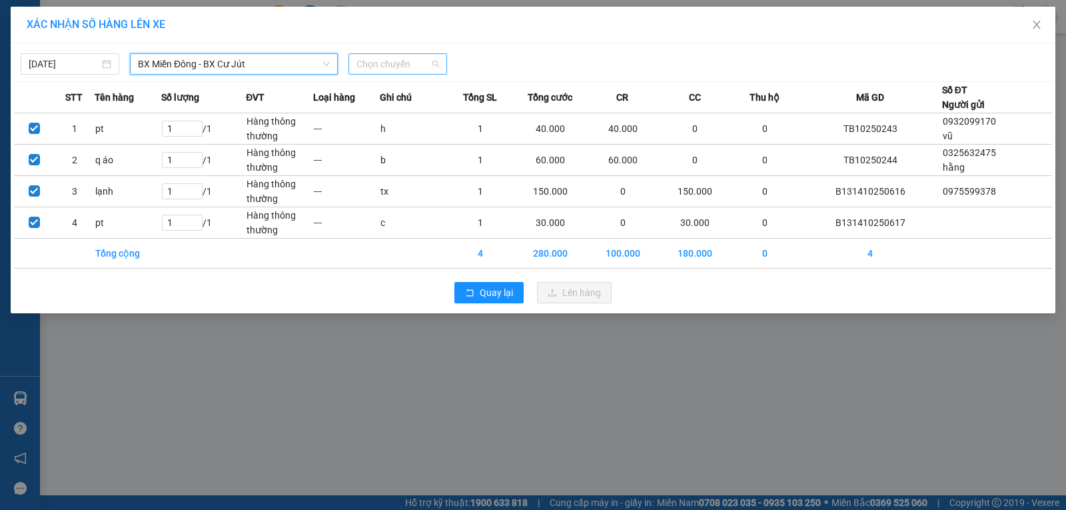
click at [389, 65] on span "Chọn chuyến" at bounding box center [397, 64] width 83 height 20
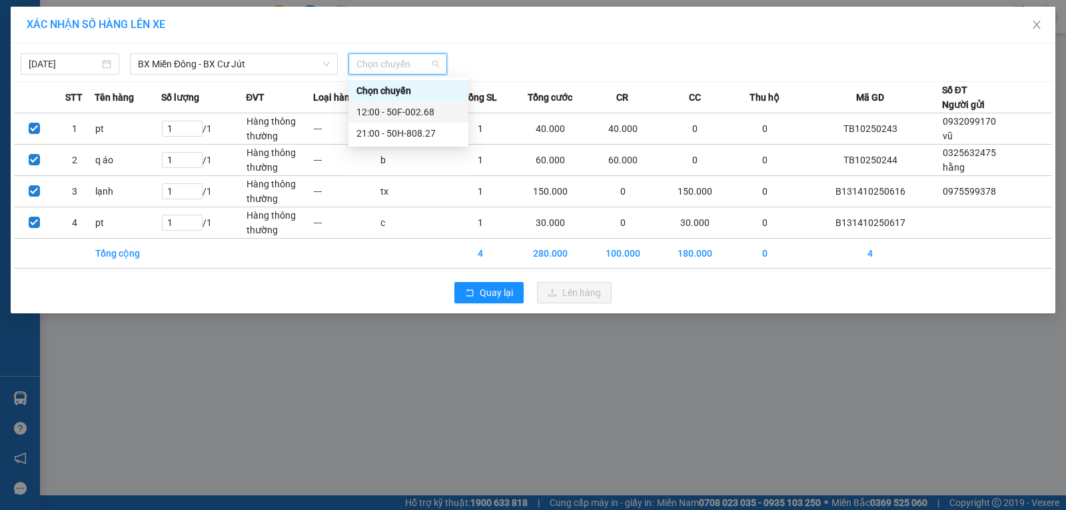
click at [378, 113] on div "12:00 - 50F-002.68" at bounding box center [408, 112] width 104 height 15
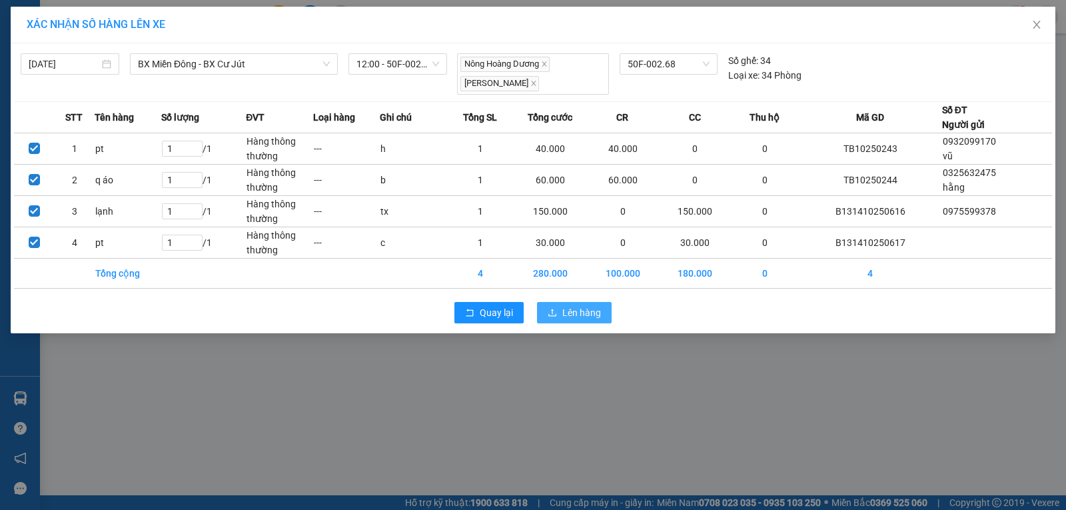
click at [581, 313] on span "Lên hàng" at bounding box center [581, 312] width 39 height 15
